Goal: Task Accomplishment & Management: Manage account settings

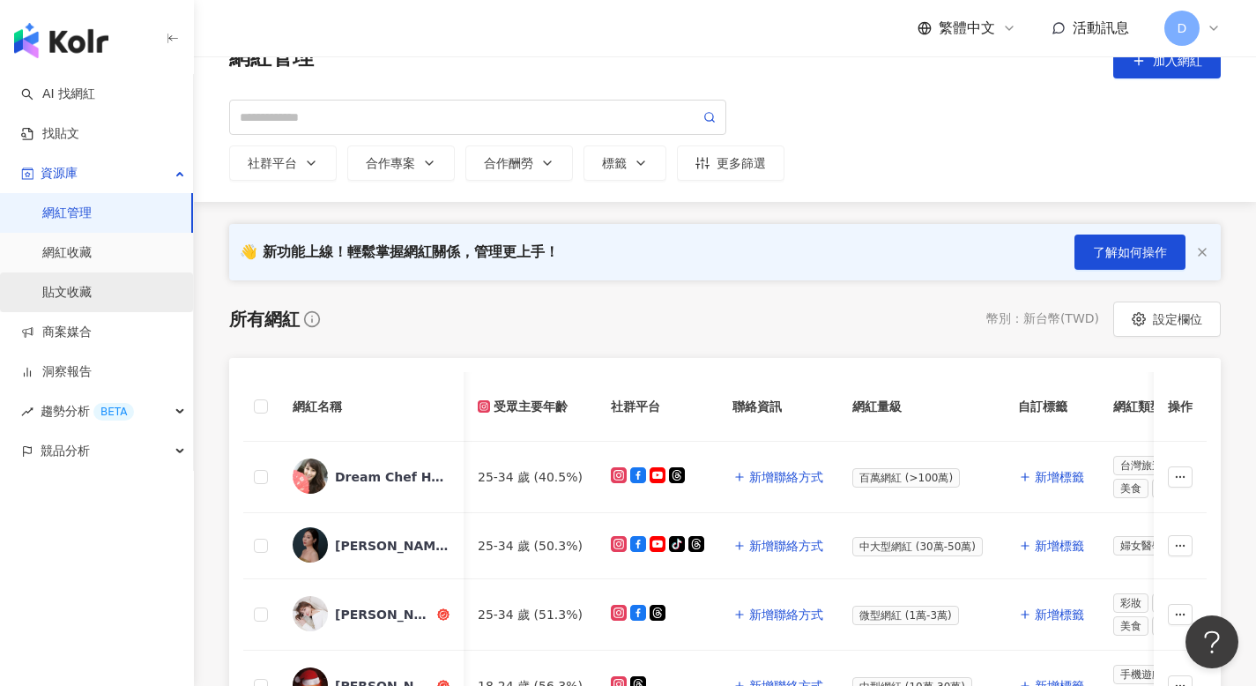
scroll to position [0, 2077]
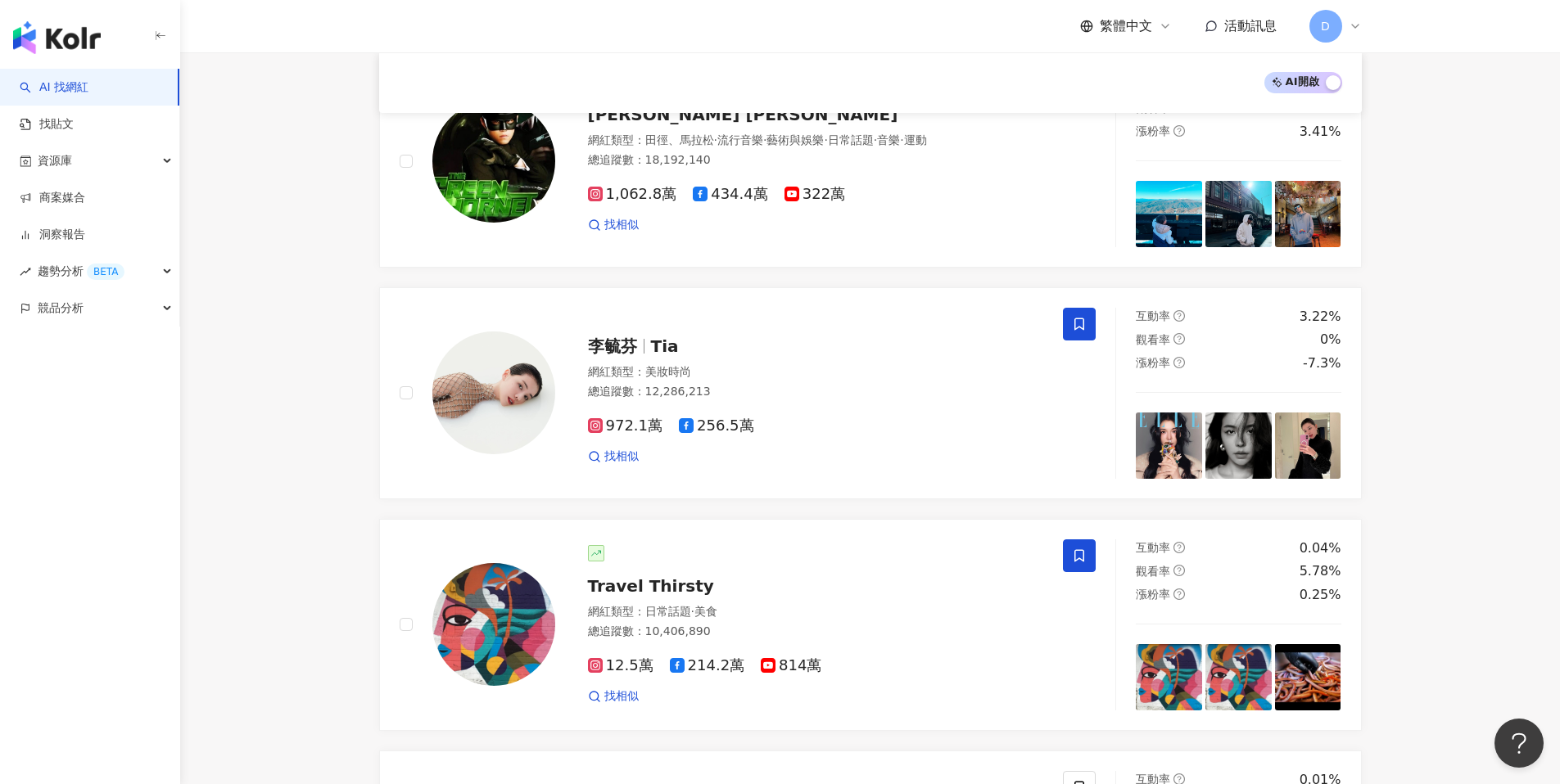
scroll to position [686, 0]
click at [169, 151] on div "資源庫" at bounding box center [89, 161] width 179 height 37
click at [85, 203] on link "網紅管理" at bounding box center [61, 199] width 46 height 17
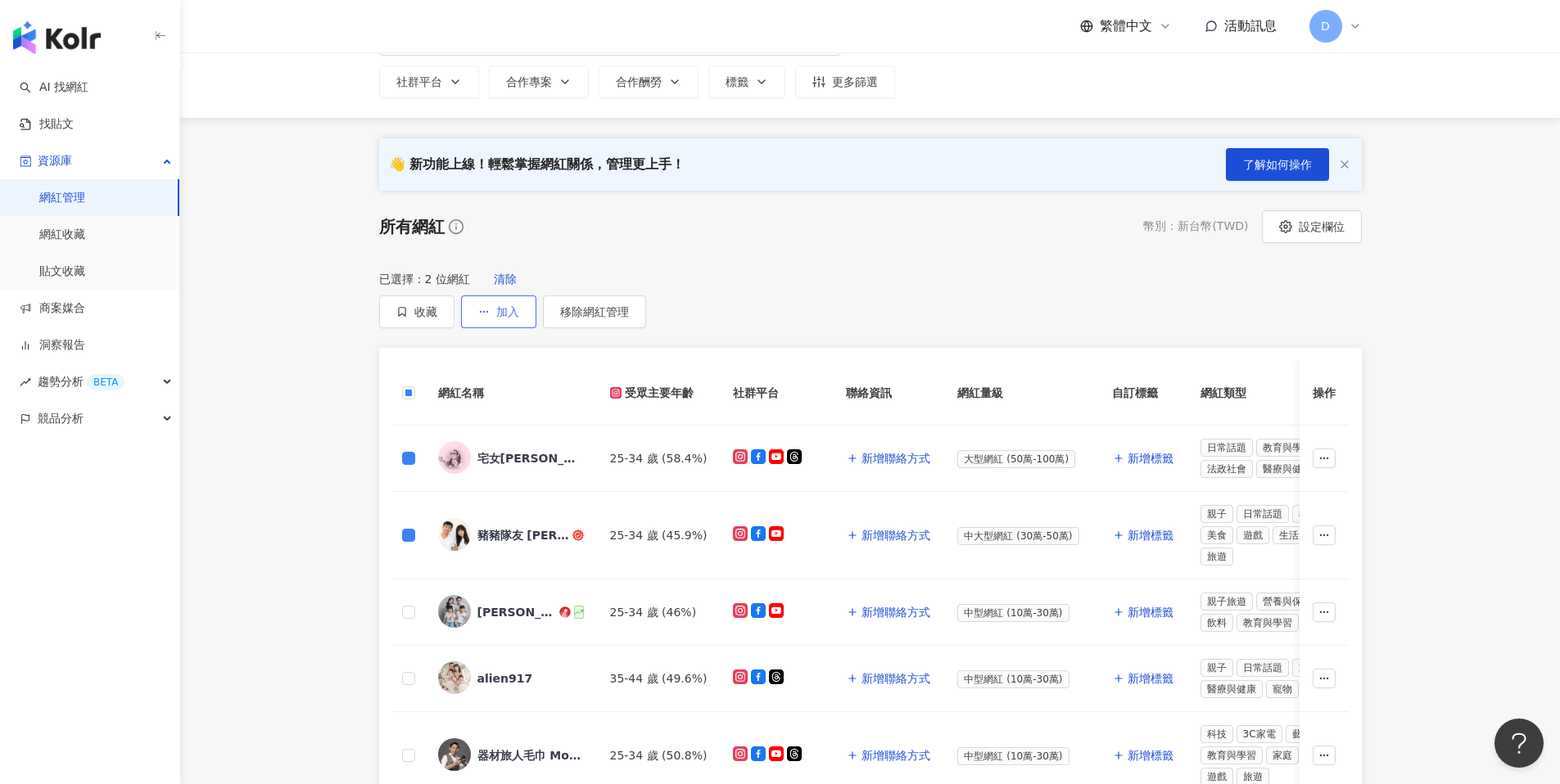
click at [536, 295] on button "加入" at bounding box center [498, 311] width 75 height 33
click at [1173, 328] on span "加入商案媒合" at bounding box center [1183, 329] width 69 height 13
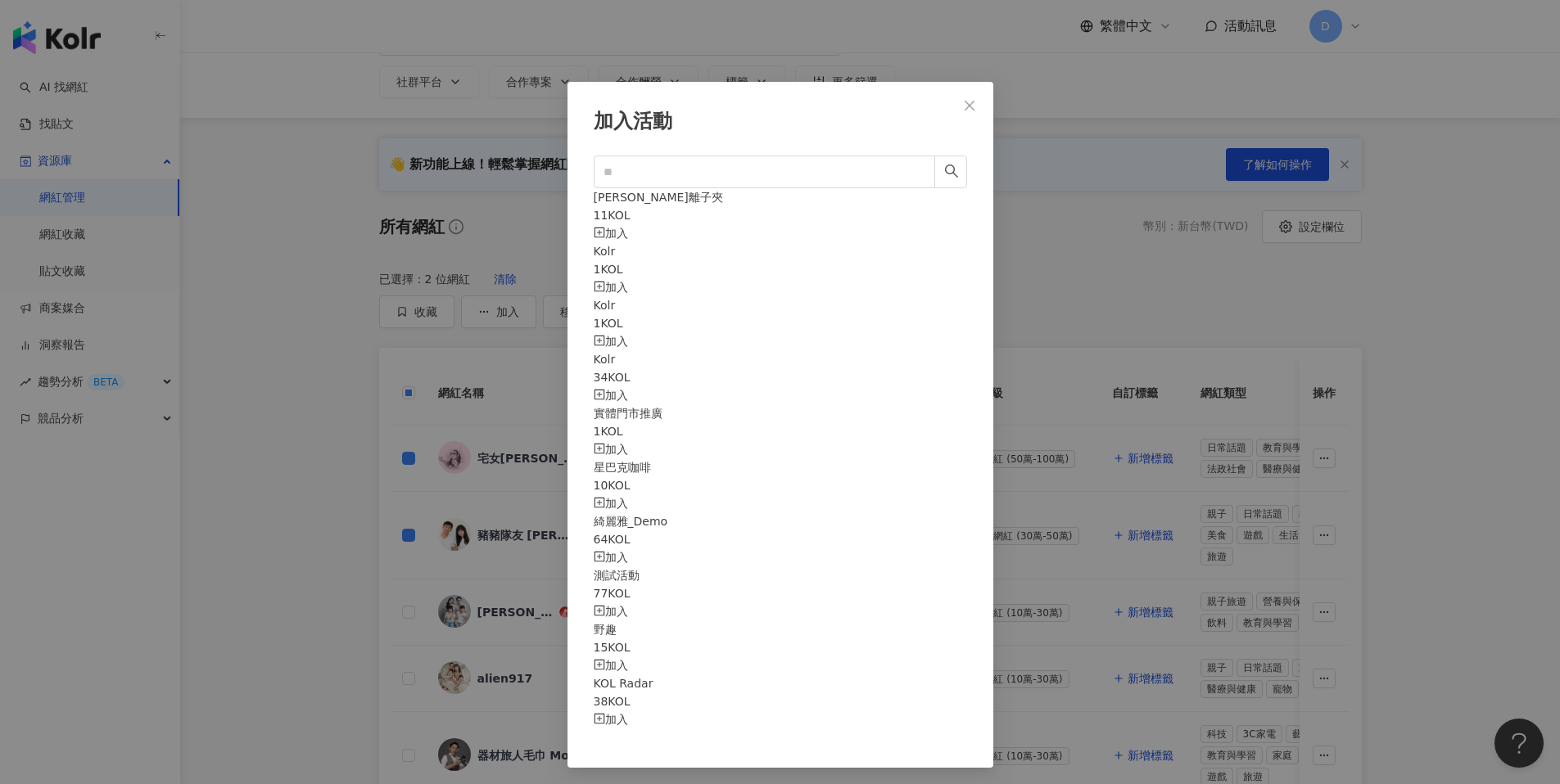
scroll to position [202, 0]
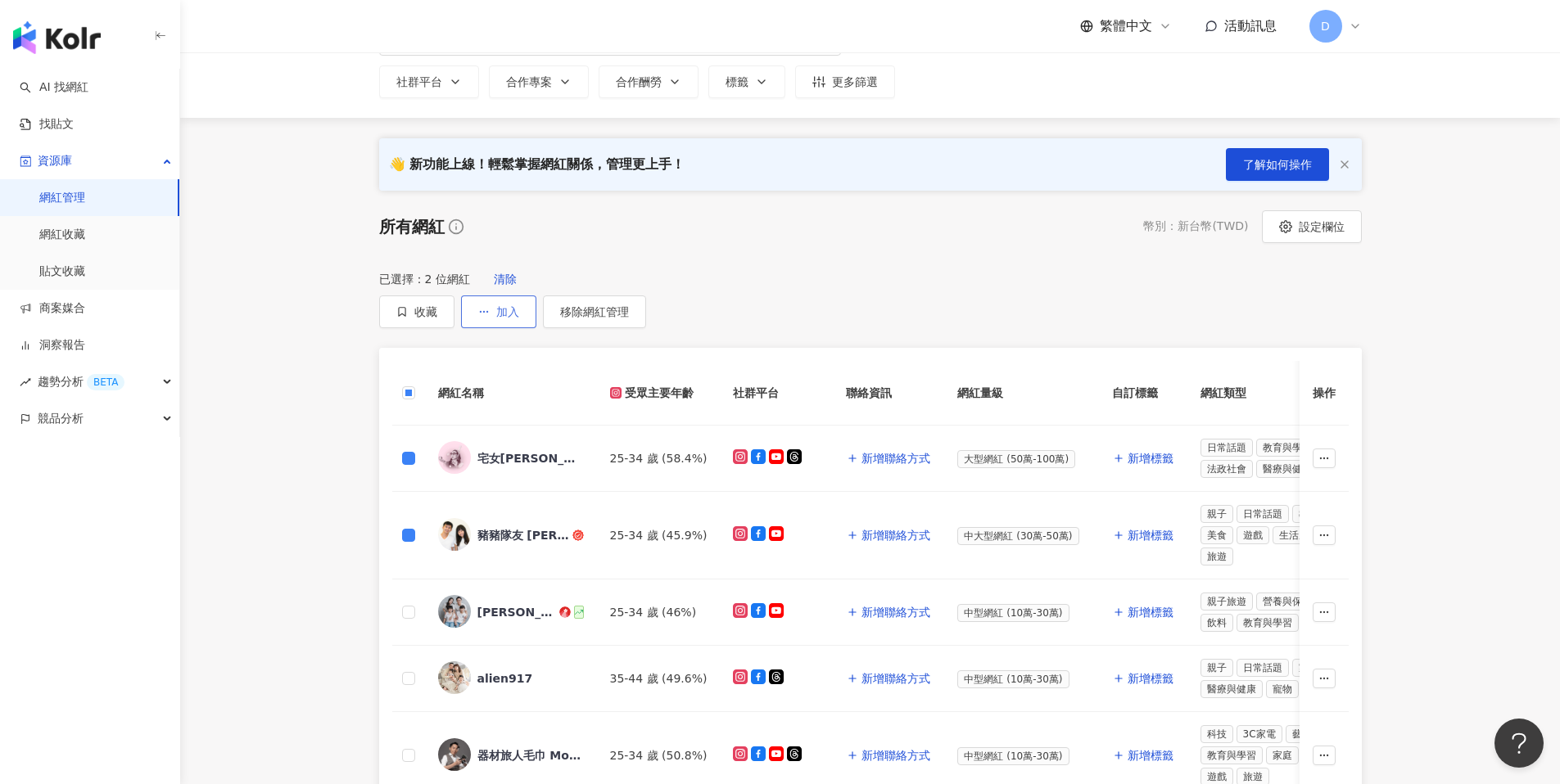
click at [536, 295] on button "加入" at bounding box center [498, 311] width 75 height 33
click at [1157, 324] on span "加入商案媒合" at bounding box center [1183, 329] width 69 height 13
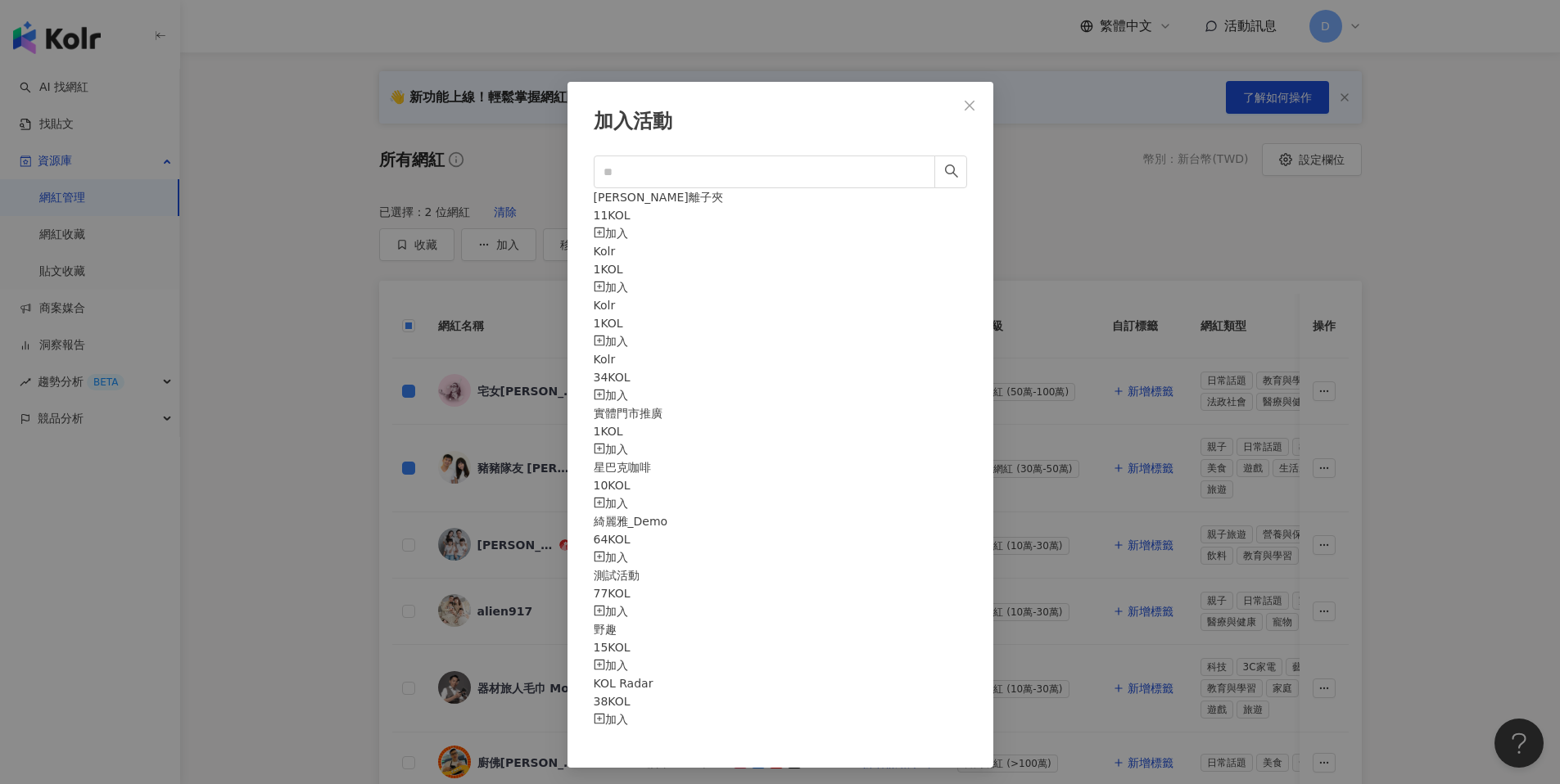
scroll to position [0, 0]
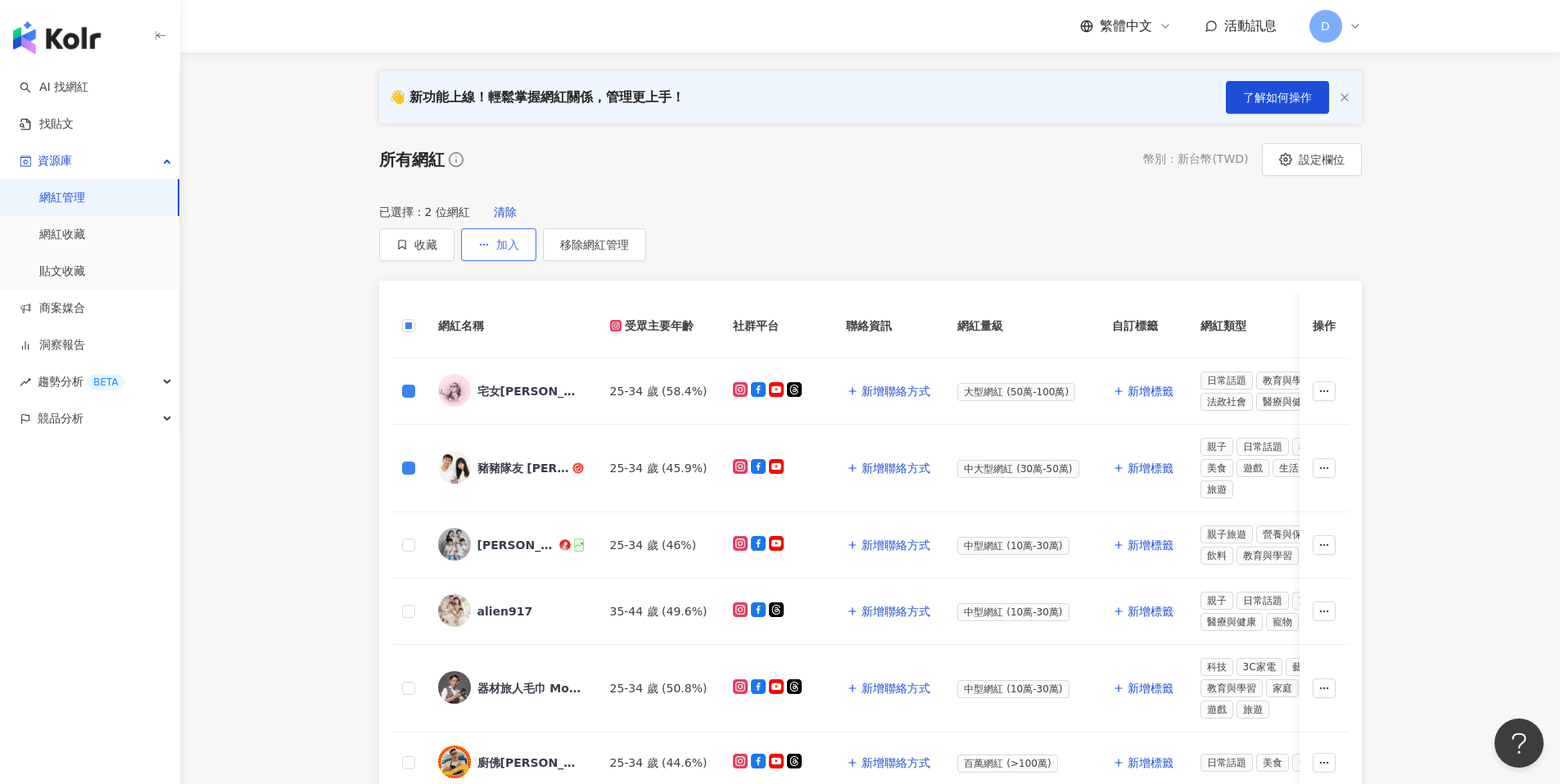
click at [536, 229] on button "加入" at bounding box center [498, 244] width 75 height 33
click at [1199, 301] on span "加入洞察報告" at bounding box center [1183, 294] width 69 height 18
click at [454, 231] on button "收藏" at bounding box center [416, 244] width 75 height 33
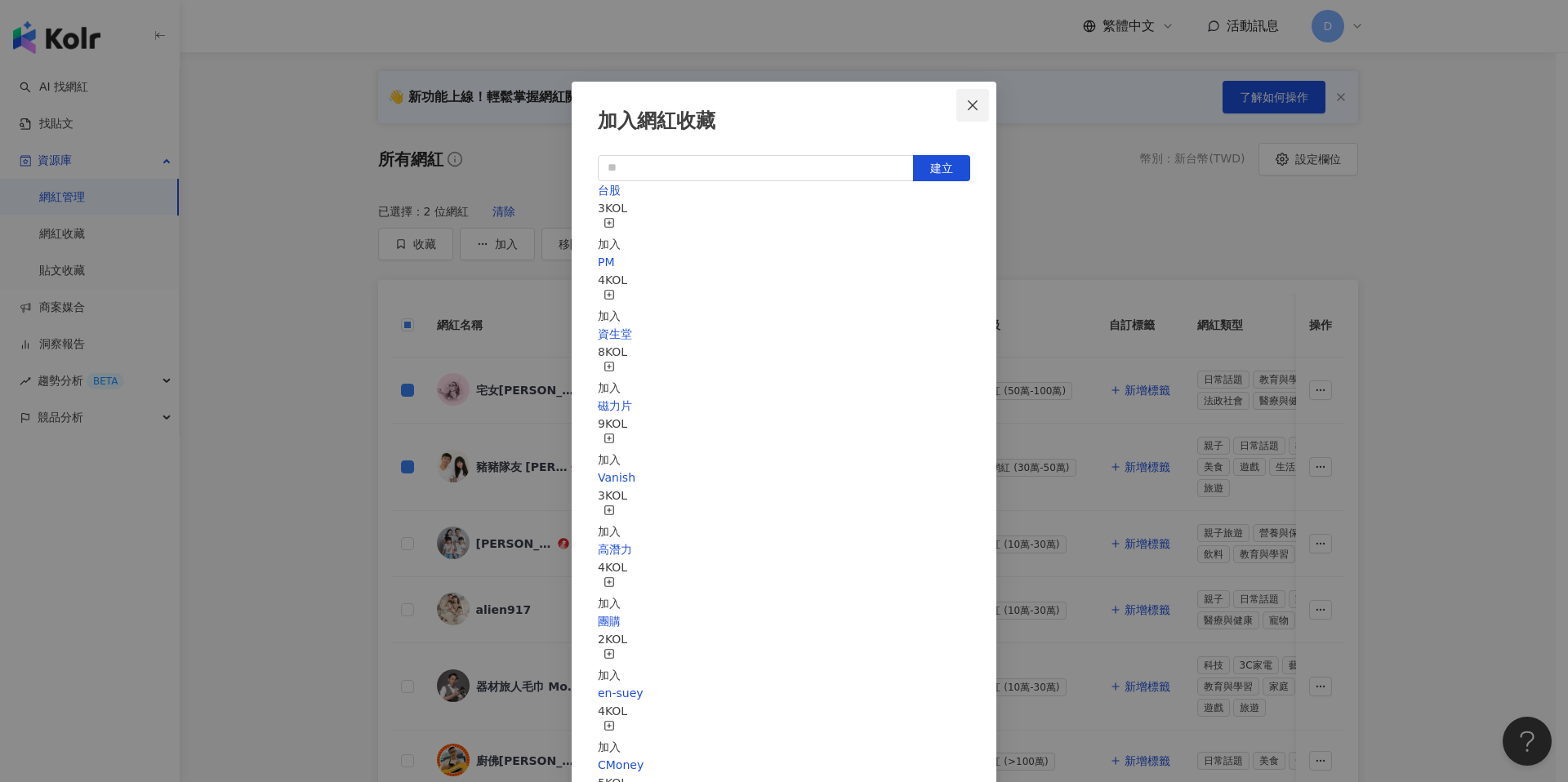
click at [976, 101] on icon "close" at bounding box center [973, 105] width 10 height 10
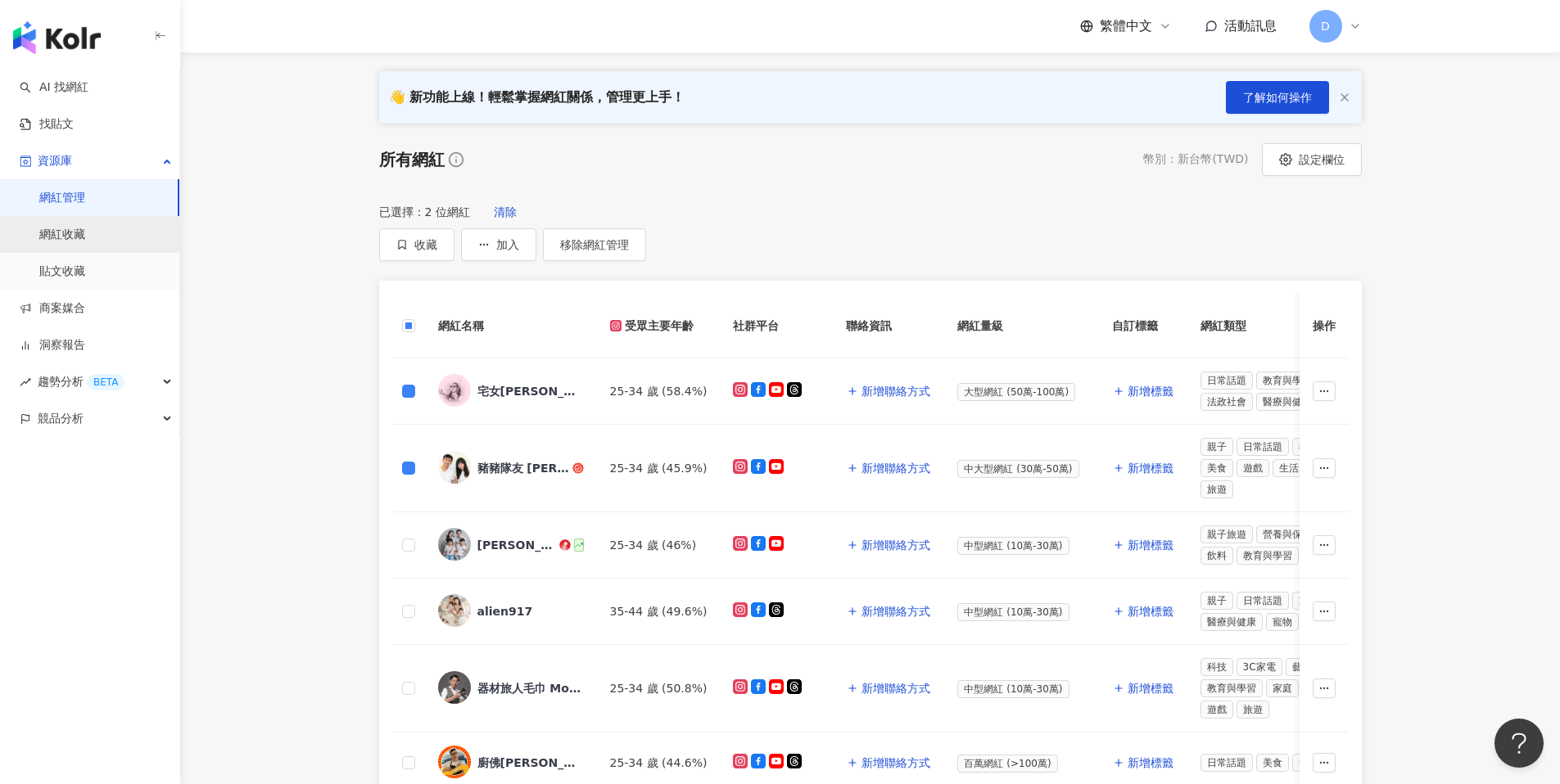
click at [80, 235] on link "網紅收藏" at bounding box center [61, 235] width 46 height 17
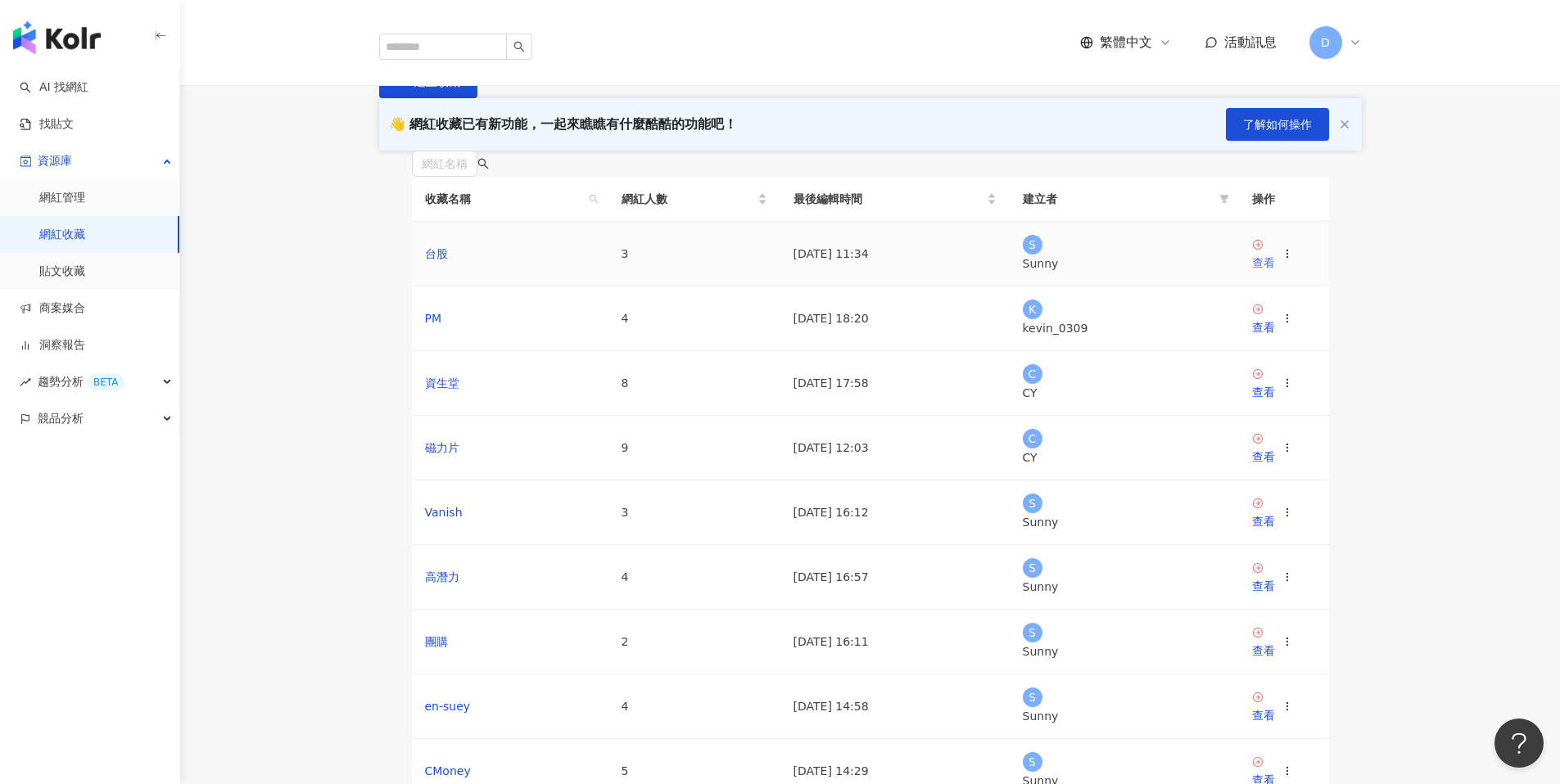
click at [1260, 251] on icon at bounding box center [1258, 244] width 11 height 11
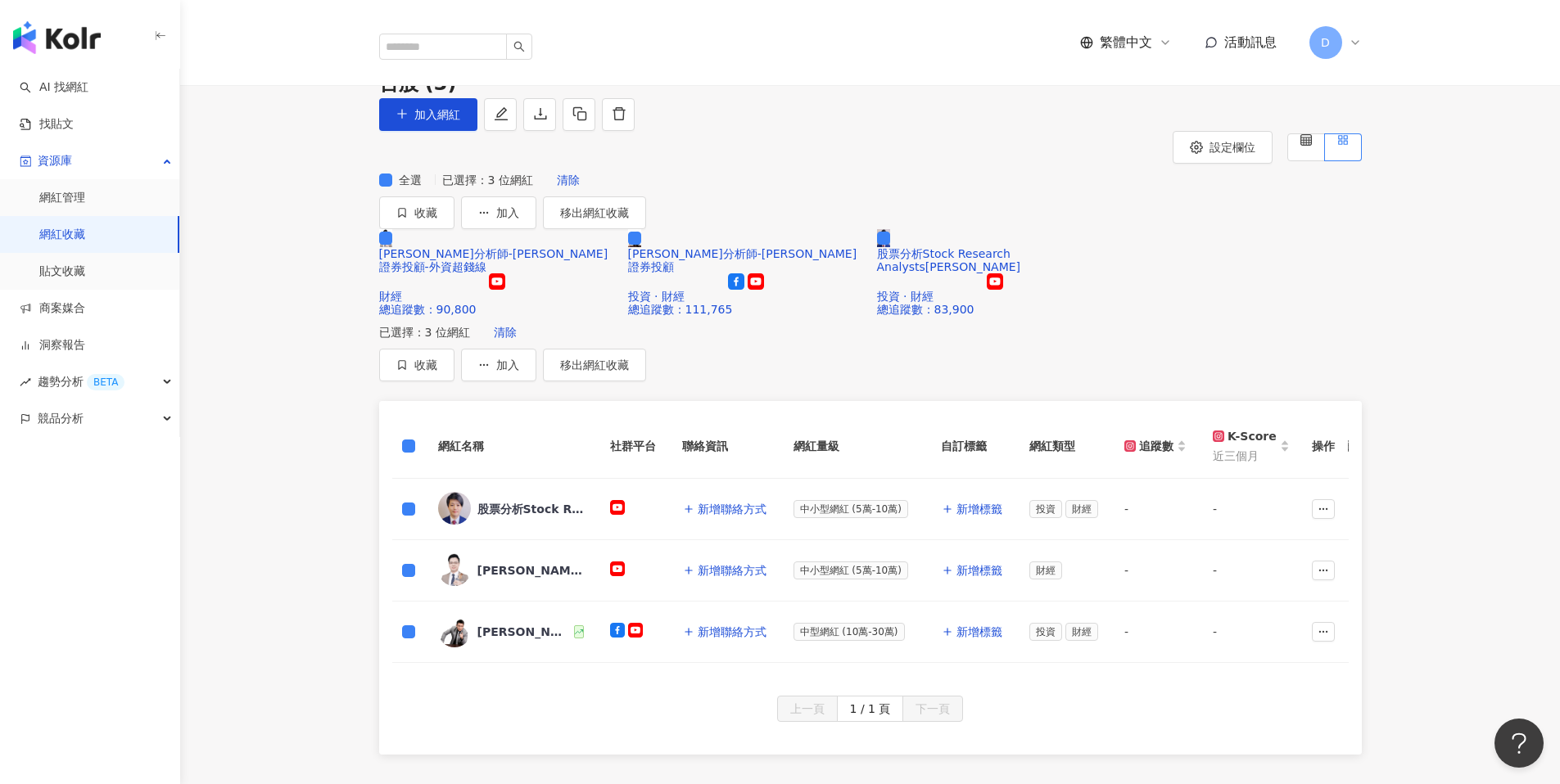
click at [353, 316] on div "全選 已選擇：3 位網紅 清除 收藏 加入 移出網紅收藏 張貽程分析師-摩爾證券投顧-外資超錢線 財經 總追蹤數 ： 90,800 林鈺凱分析師-摩爾證券投顧…" at bounding box center [871, 240] width 1048 height 152
click at [81, 197] on link "網紅管理" at bounding box center [61, 199] width 46 height 17
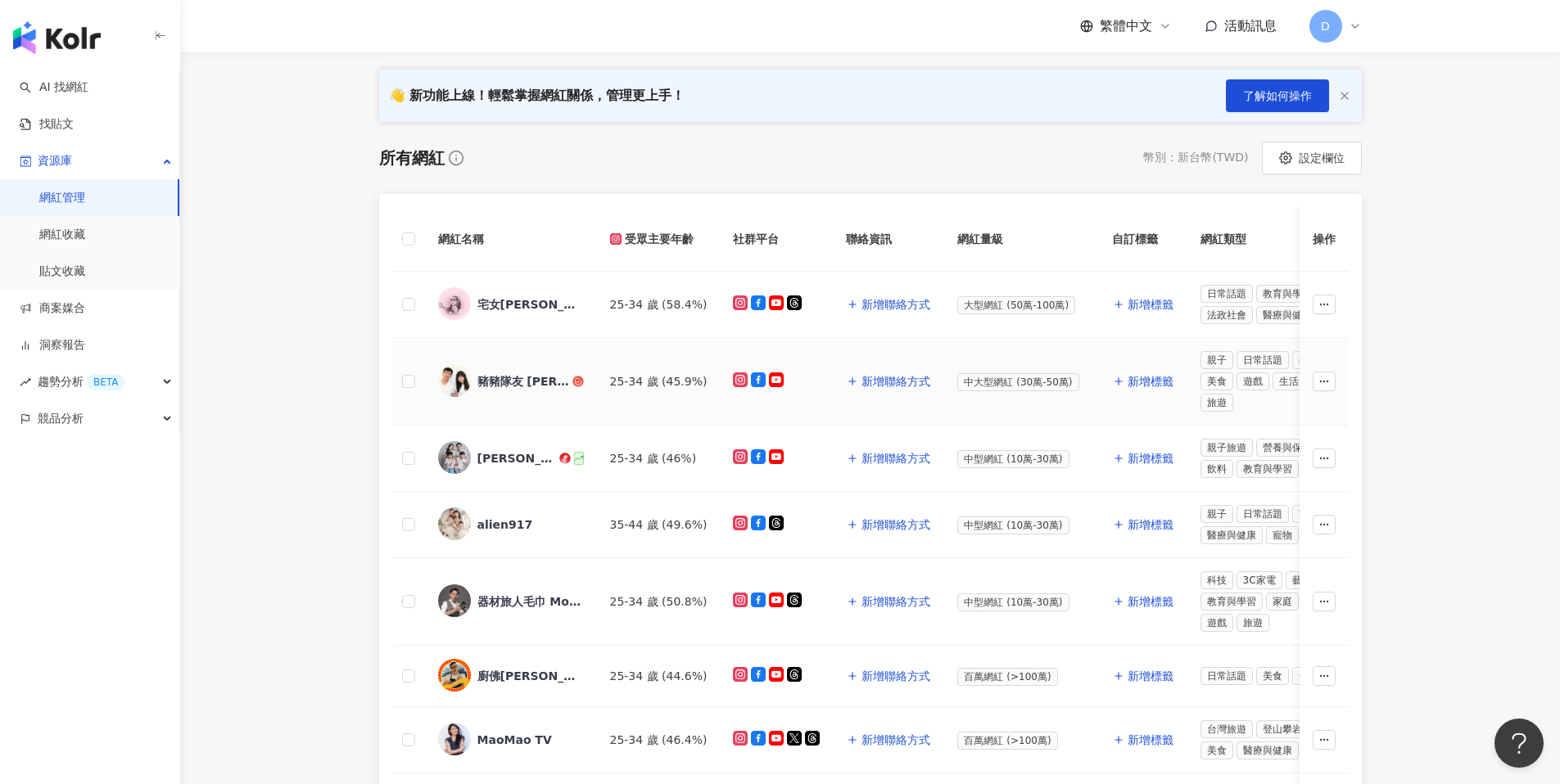
scroll to position [229, 0]
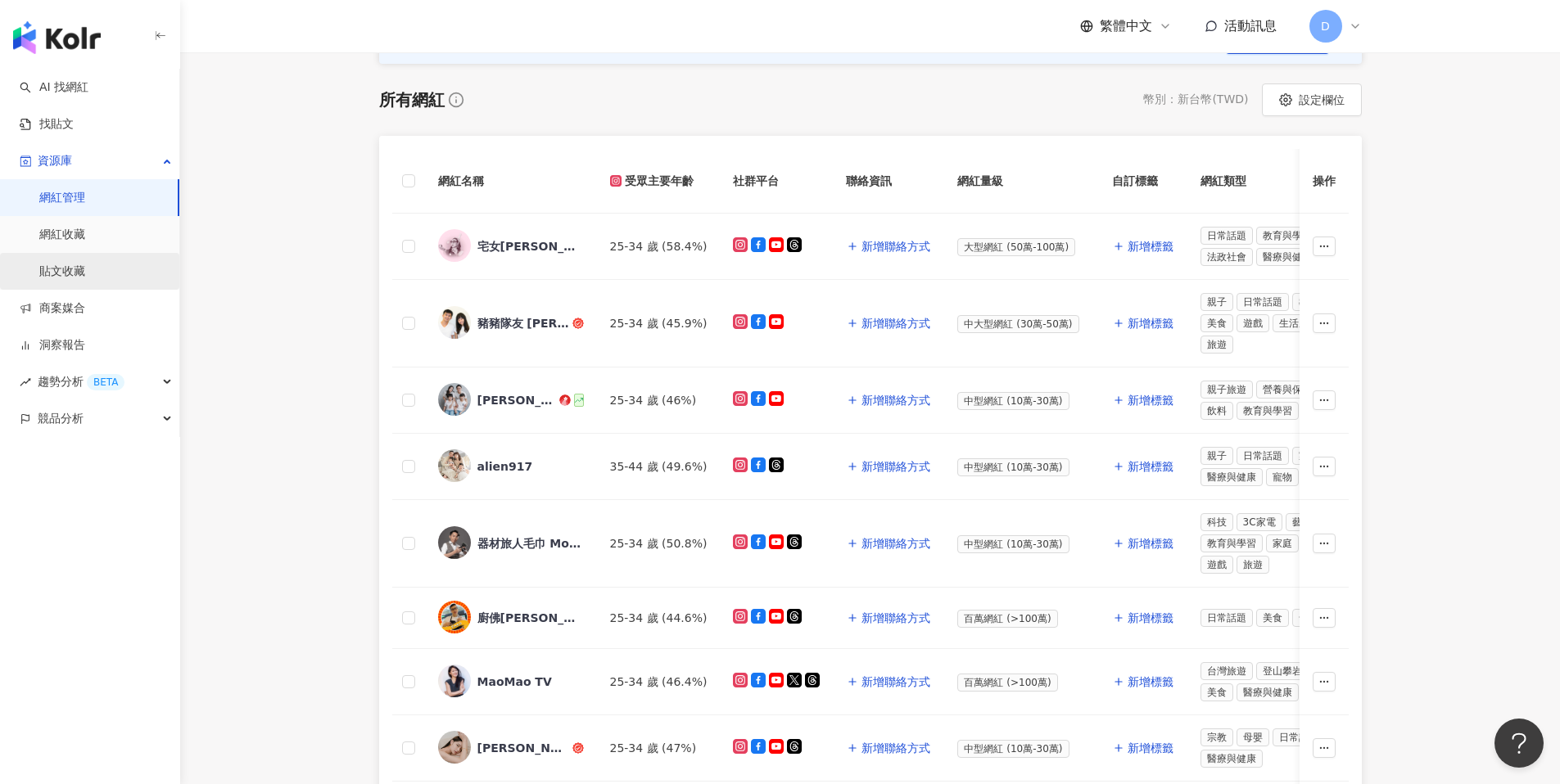
click at [85, 264] on link "貼文收藏" at bounding box center [61, 272] width 46 height 17
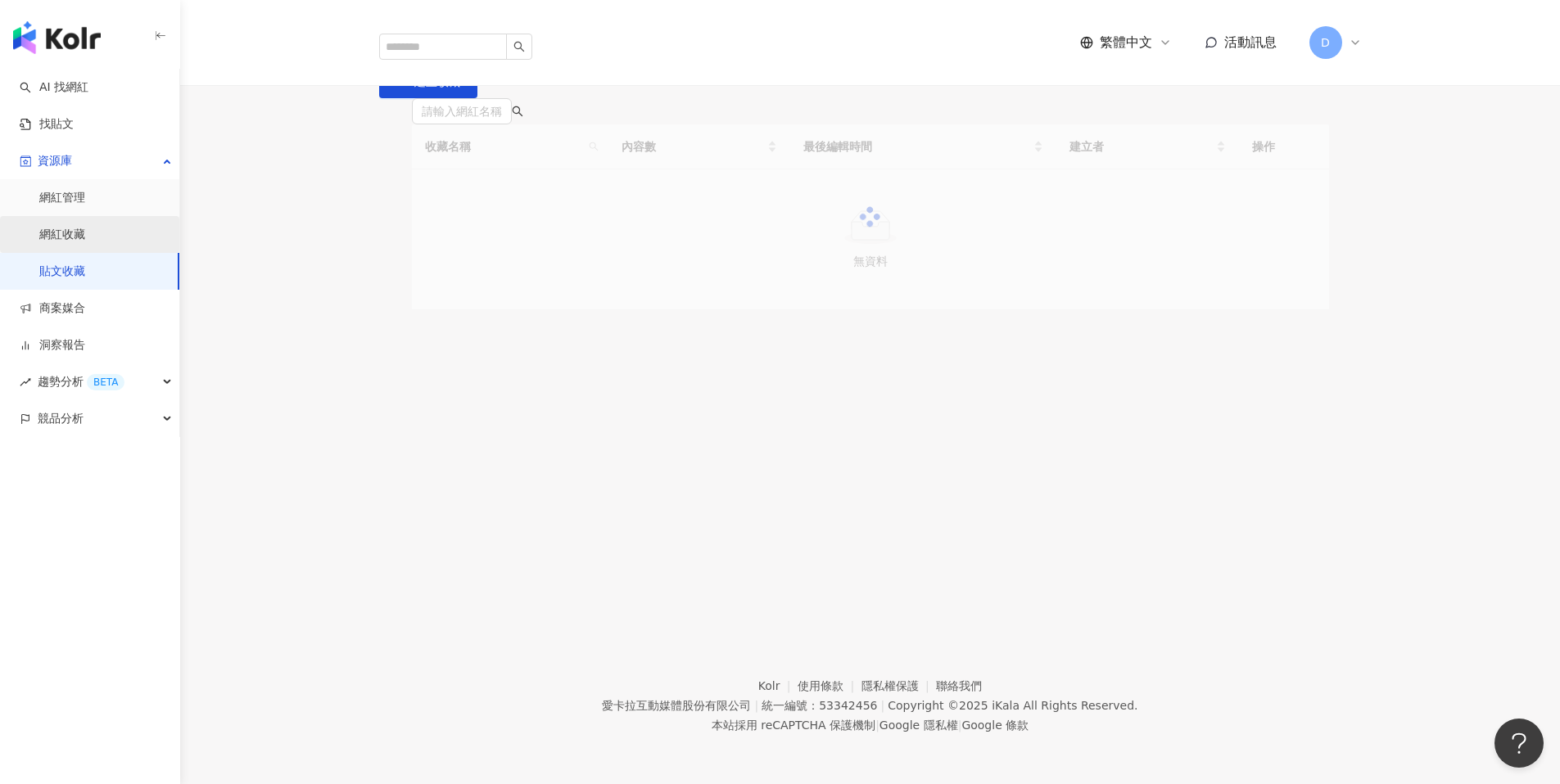
click at [74, 241] on link "網紅收藏" at bounding box center [61, 235] width 46 height 17
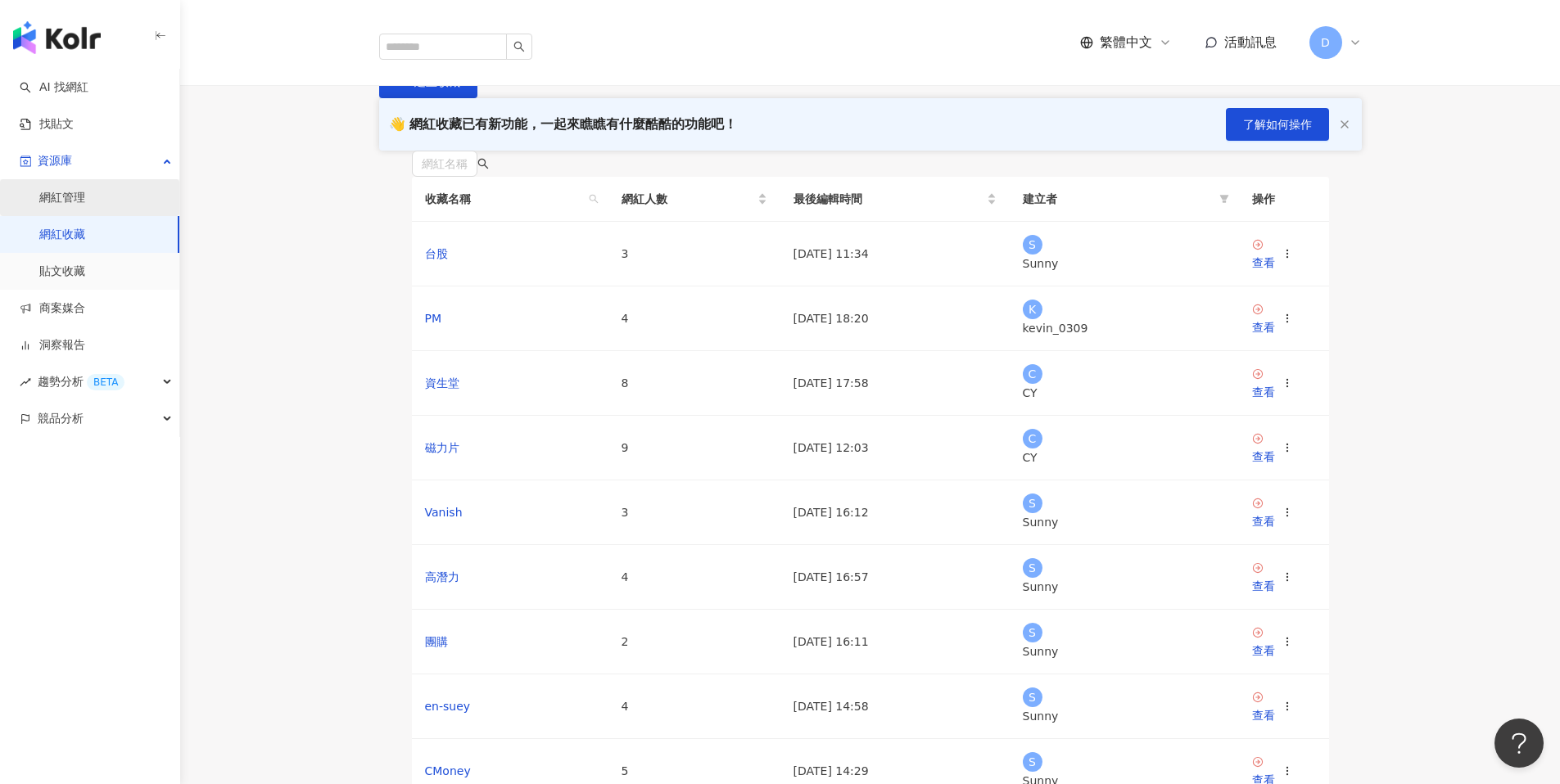
click at [85, 205] on link "網紅管理" at bounding box center [61, 199] width 46 height 17
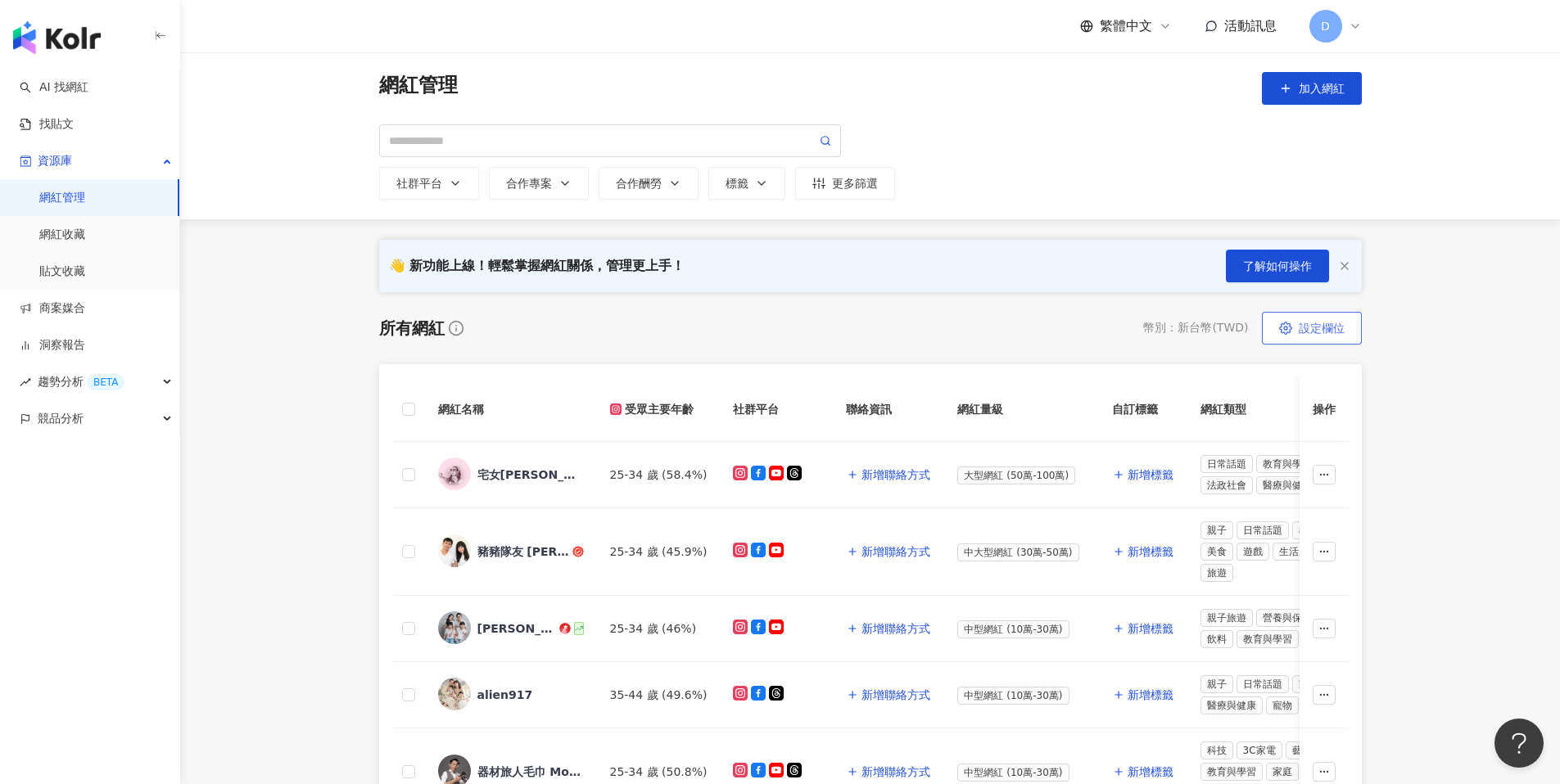
click at [1308, 328] on span "設定欄位" at bounding box center [1321, 328] width 46 height 13
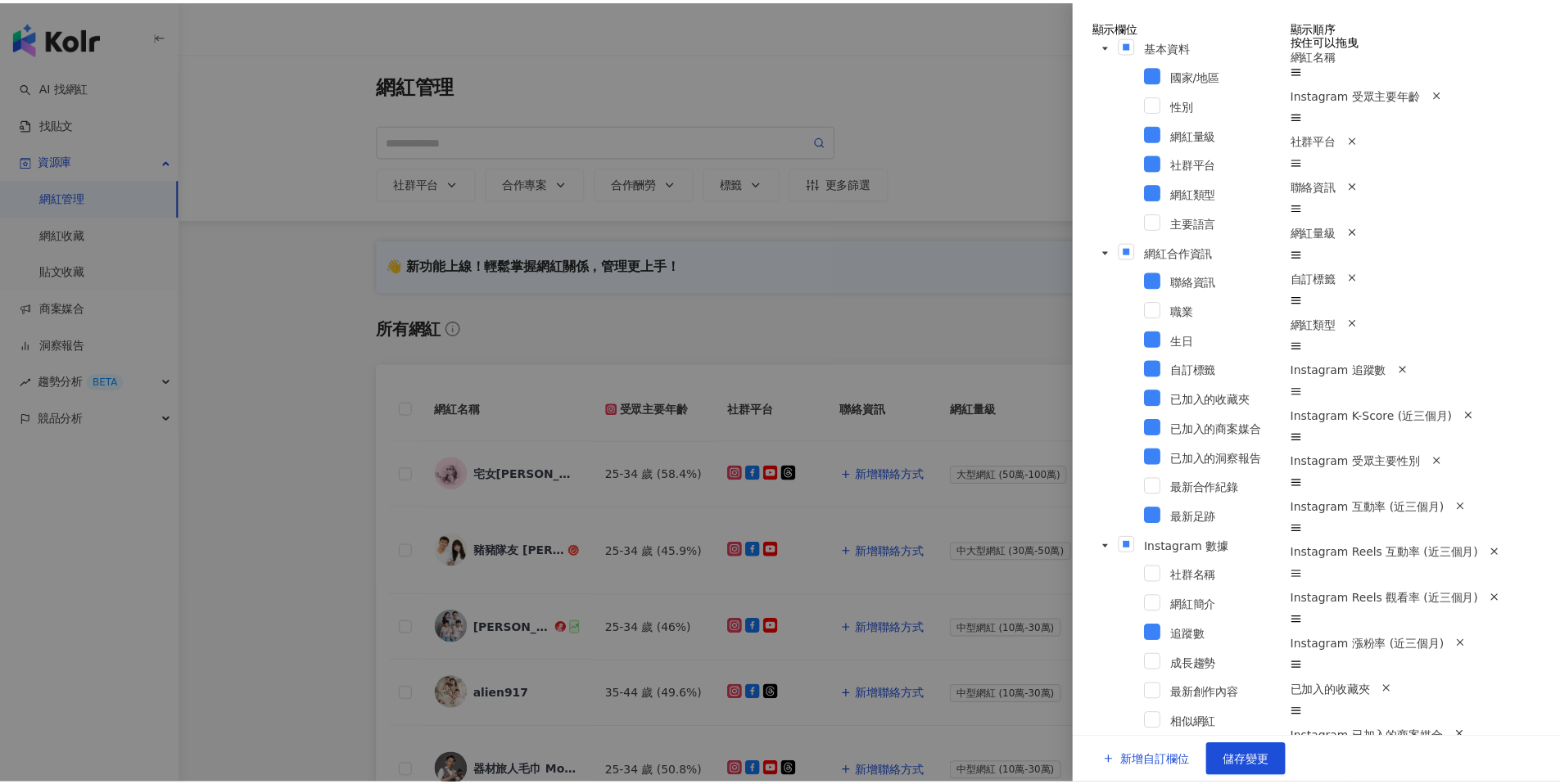
scroll to position [793, 0]
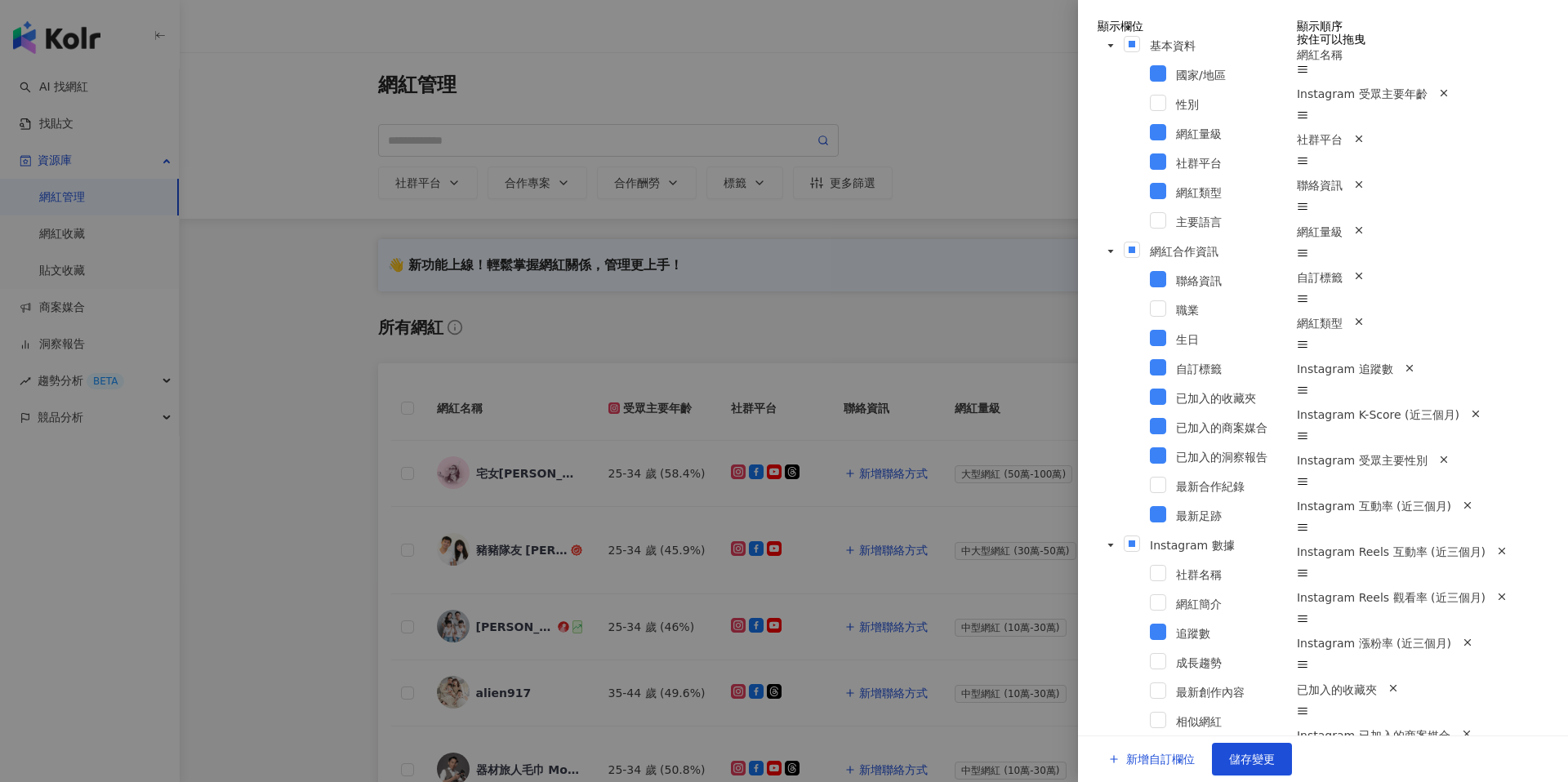
drag, startPoint x: 937, startPoint y: 327, endPoint x: 928, endPoint y: 332, distance: 10.3
click at [928, 332] on div at bounding box center [784, 391] width 1568 height 782
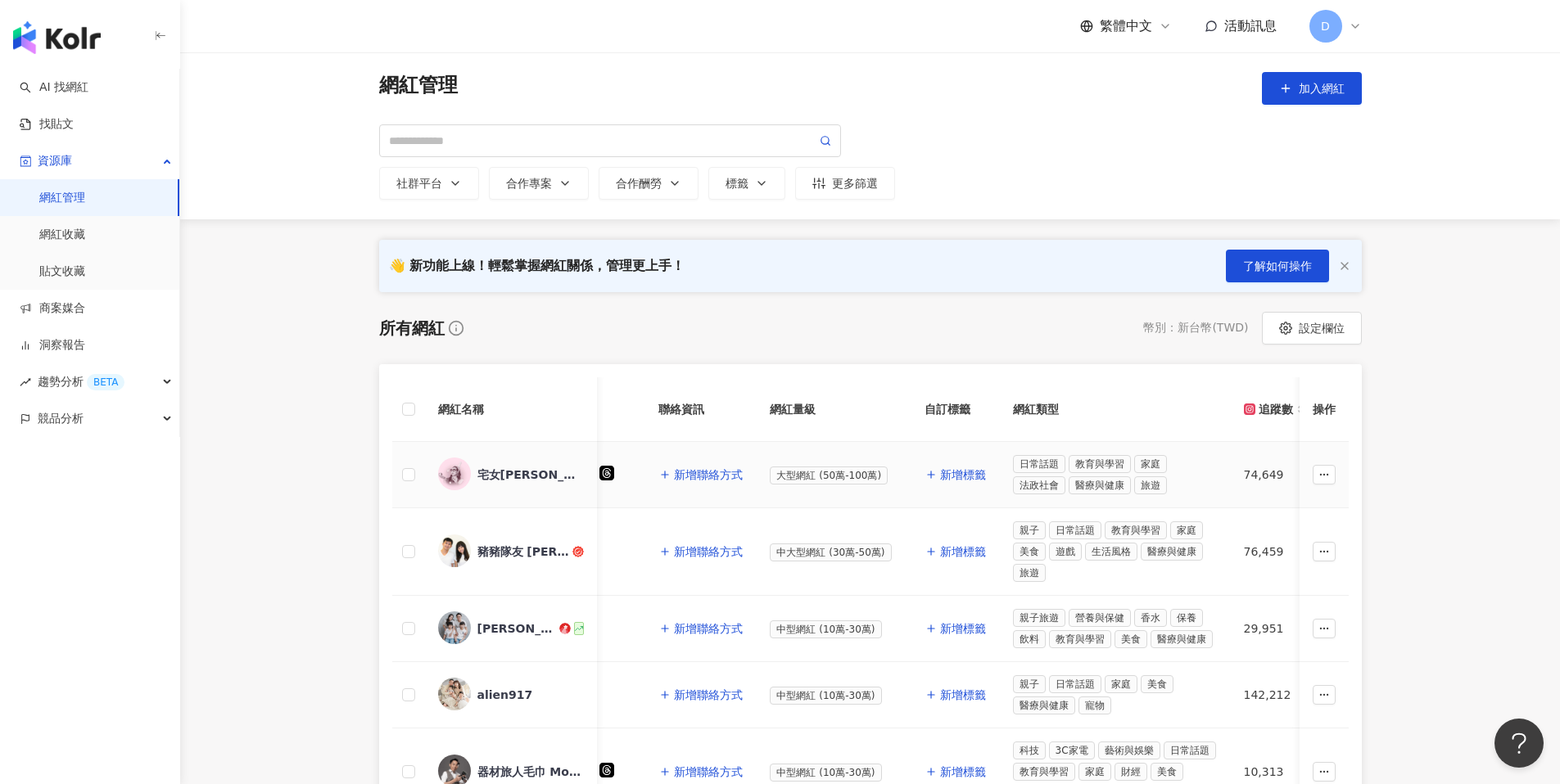
scroll to position [0, 193]
click at [967, 471] on span "新增標籤" at bounding box center [957, 475] width 46 height 13
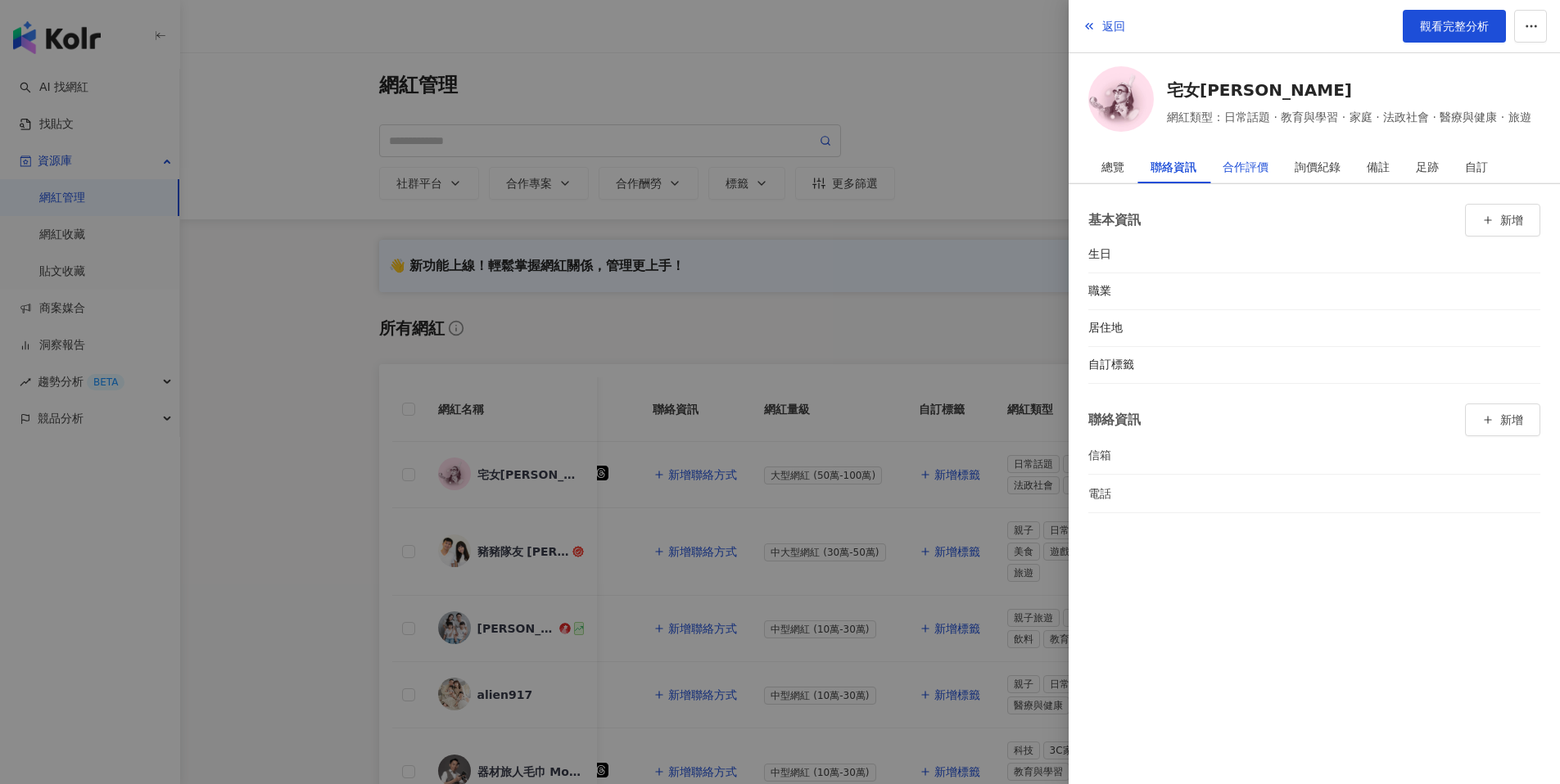
click at [1261, 161] on div "合作評價" at bounding box center [1245, 166] width 46 height 33
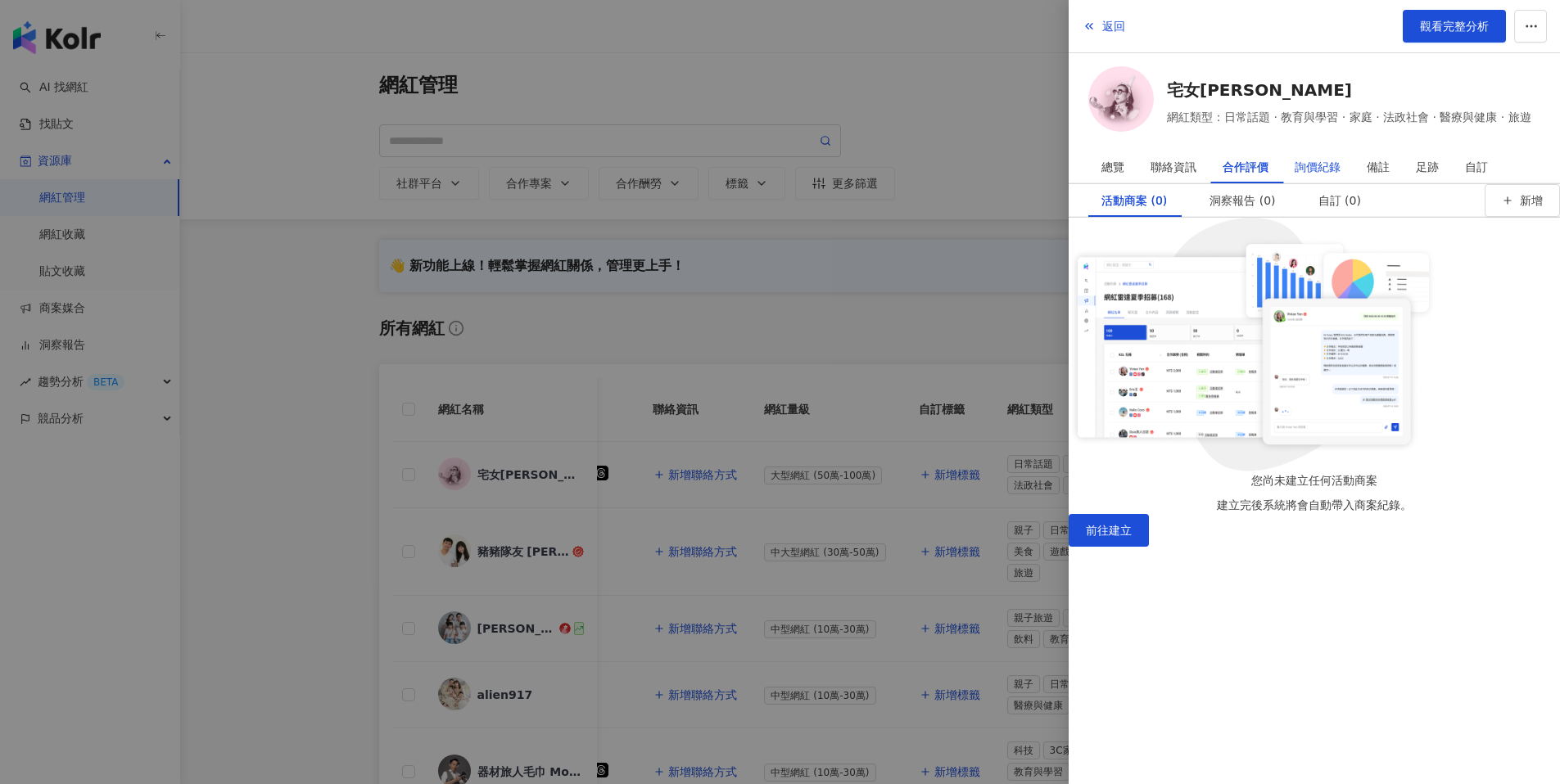
click at [1321, 171] on div "詢價紀錄" at bounding box center [1317, 166] width 46 height 33
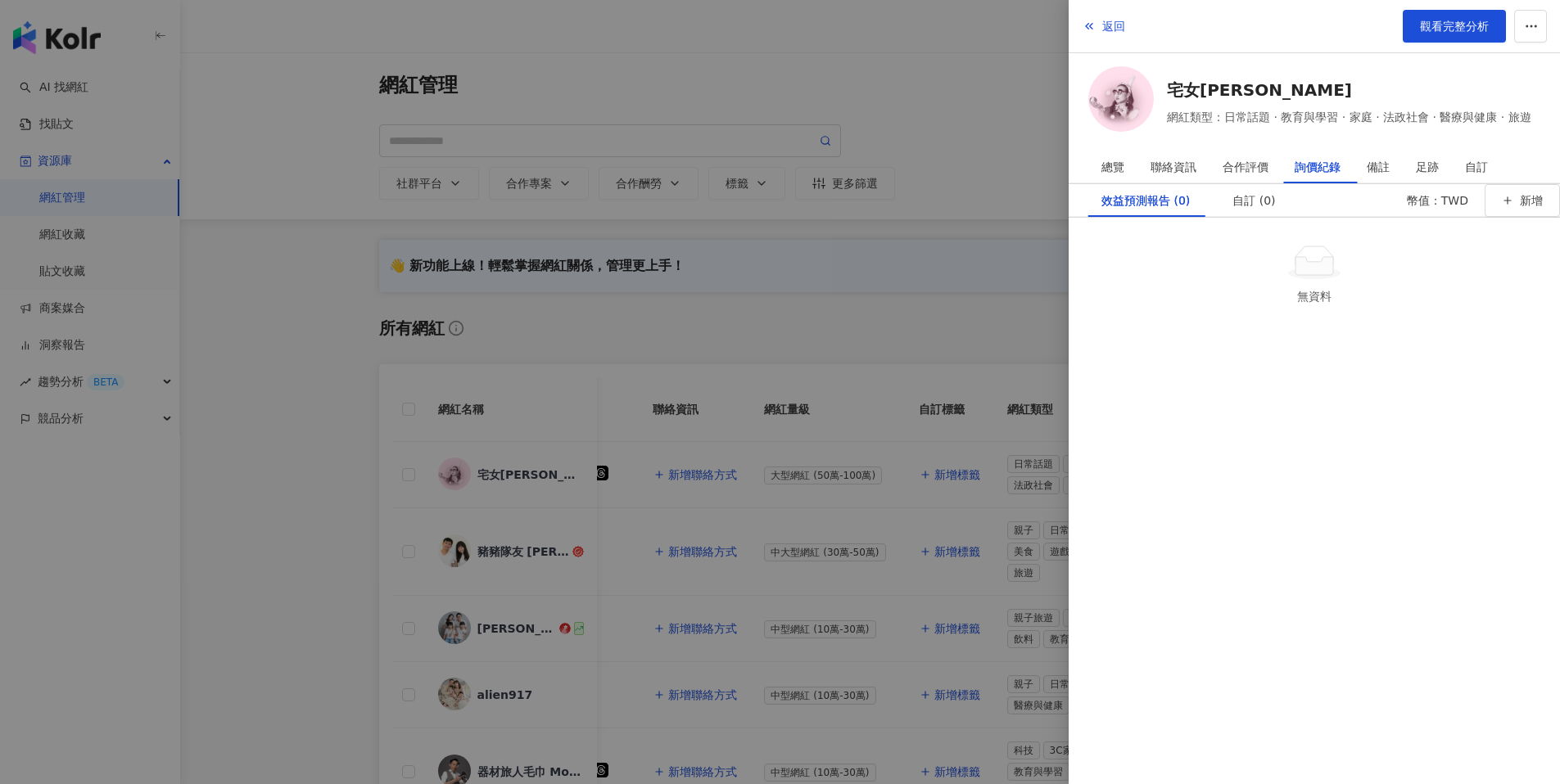
click at [991, 306] on div at bounding box center [780, 392] width 1560 height 784
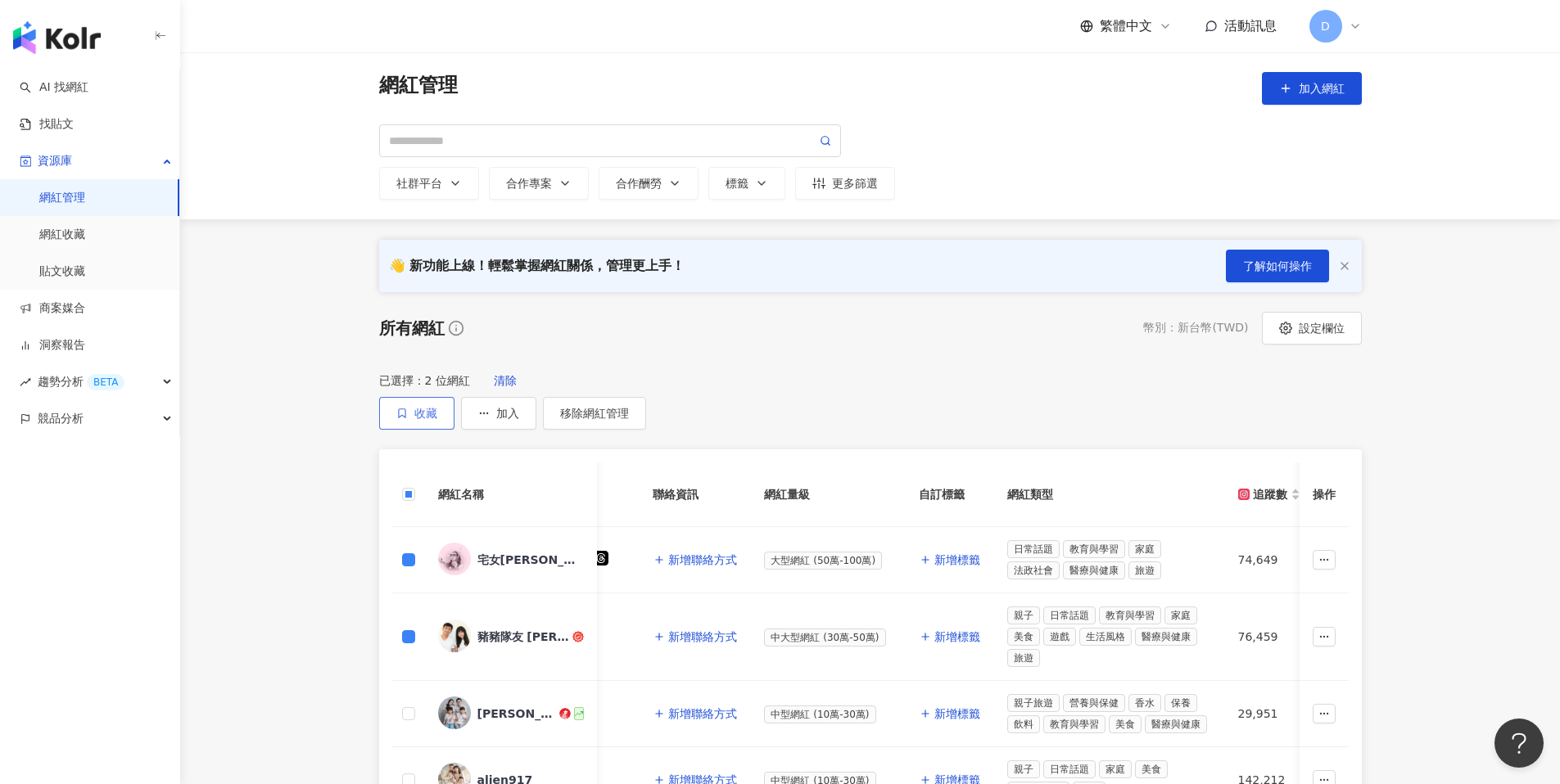
click at [438, 407] on span "收藏" at bounding box center [426, 413] width 23 height 13
click at [1110, 391] on body "AI 找網紅 找貼文 資源庫 網紅管理 網紅收藏 貼文收藏 商案媒合 洞察報告 趨勢分析 BETA 競品分析 繁體中文 活動訊息 D 網紅管理 加入網紅 社群…" at bounding box center [780, 392] width 1560 height 784
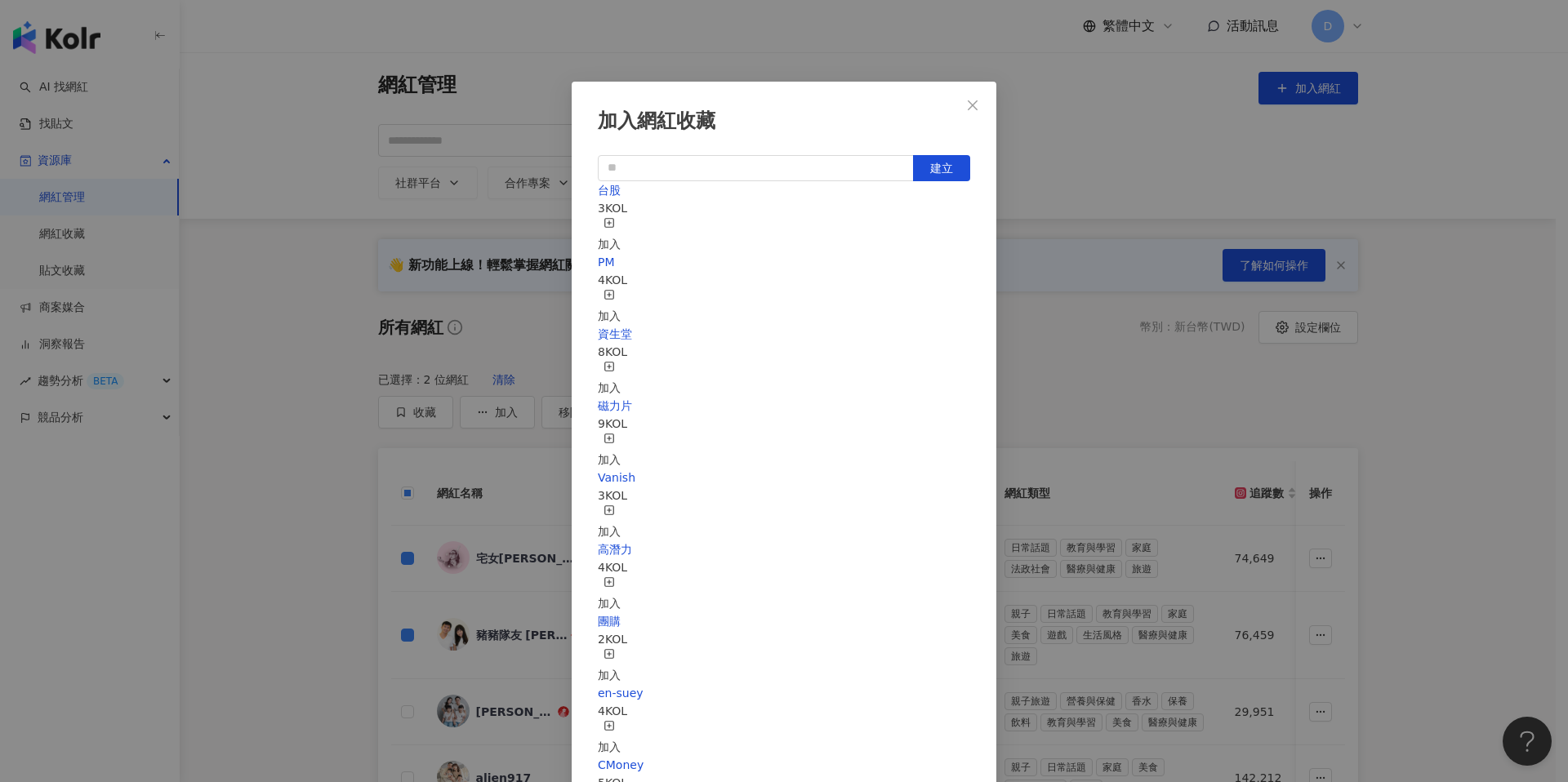
click at [967, 100] on icon "close" at bounding box center [973, 106] width 13 height 13
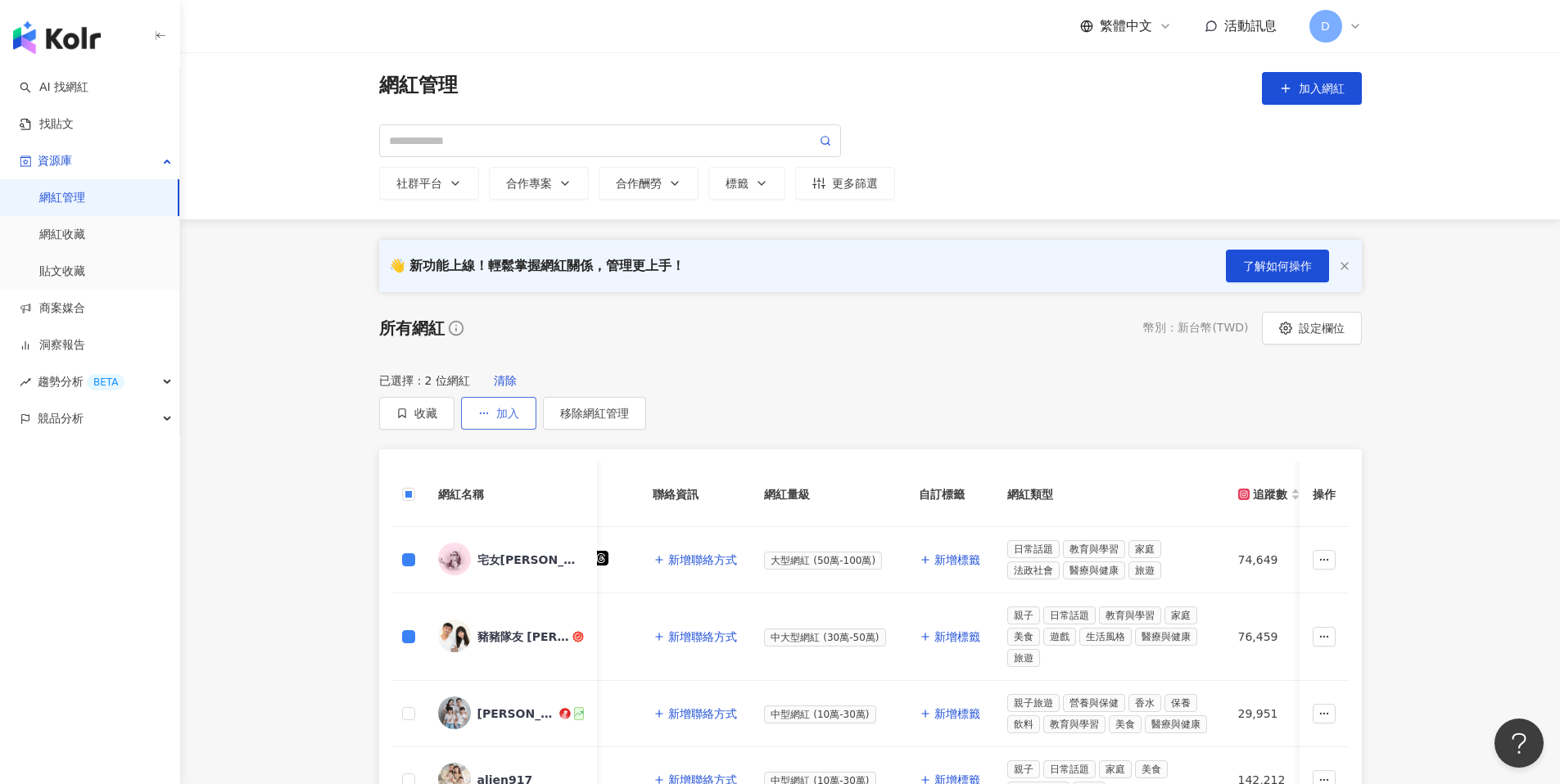
click at [490, 408] on icon "button" at bounding box center [484, 413] width 11 height 11
click at [1192, 428] on span "加入商案媒合" at bounding box center [1183, 431] width 69 height 13
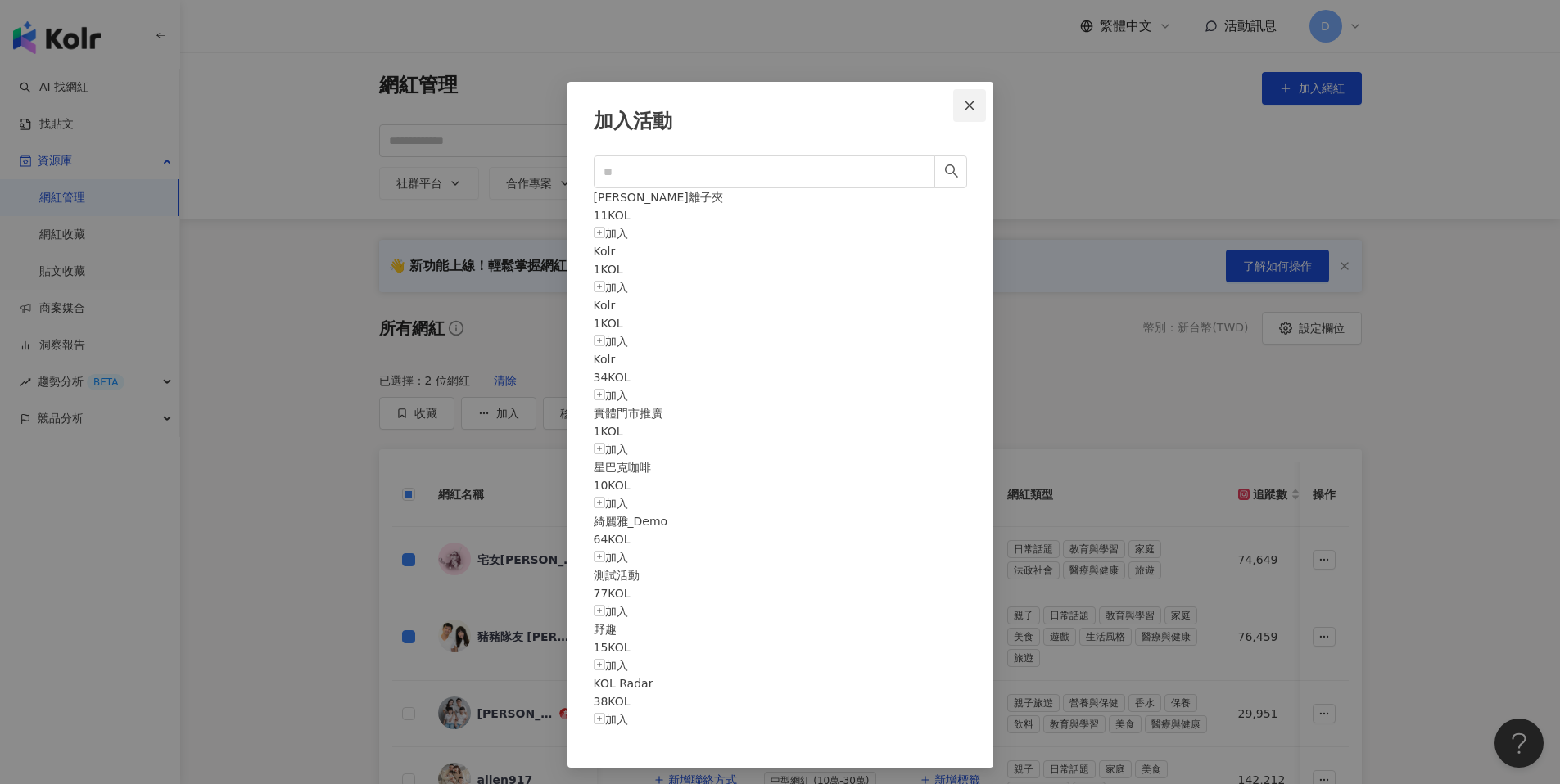
click at [965, 105] on icon "close" at bounding box center [970, 106] width 13 height 13
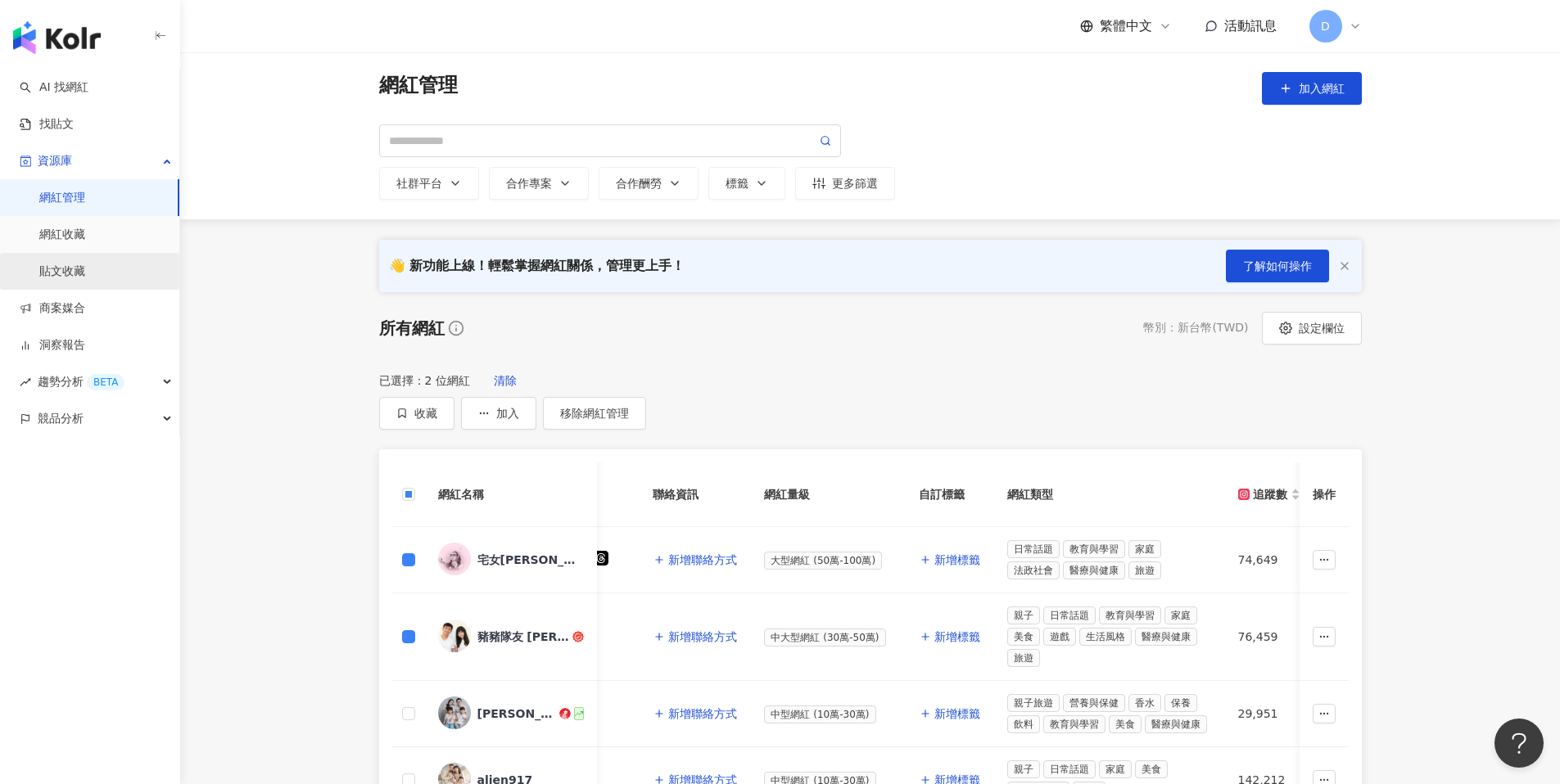
click at [85, 264] on link "貼文收藏" at bounding box center [61, 272] width 46 height 17
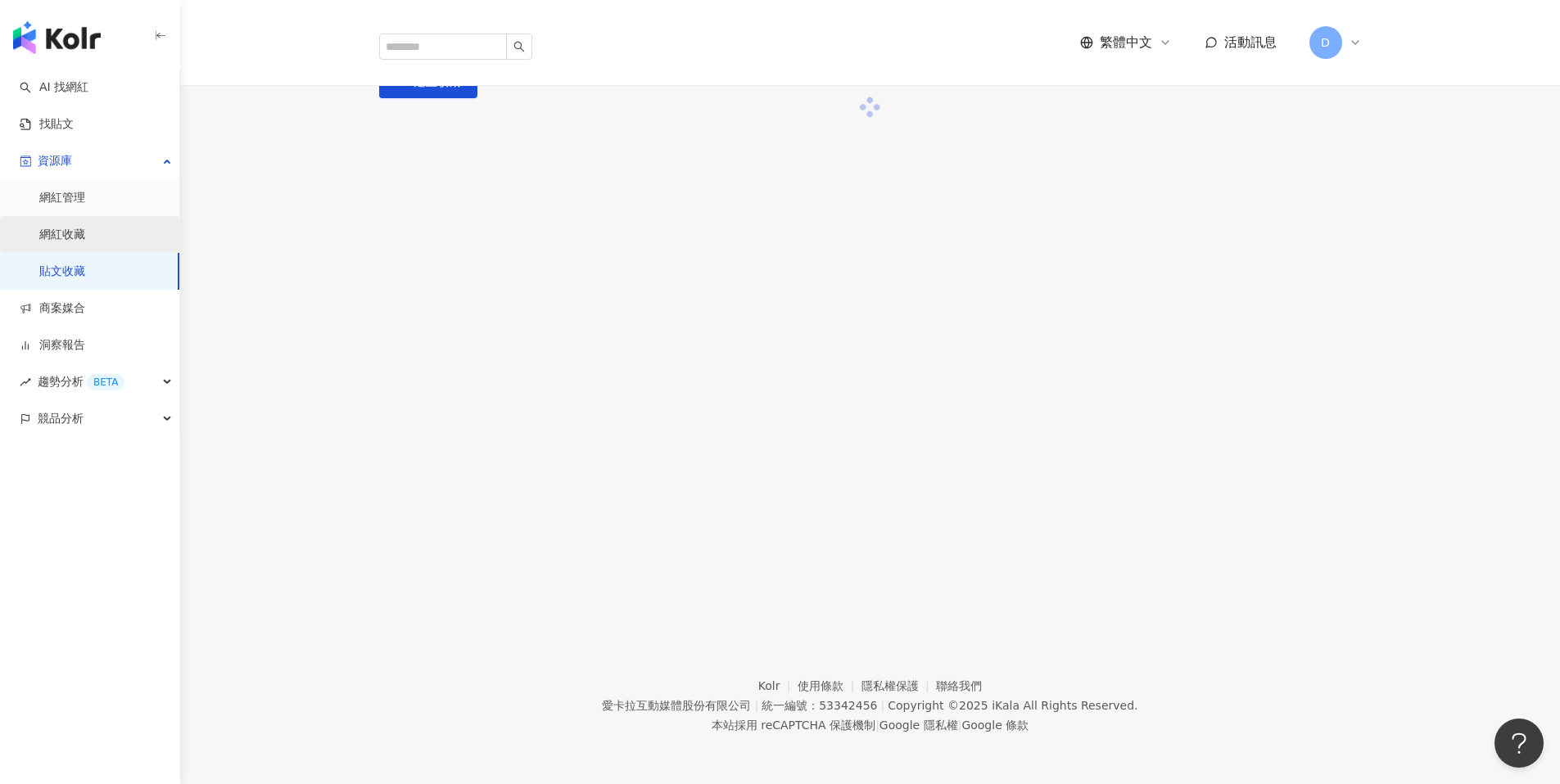
click at [85, 243] on link "網紅收藏" at bounding box center [61, 235] width 46 height 17
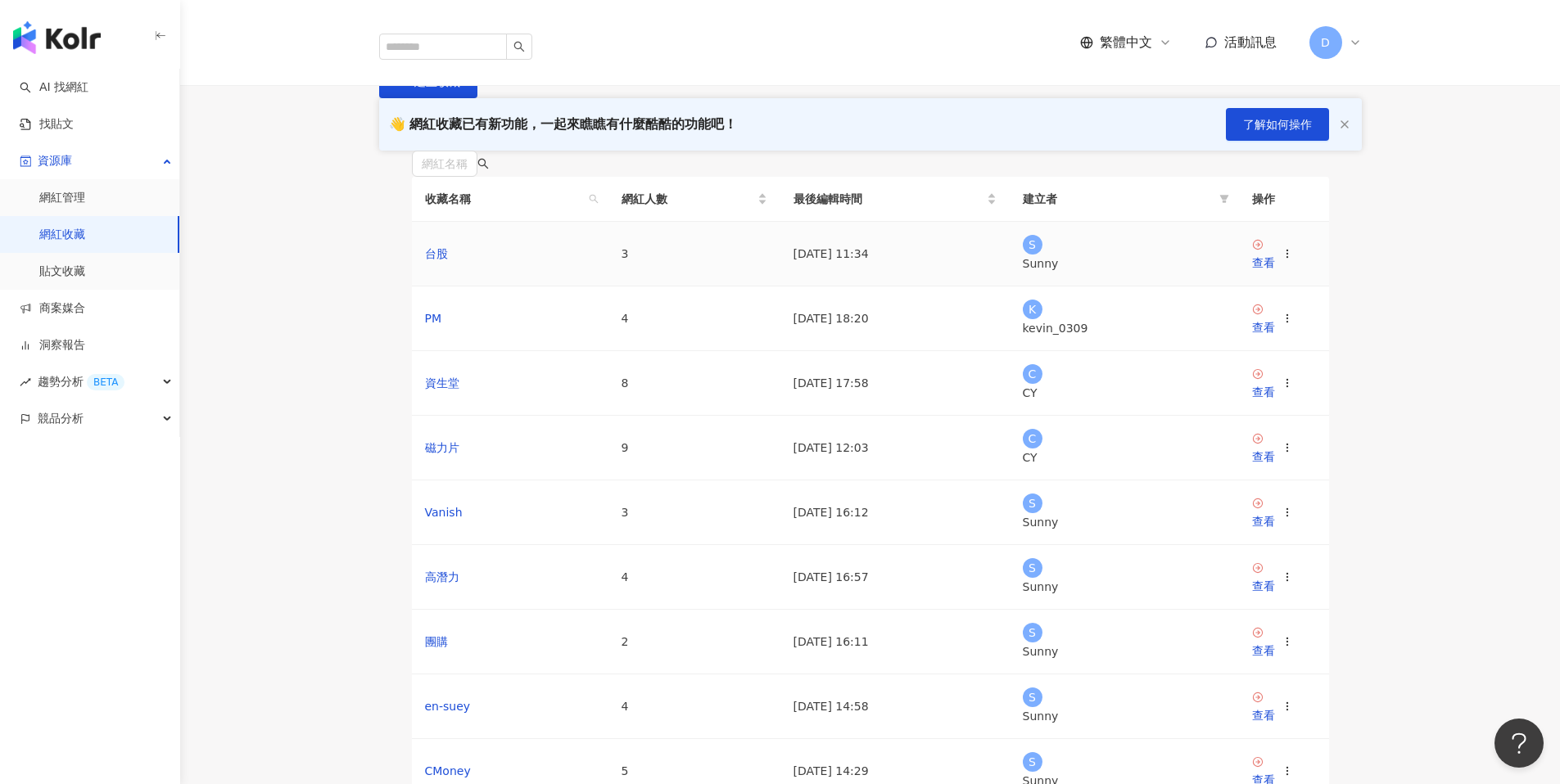
click at [1293, 259] on icon at bounding box center [1288, 254] width 11 height 11
click at [58, 197] on link "網紅管理" at bounding box center [61, 199] width 46 height 17
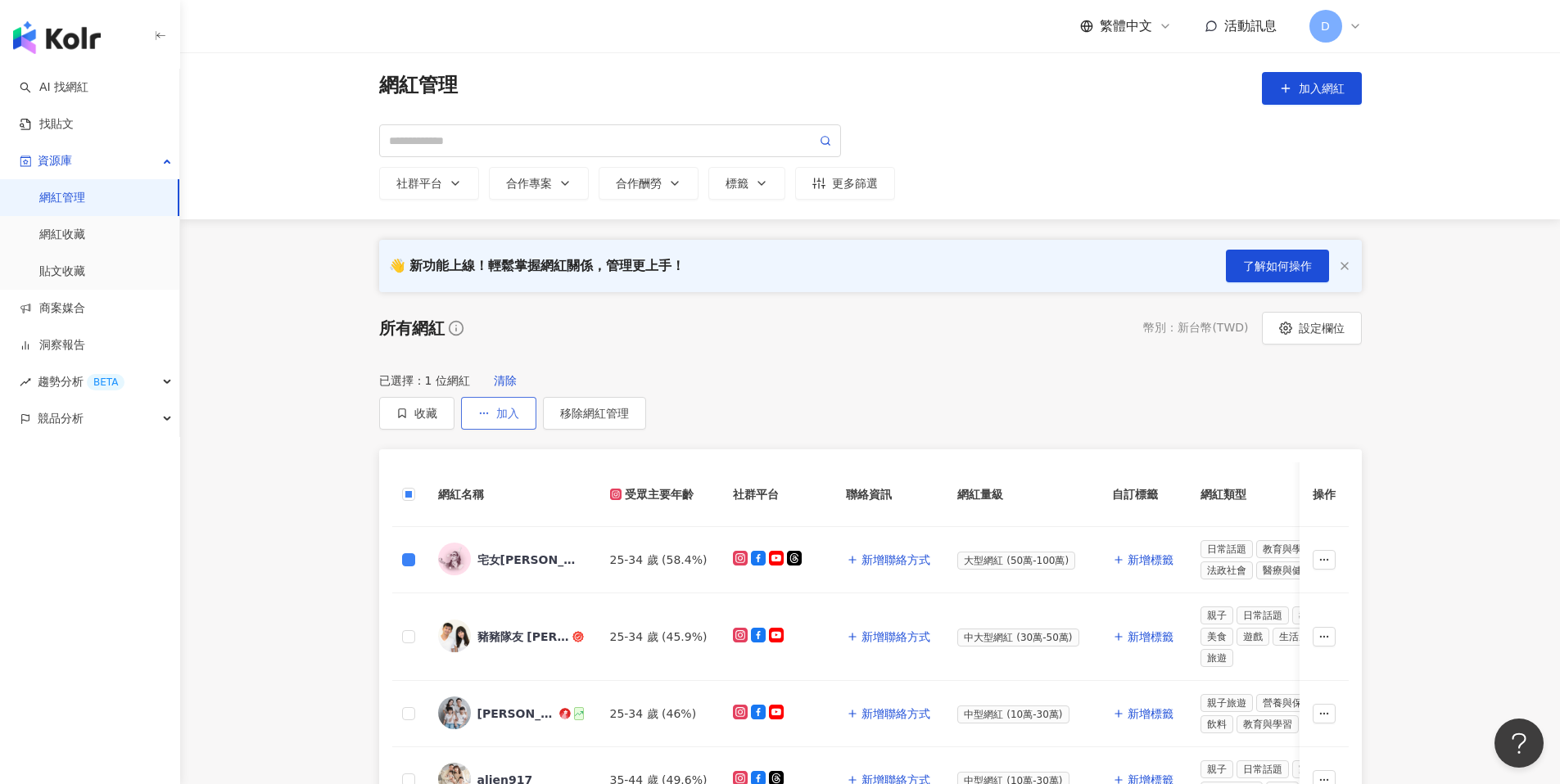
click at [519, 407] on span "加入" at bounding box center [507, 413] width 23 height 13
click at [1181, 427] on span "加入商案媒合" at bounding box center [1183, 431] width 69 height 13
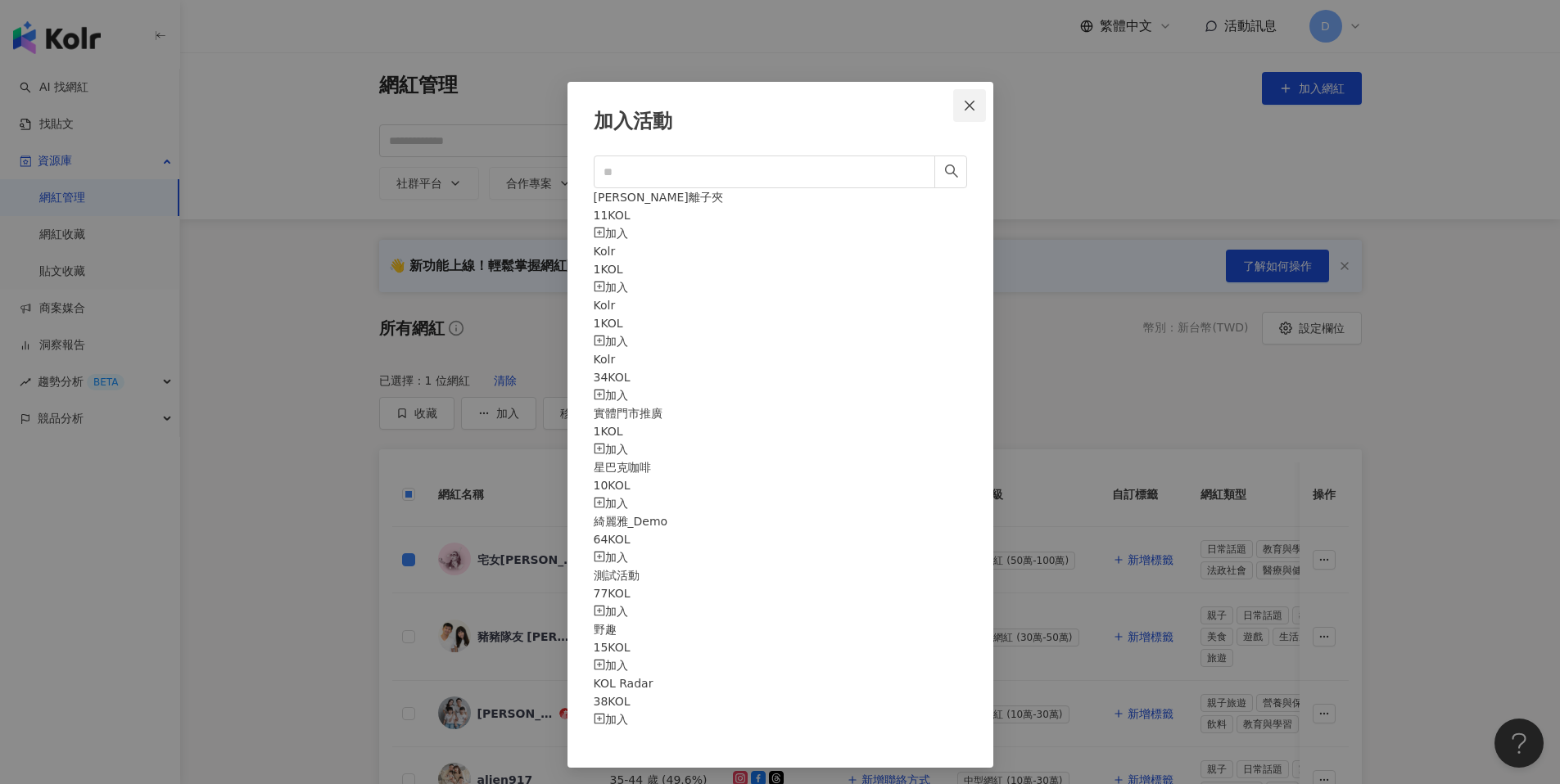
click at [969, 107] on icon "close" at bounding box center [970, 106] width 13 height 13
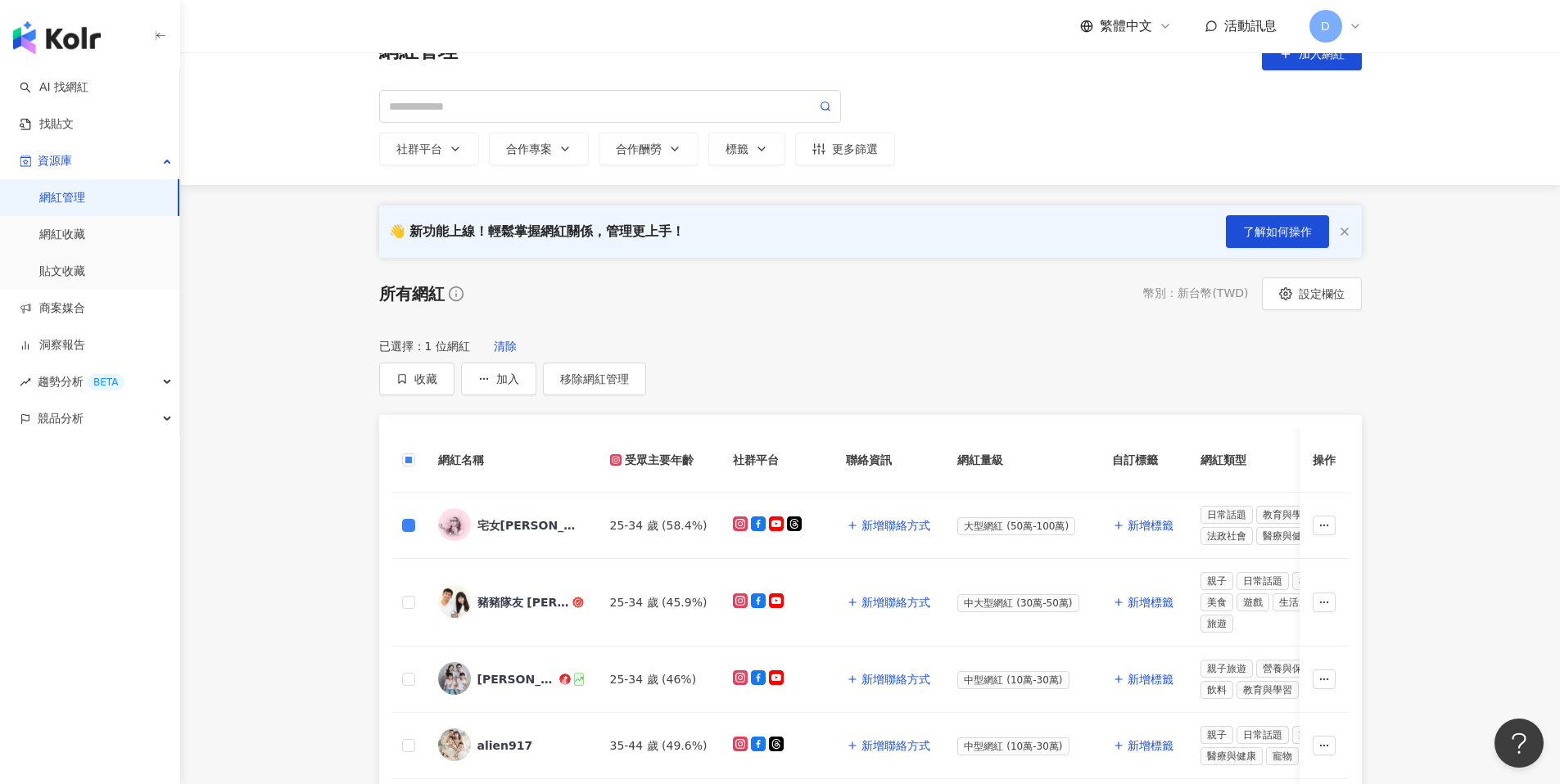
scroll to position [67, 0]
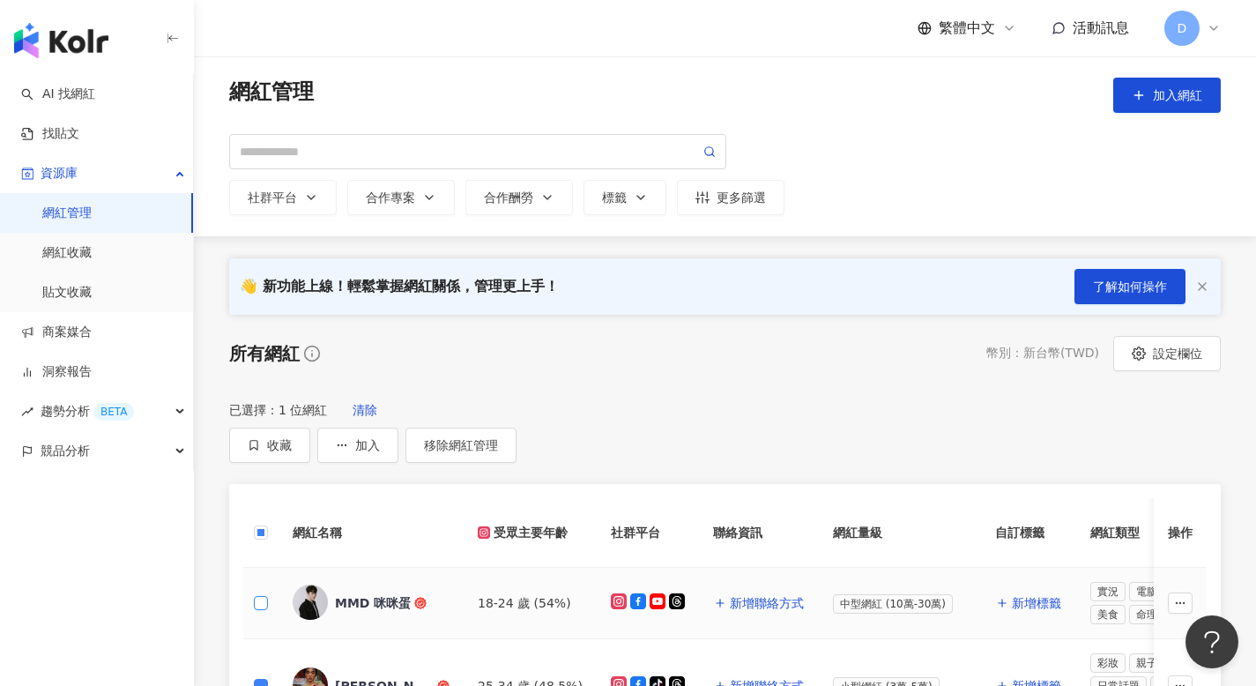
click at [262, 593] on label at bounding box center [261, 602] width 14 height 19
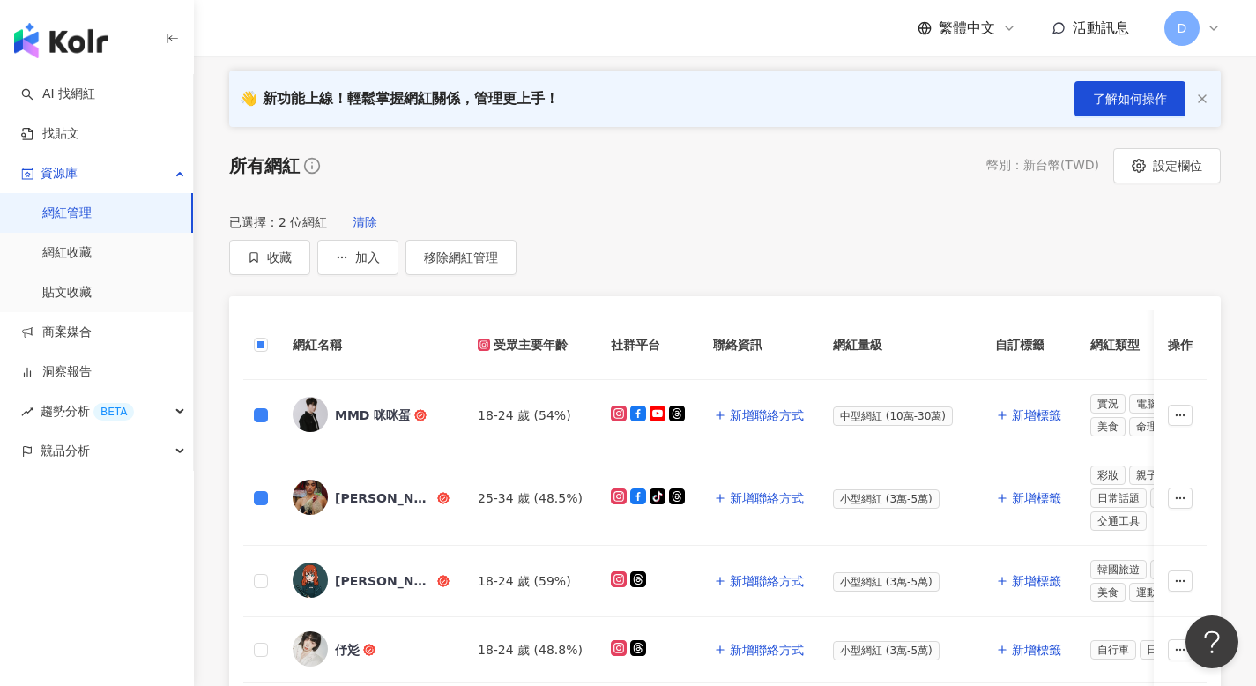
scroll to position [199, 0]
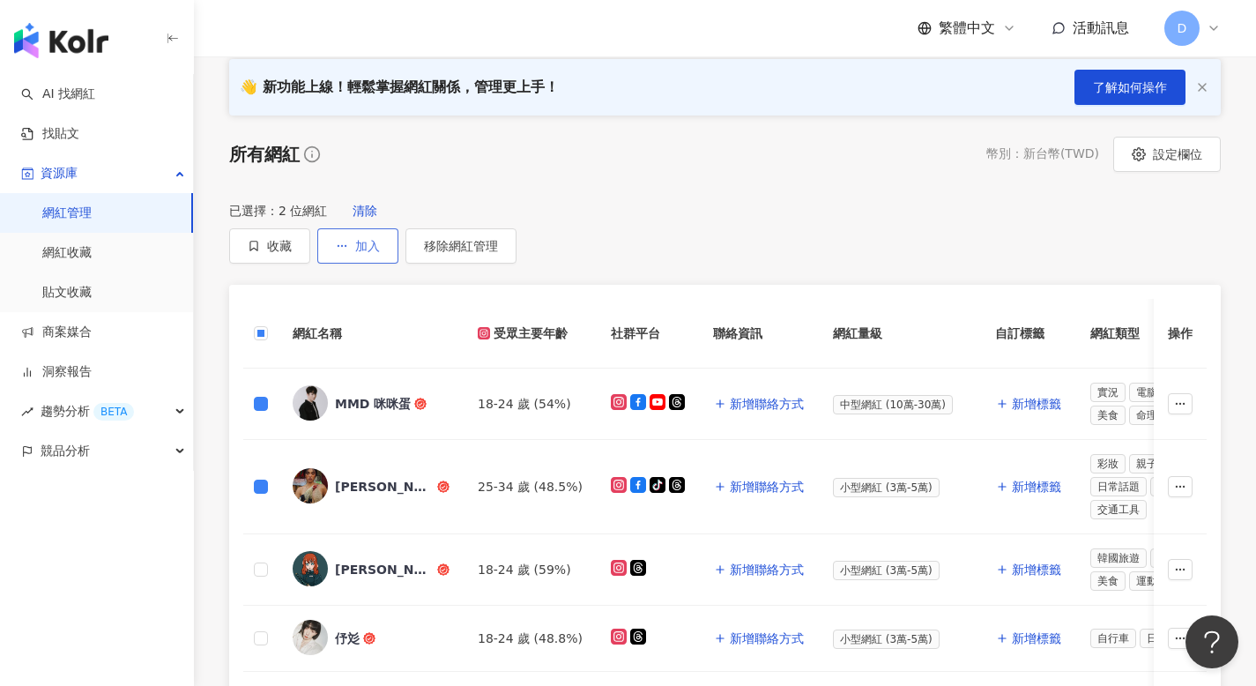
click at [398, 231] on button "加入" at bounding box center [357, 245] width 81 height 35
click at [92, 257] on link "網紅收藏" at bounding box center [66, 253] width 49 height 18
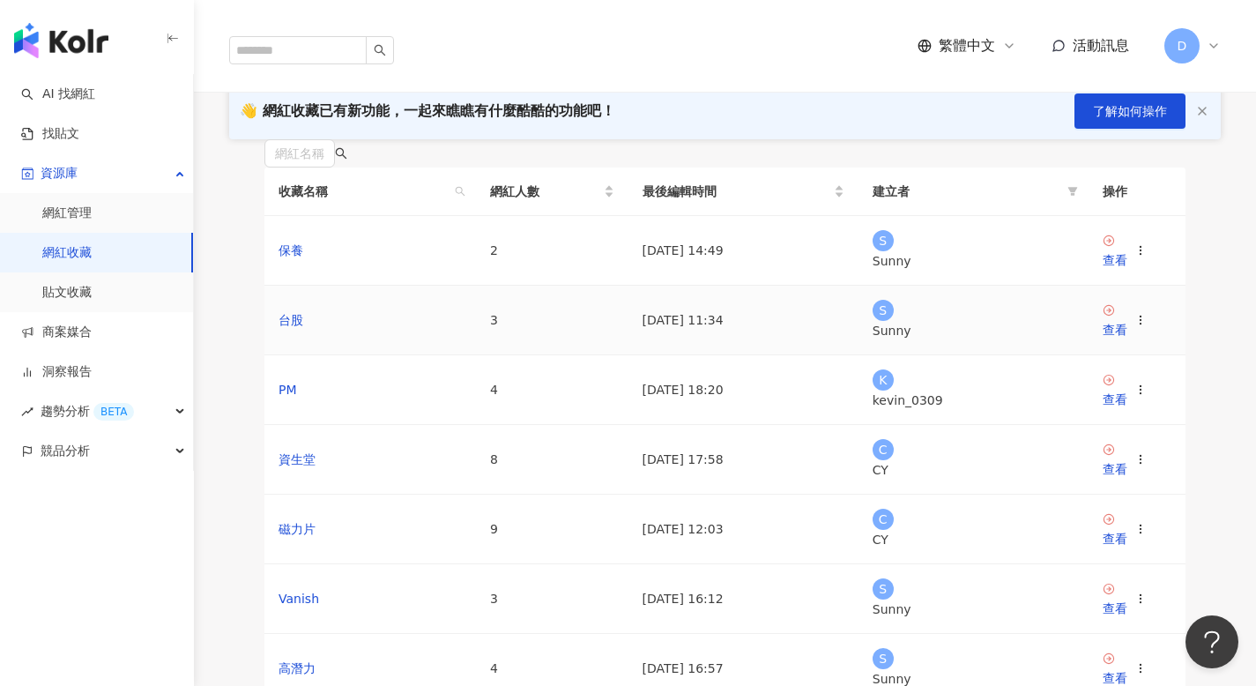
scroll to position [34, 0]
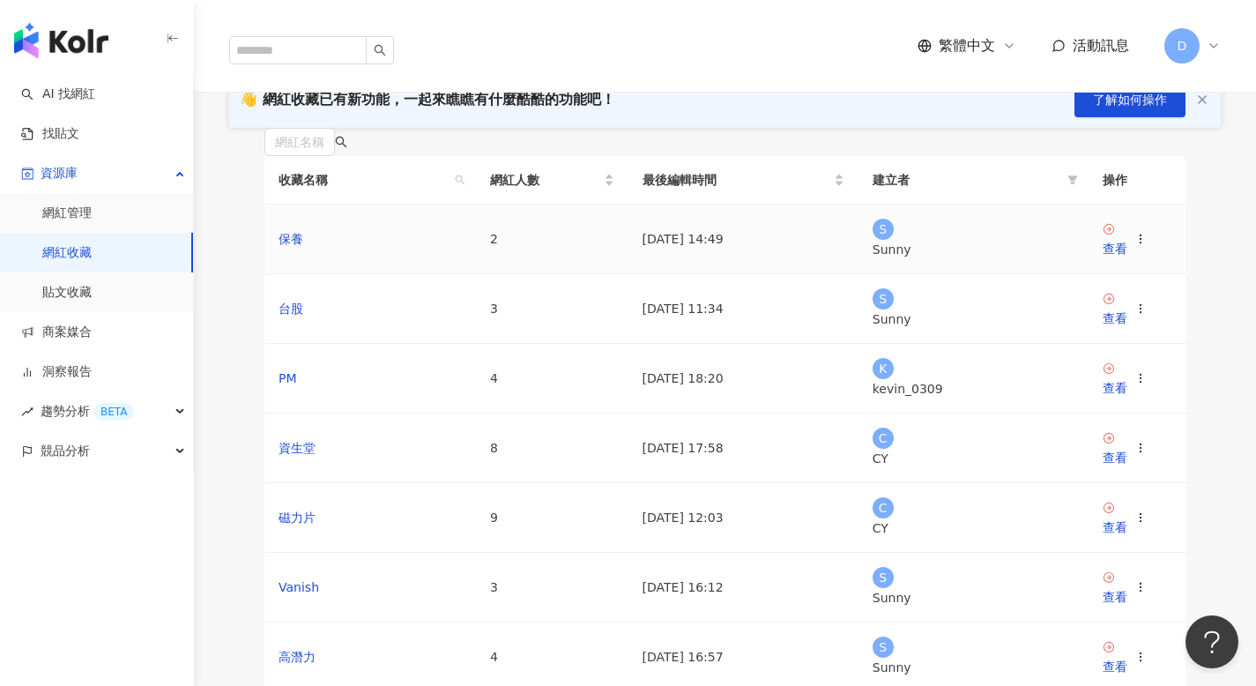
click at [1000, 259] on div "S Sunny" at bounding box center [974, 239] width 202 height 41
click at [999, 259] on div "S Sunny" at bounding box center [974, 239] width 202 height 41
click at [1147, 245] on icon at bounding box center [1141, 239] width 12 height 12
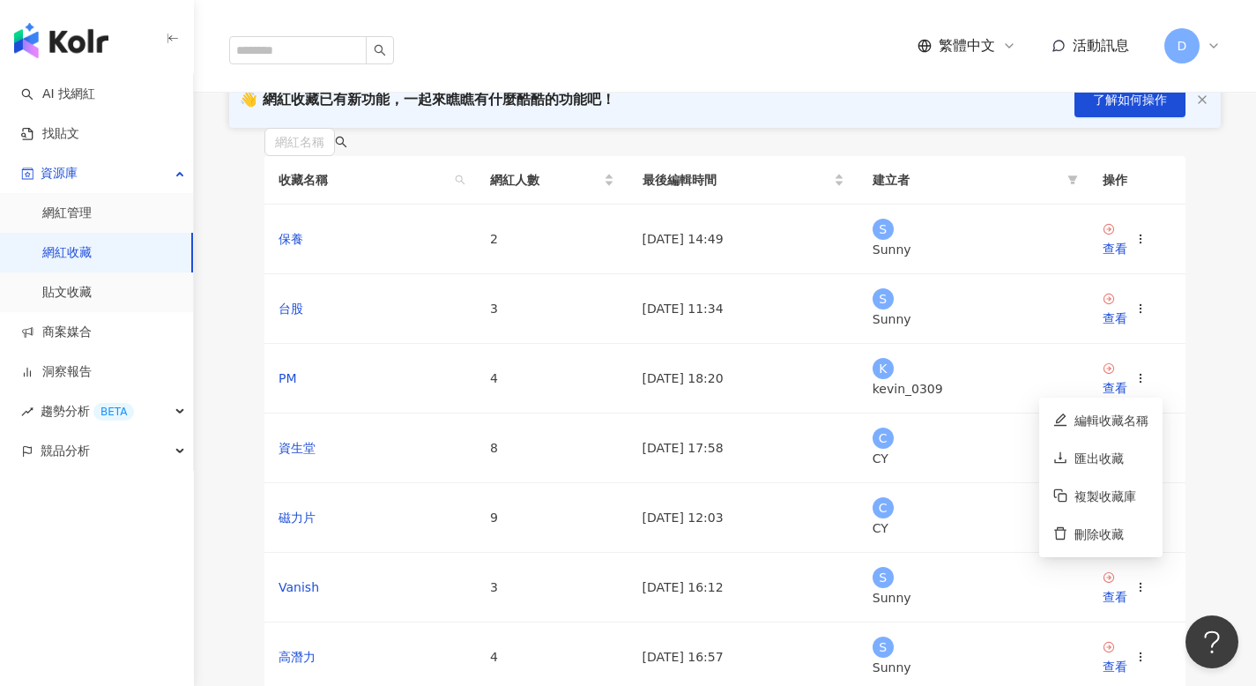
click at [1206, 387] on div "網紅名稱 收藏名稱 網紅人數 最後編輯時間 建立者 操作 保養 2 2025/8/11 14:49 S Sunny 查看 台股 3 2025/8/11 11:…" at bounding box center [725, 542] width 992 height 829
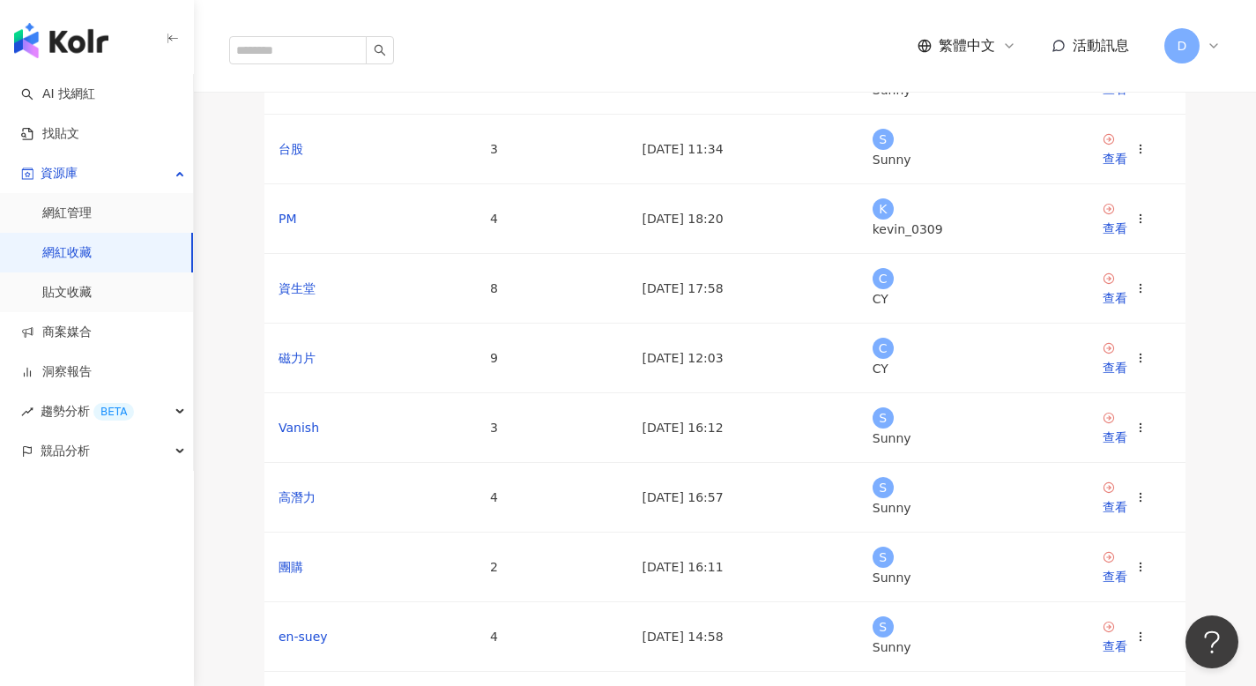
scroll to position [183, 0]
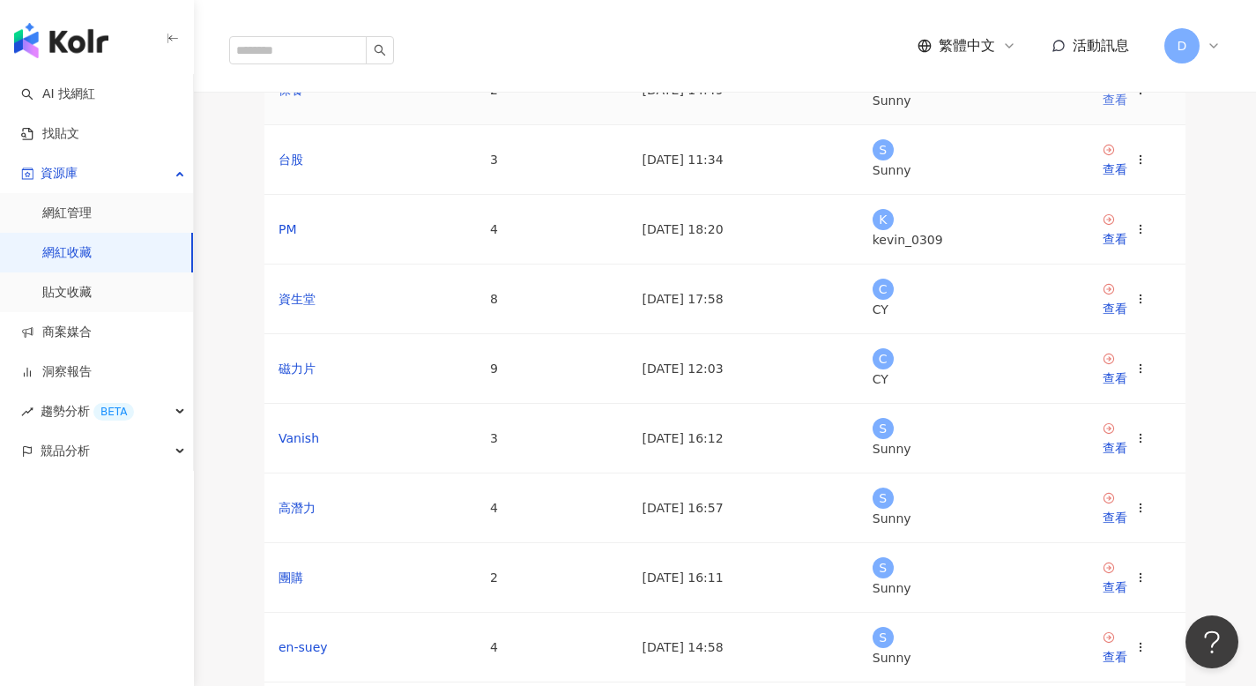
click at [1120, 109] on div "查看" at bounding box center [1115, 99] width 25 height 19
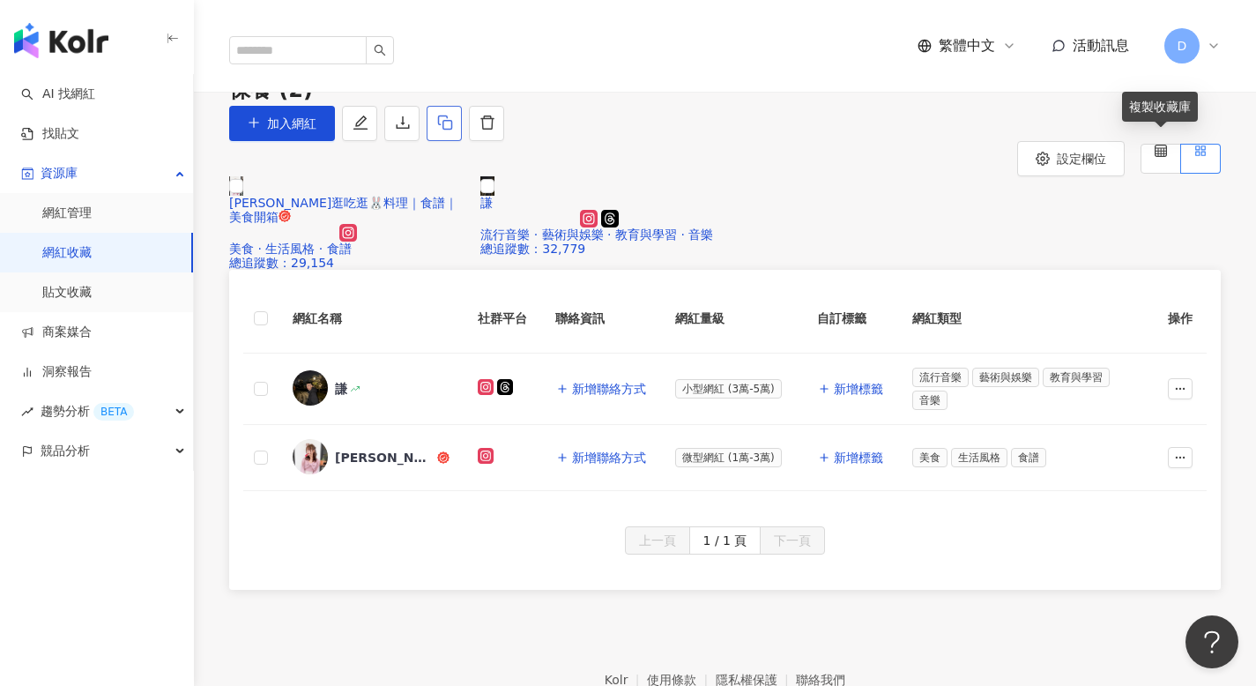
click at [452, 130] on icon "button" at bounding box center [445, 122] width 14 height 15
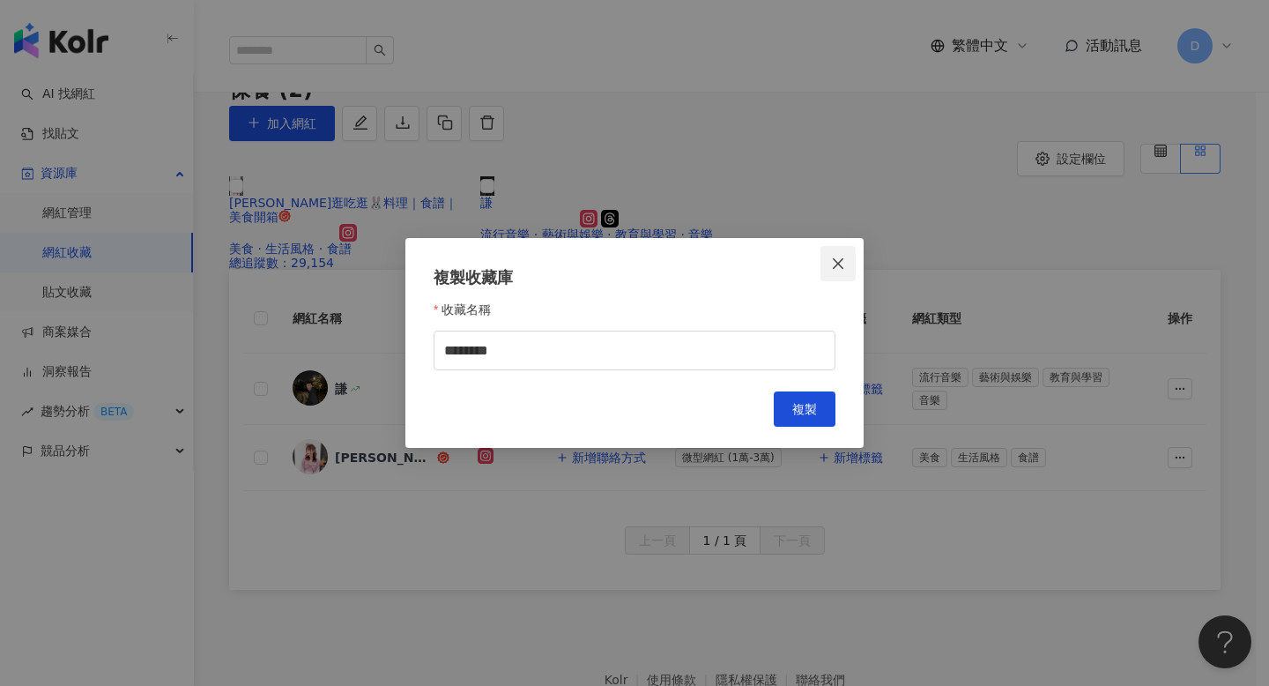
click at [834, 270] on button "Close" at bounding box center [838, 263] width 35 height 35
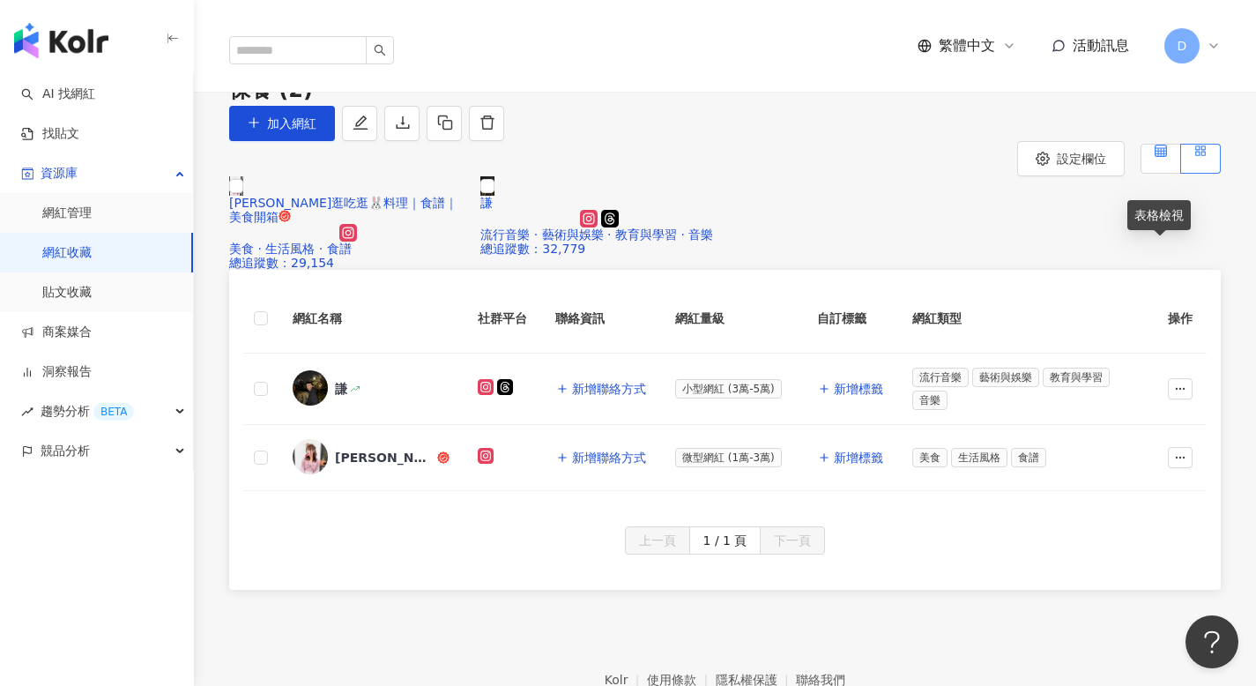
click at [1171, 174] on label at bounding box center [1161, 159] width 41 height 30
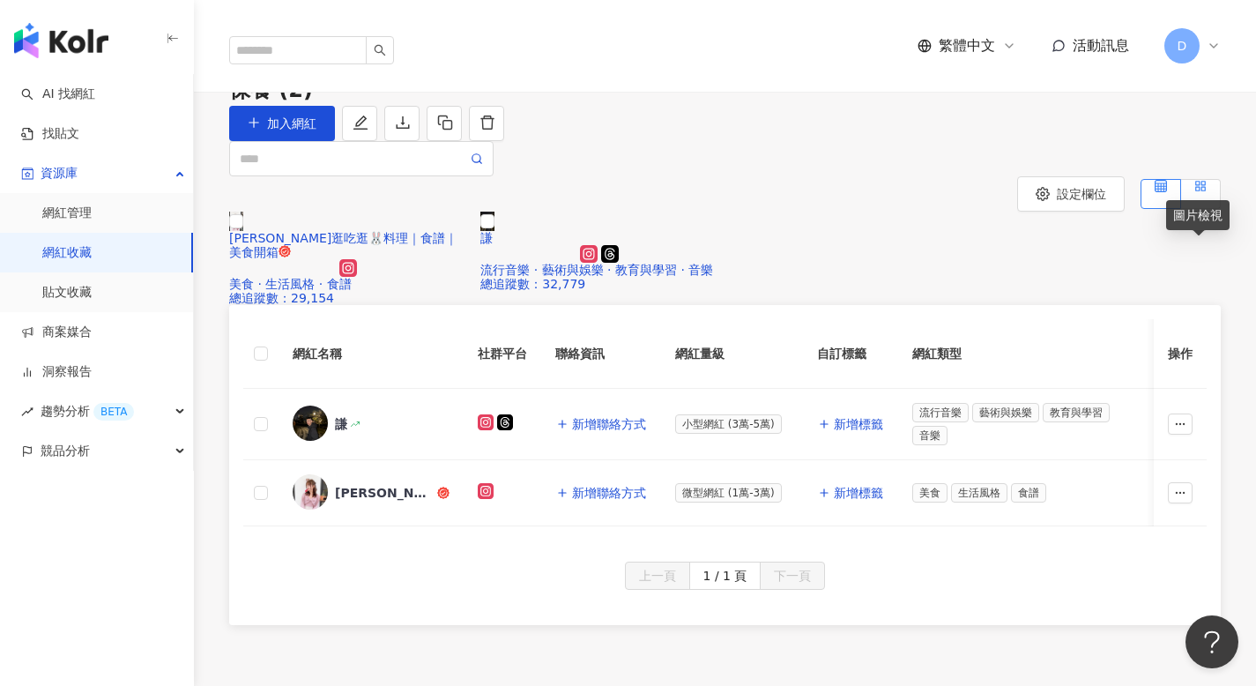
click at [1194, 192] on icon at bounding box center [1200, 186] width 12 height 12
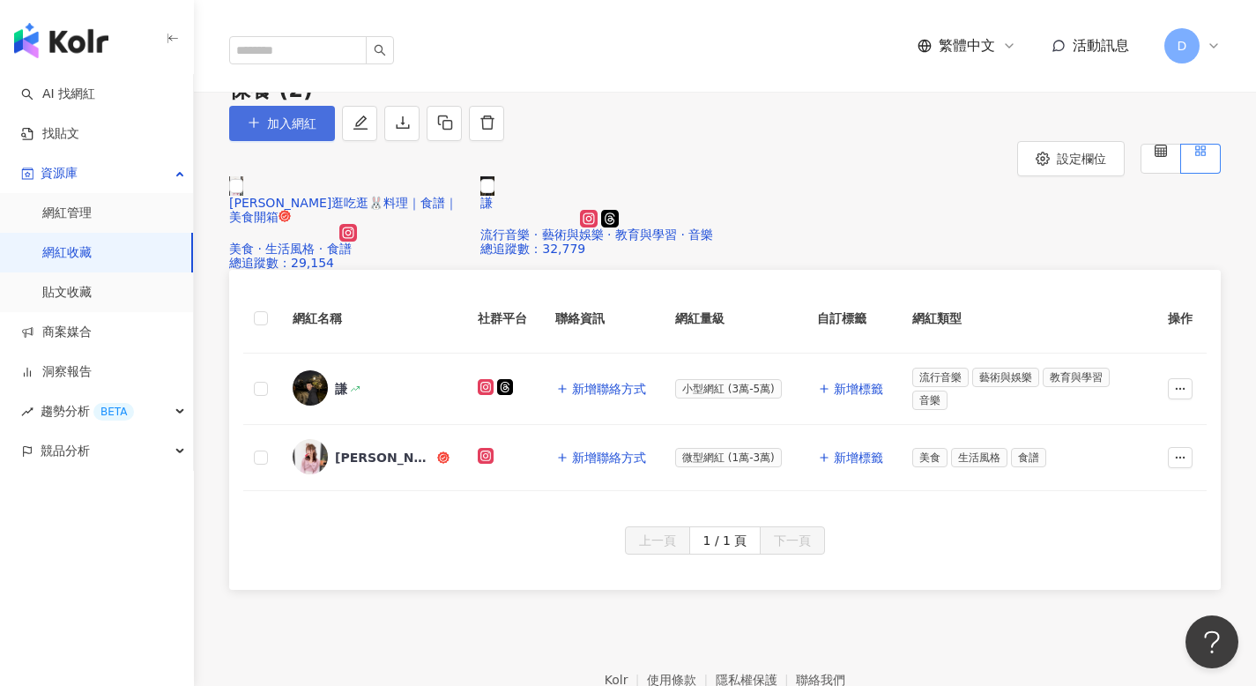
click at [316, 130] on span "加入網紅" at bounding box center [291, 123] width 49 height 14
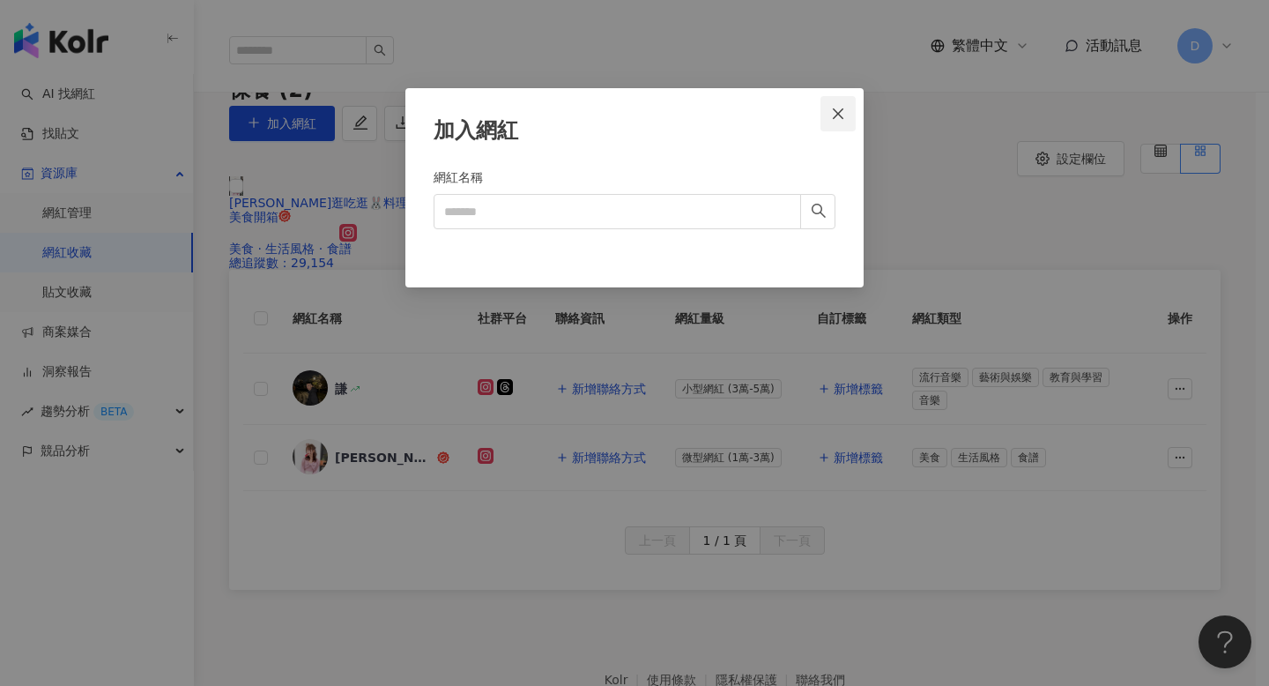
click at [834, 118] on icon "close" at bounding box center [838, 114] width 14 height 14
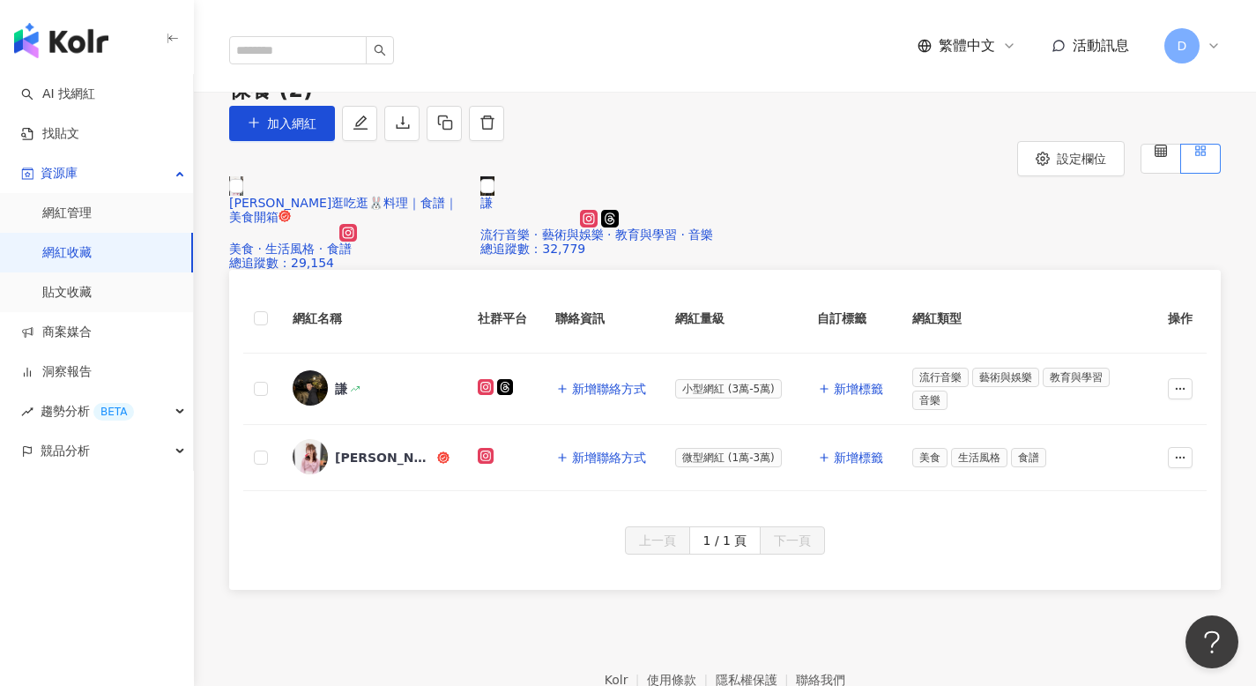
click at [272, 76] on link "收藏列表" at bounding box center [254, 65] width 56 height 19
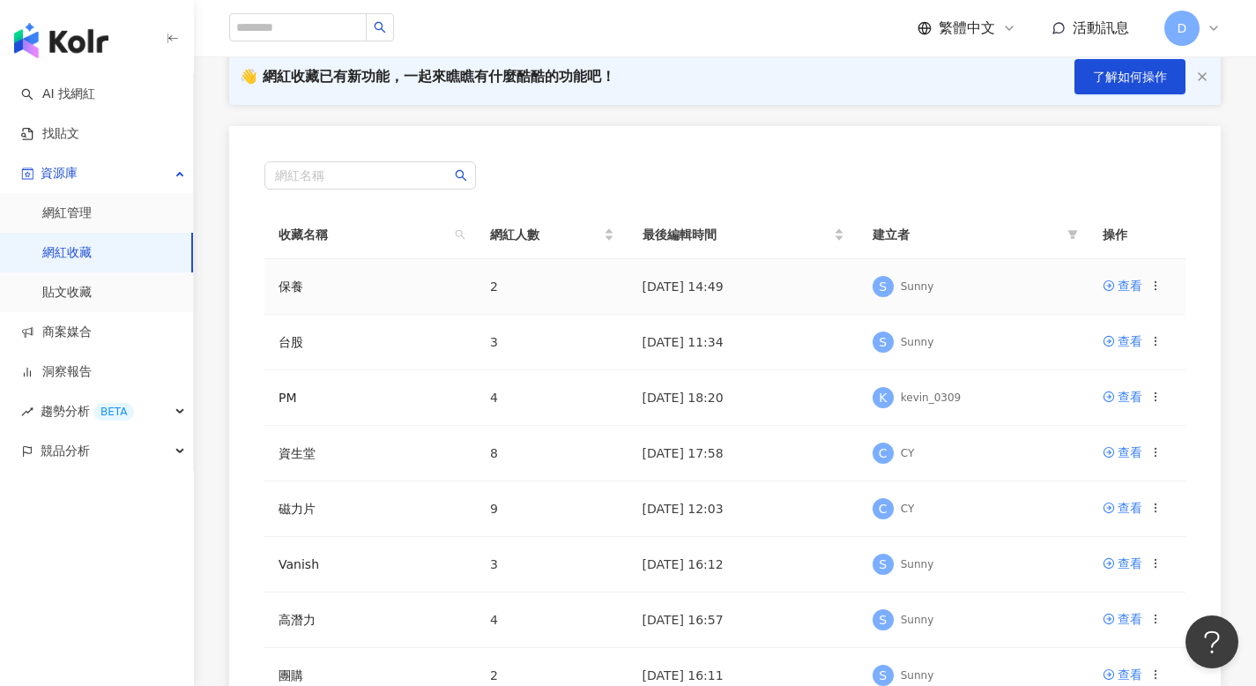
click at [1157, 290] on icon at bounding box center [1155, 285] width 12 height 12
click at [1212, 337] on div "網紅名稱 收藏名稱 網紅人數 最後編輯時間 建立者 操作 保養 2 2025/8/11 14:49 S Sunny 查看 台股 3 2025/8/11 11:…" at bounding box center [725, 516] width 992 height 780
click at [61, 290] on link "貼文收藏" at bounding box center [66, 293] width 49 height 18
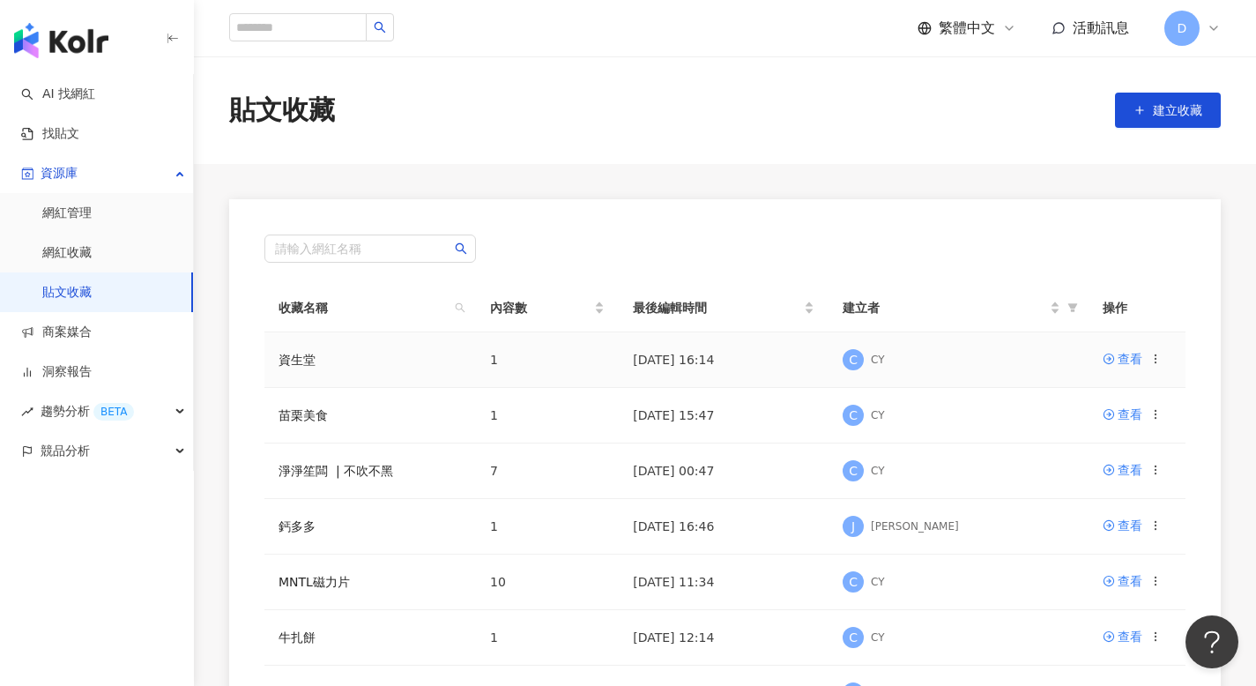
click at [1157, 360] on icon at bounding box center [1155, 359] width 12 height 12
click at [1233, 232] on div "請輸入網紅名稱 收藏名稱 內容數 最後編輯時間 建立者 操作 資生堂 1 2025/8/7 16:14 C CY 查看 苗栗美食 1 2025/8/4 15:…" at bounding box center [725, 589] width 1062 height 780
click at [92, 249] on link "網紅收藏" at bounding box center [66, 253] width 49 height 18
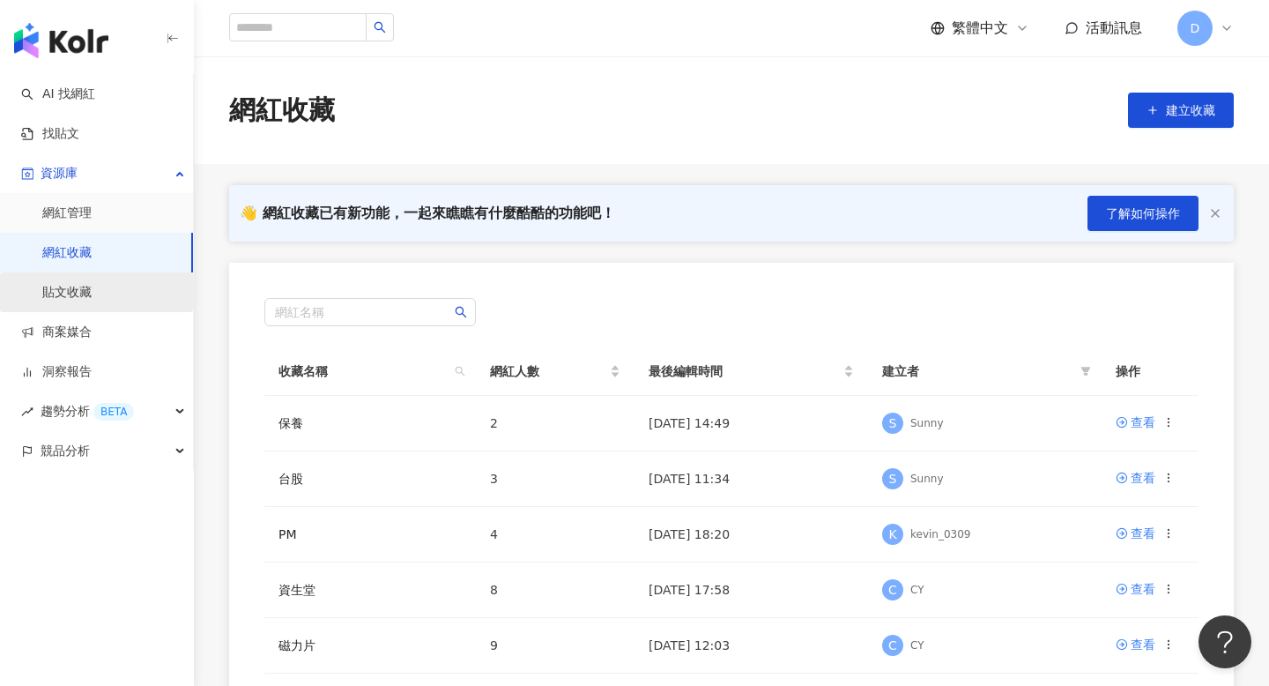
click at [92, 285] on link "貼文收藏" at bounding box center [66, 293] width 49 height 18
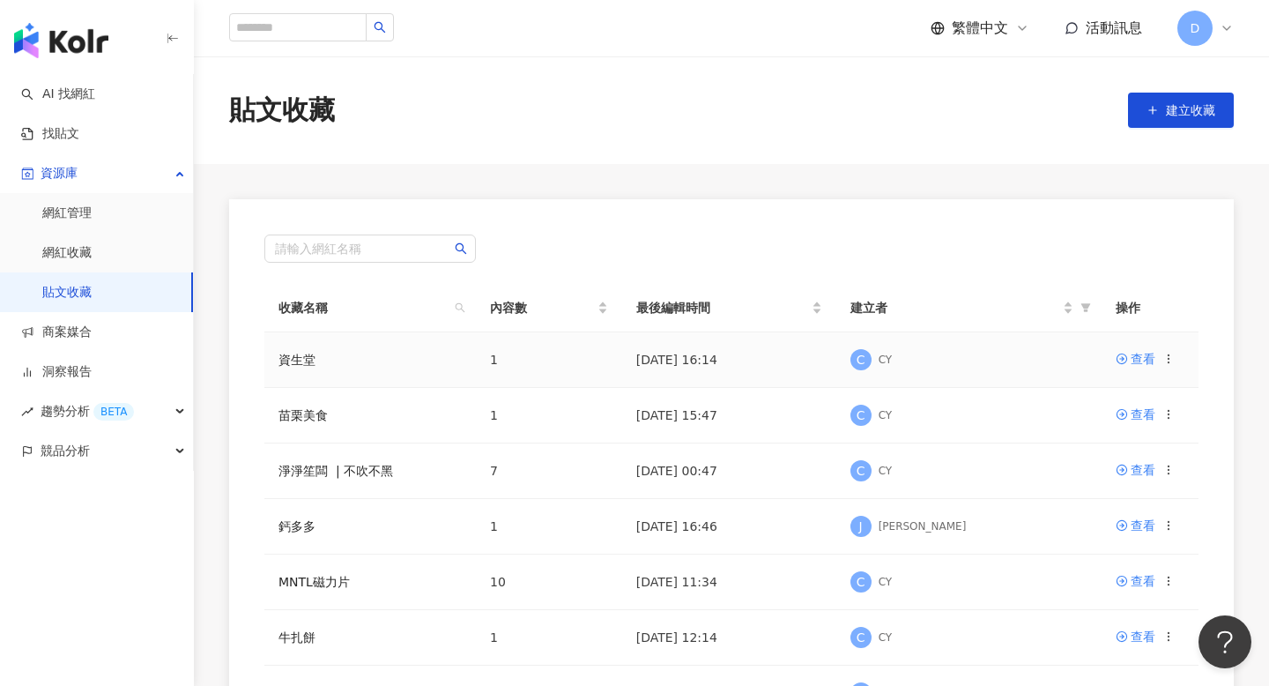
click at [1168, 356] on icon at bounding box center [1169, 359] width 12 height 12
click at [1078, 278] on div "請輸入網紅名稱 收藏名稱 內容數 最後編輯時間 建立者 操作 資生堂 1 2025/8/7 16:14 C CY 查看 苗栗美食 1 2025/8/4 15:…" at bounding box center [731, 589] width 1005 height 780
click at [71, 244] on link "網紅收藏" at bounding box center [66, 253] width 49 height 18
click at [78, 215] on link "網紅管理" at bounding box center [66, 214] width 49 height 18
click at [92, 209] on link "網紅管理" at bounding box center [66, 214] width 49 height 18
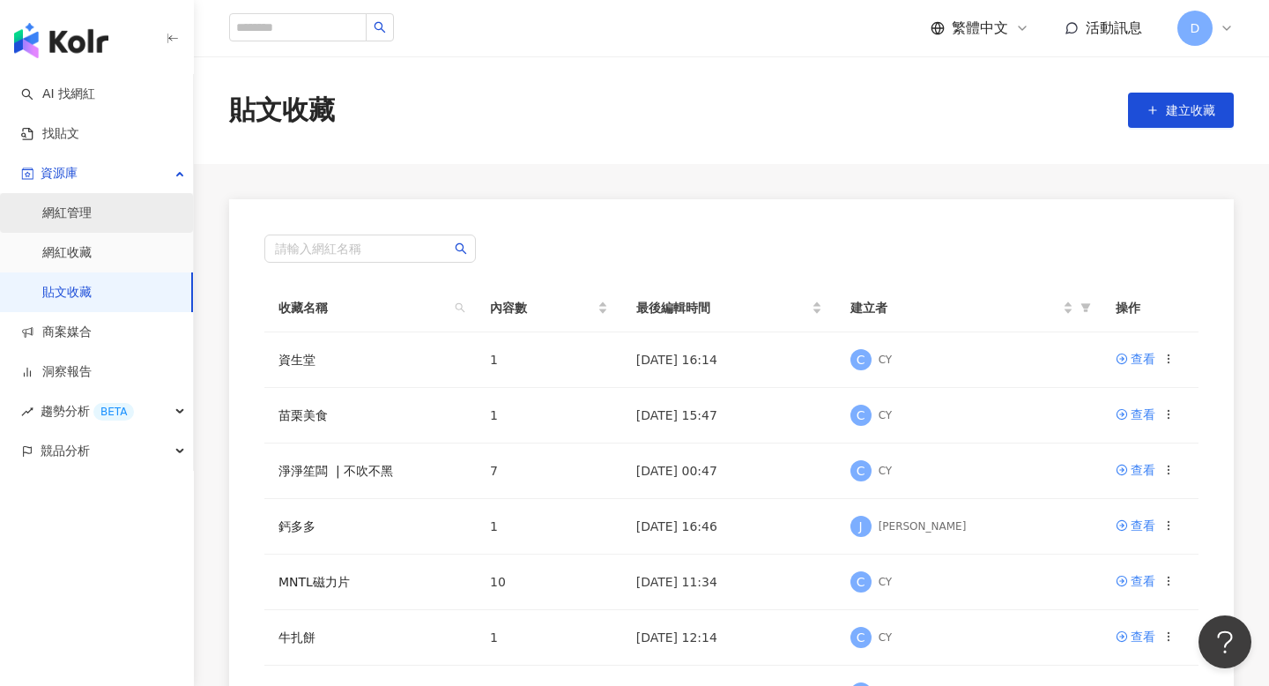
click at [92, 209] on link "網紅管理" at bounding box center [66, 214] width 49 height 18
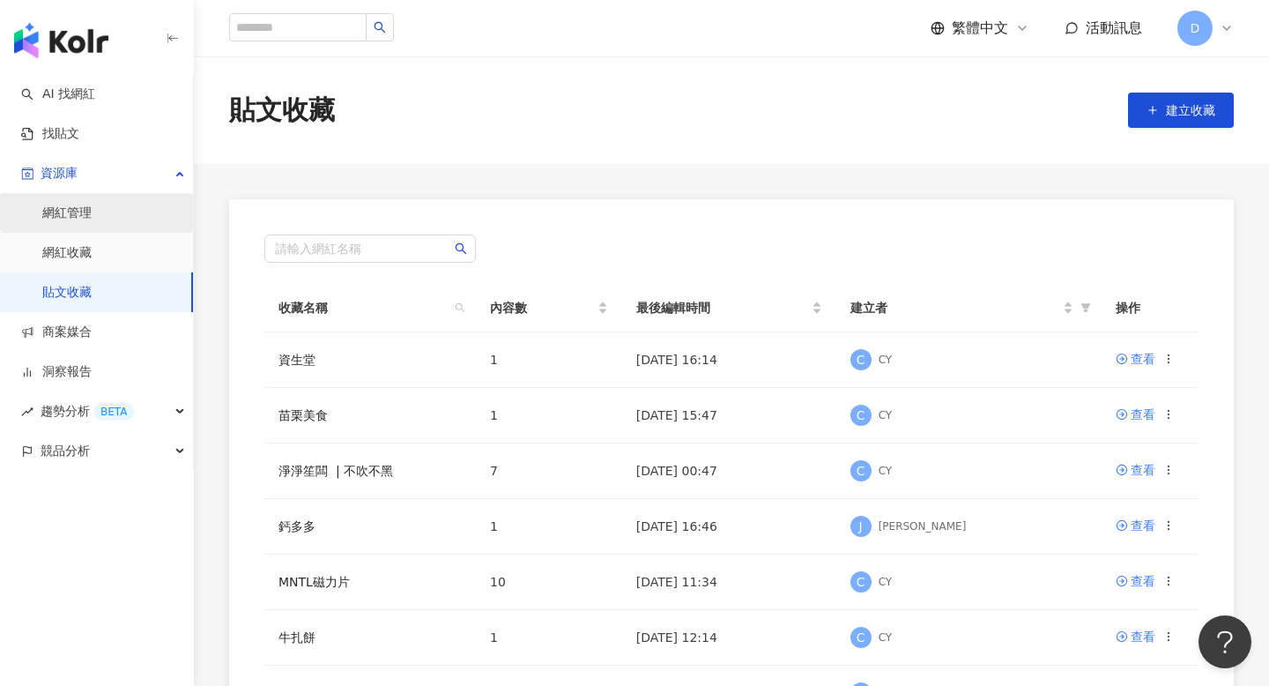
click at [92, 216] on link "網紅管理" at bounding box center [66, 214] width 49 height 18
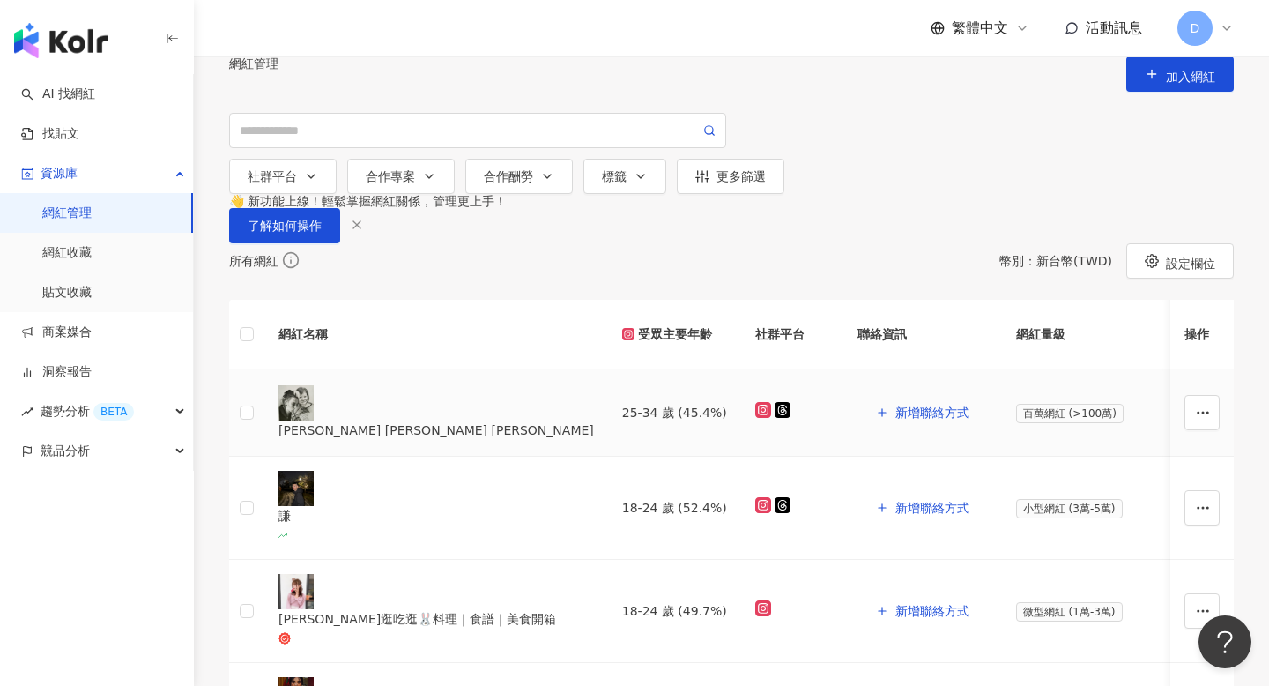
click at [249, 457] on td at bounding box center [246, 412] width 35 height 87
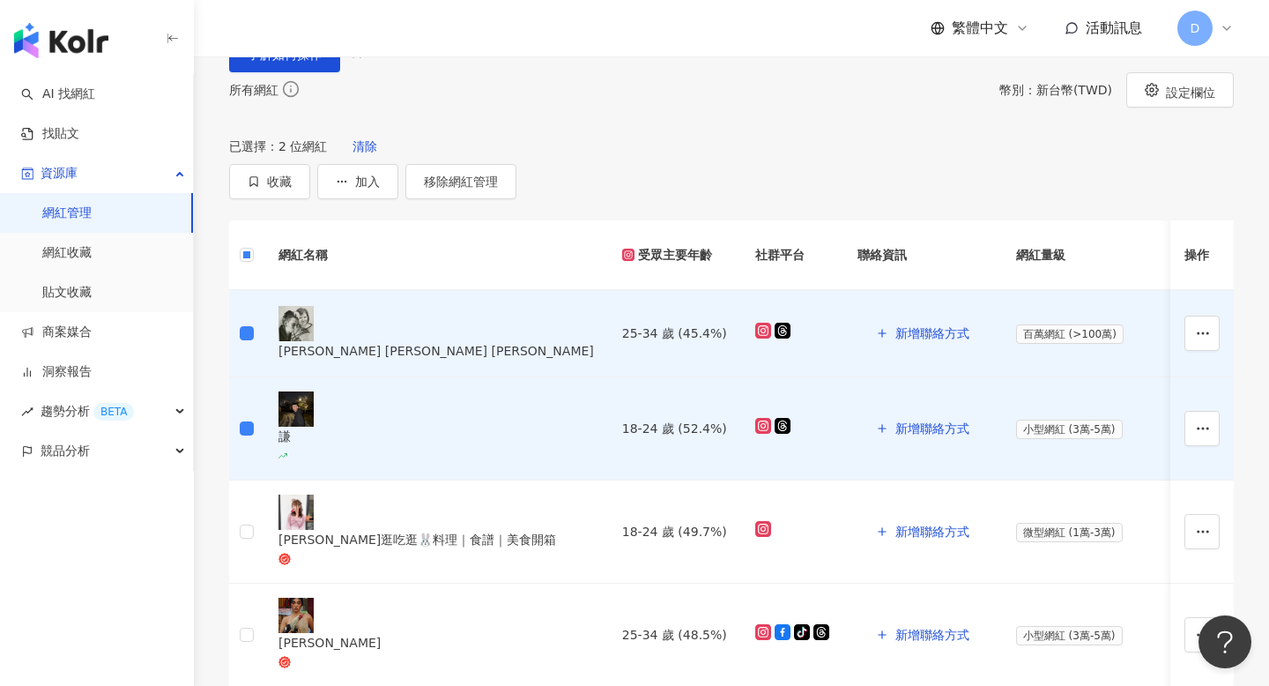
scroll to position [188, 0]
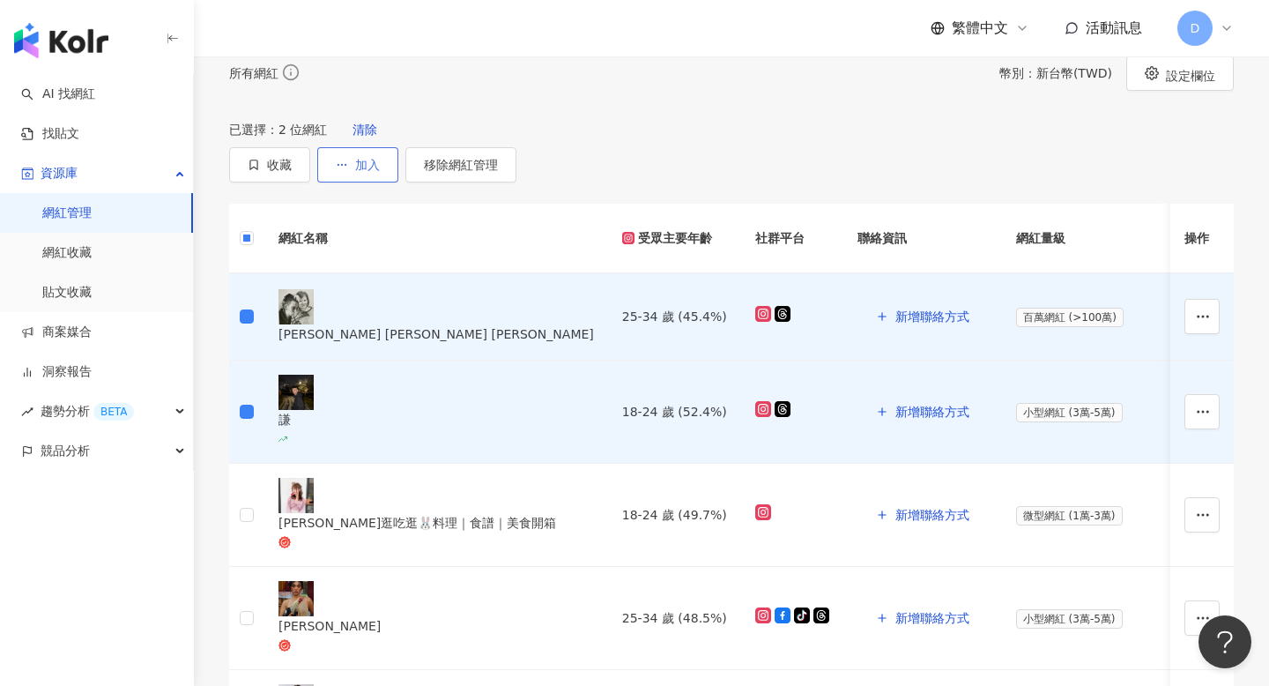
click at [398, 182] on button "加入" at bounding box center [357, 164] width 81 height 35
click at [1061, 267] on span "加入商案媒合" at bounding box center [1041, 275] width 74 height 19
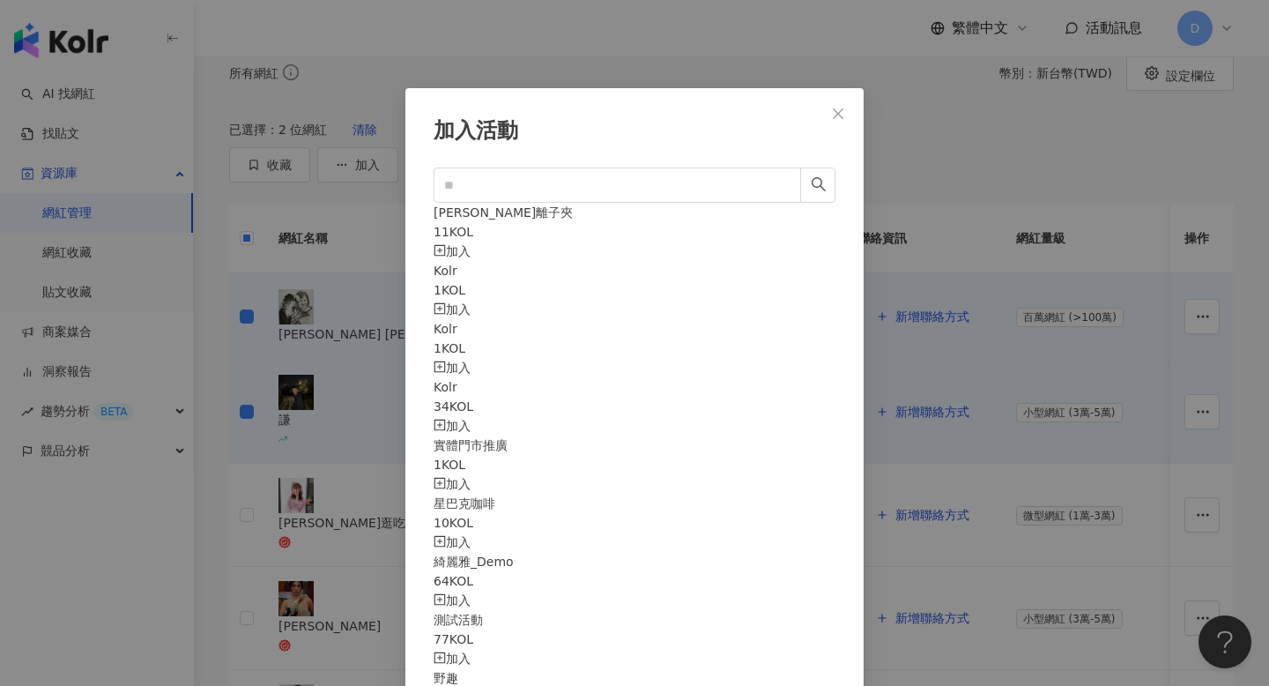
scroll to position [20, 0]
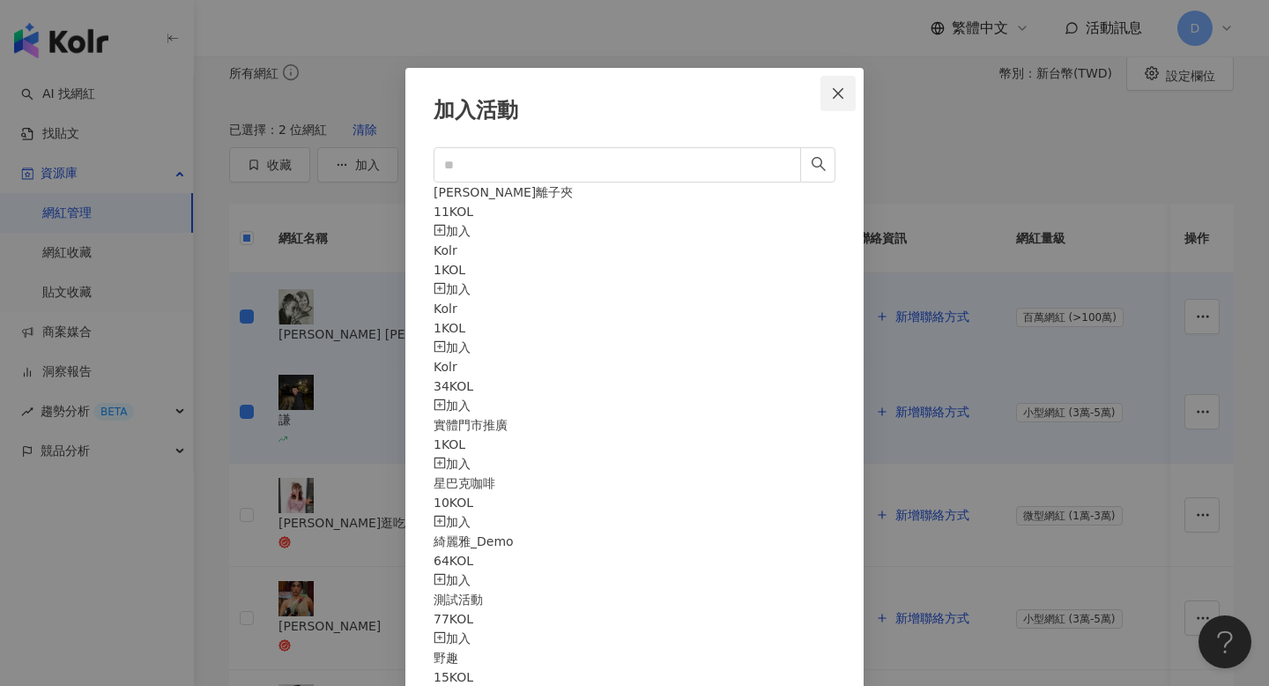
click at [837, 96] on icon "close" at bounding box center [838, 93] width 14 height 14
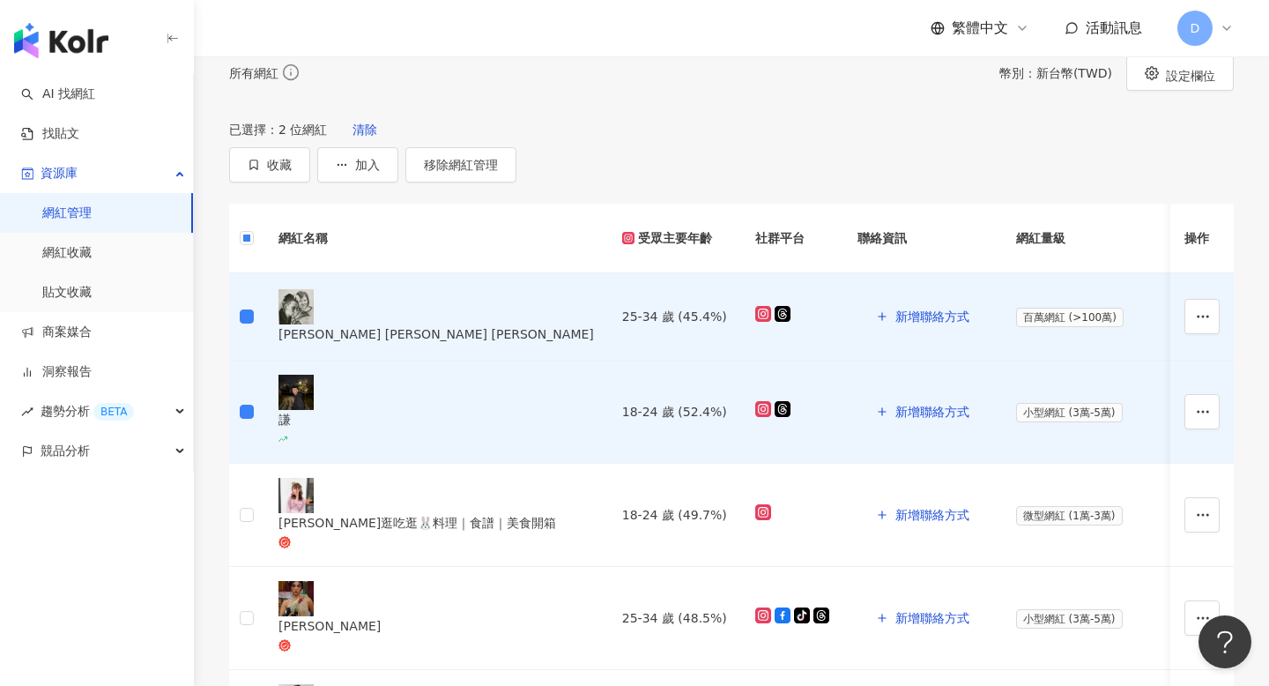
scroll to position [0, 0]
click at [338, 166] on circle "button" at bounding box center [338, 165] width 1 height 1
click at [1051, 279] on span "加入商案媒合" at bounding box center [1041, 276] width 74 height 14
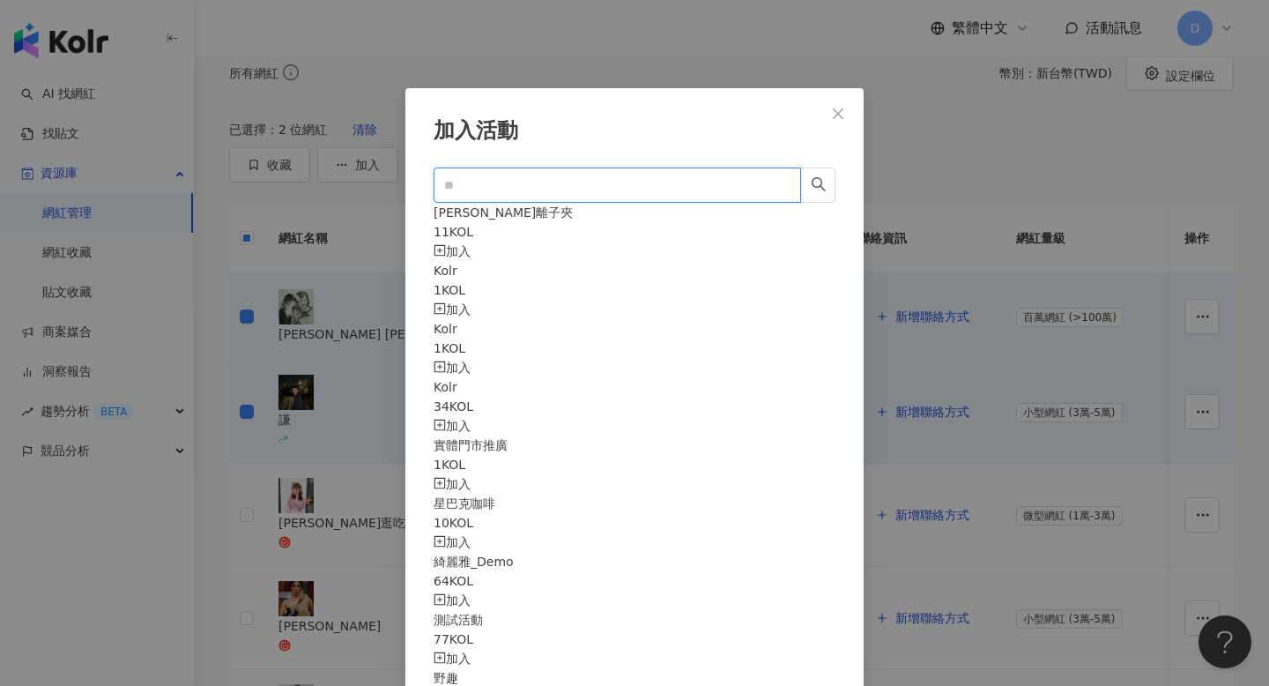
click at [573, 185] on input "text" at bounding box center [610, 184] width 332 height 19
click at [835, 116] on icon "close" at bounding box center [838, 113] width 11 height 11
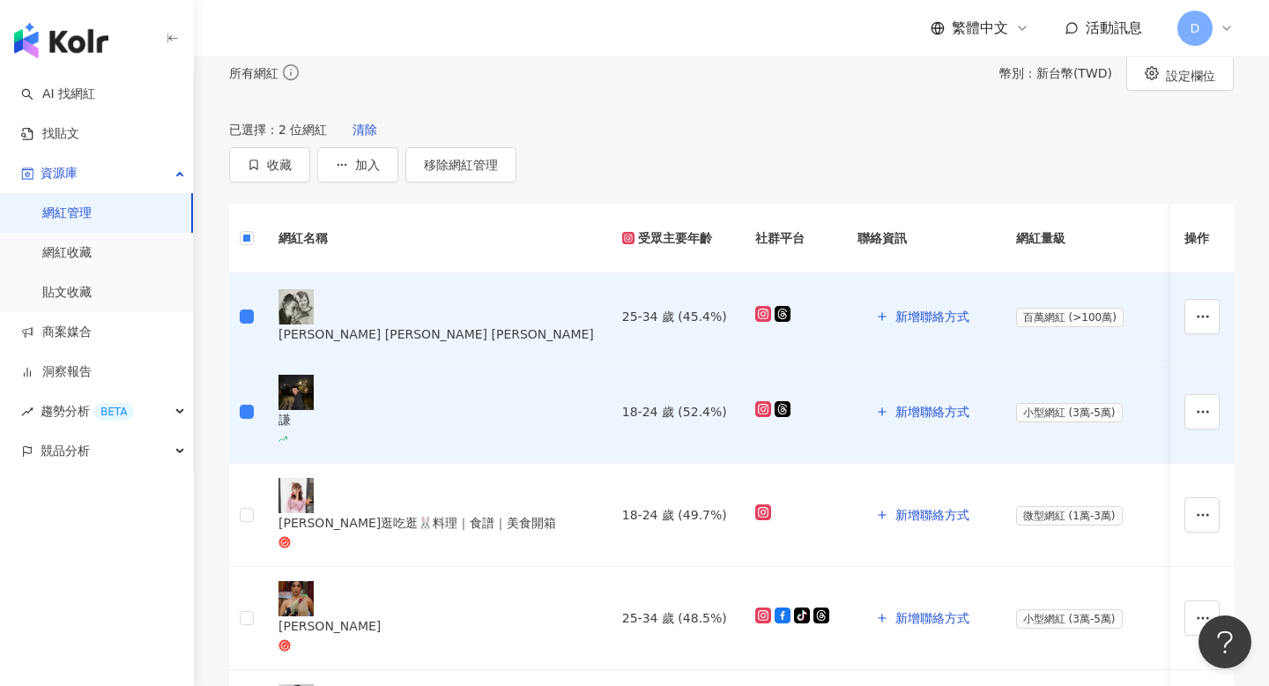
click at [1206, 28] on span "D" at bounding box center [1195, 28] width 35 height 35
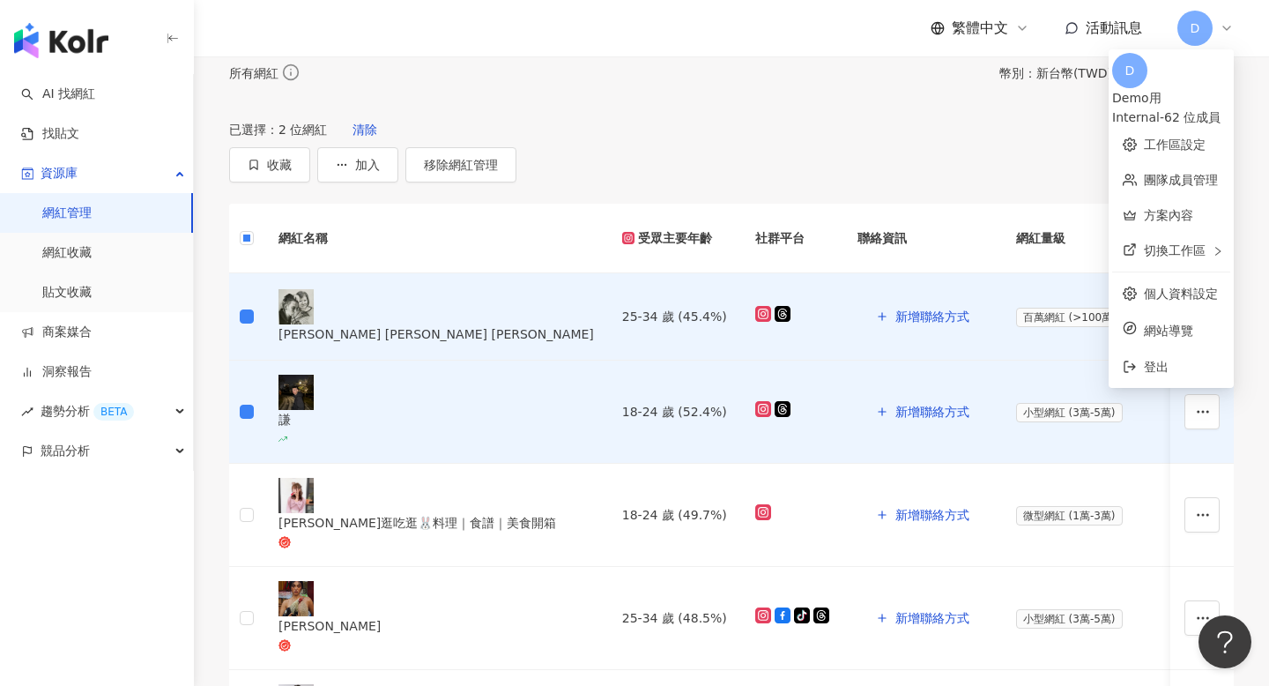
click at [1206, 28] on span "D" at bounding box center [1195, 28] width 35 height 35
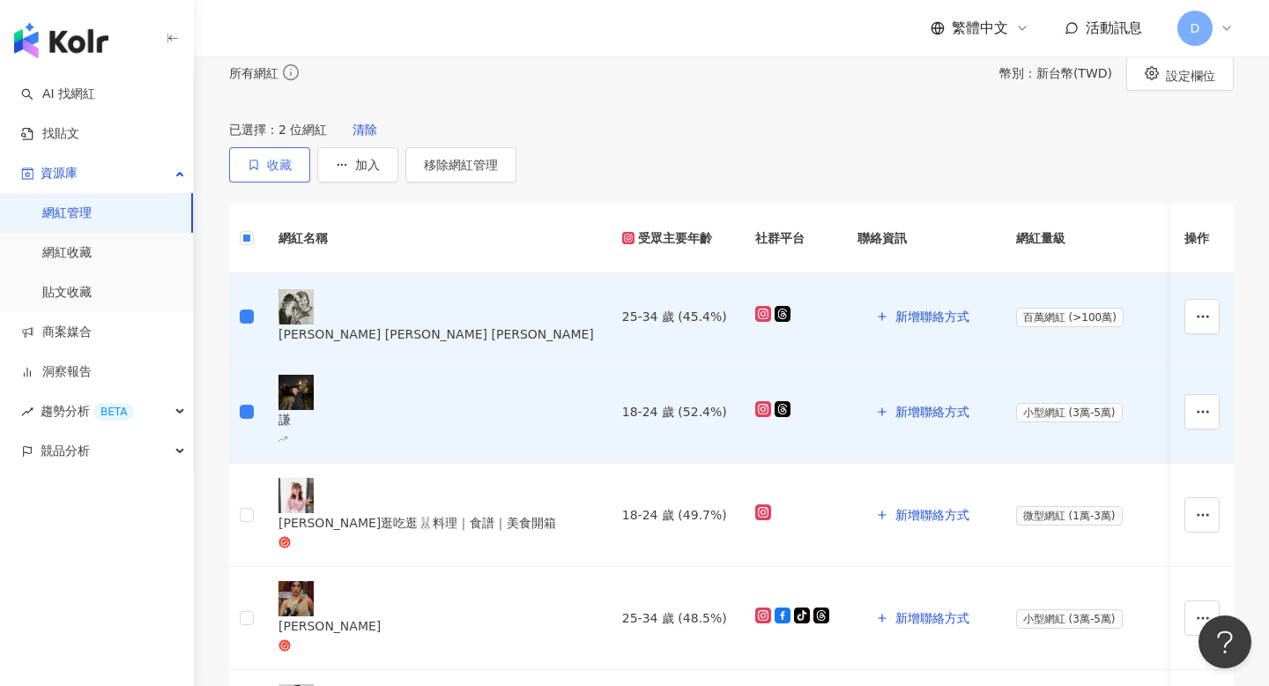
click at [310, 182] on button "收藏" at bounding box center [269, 164] width 81 height 35
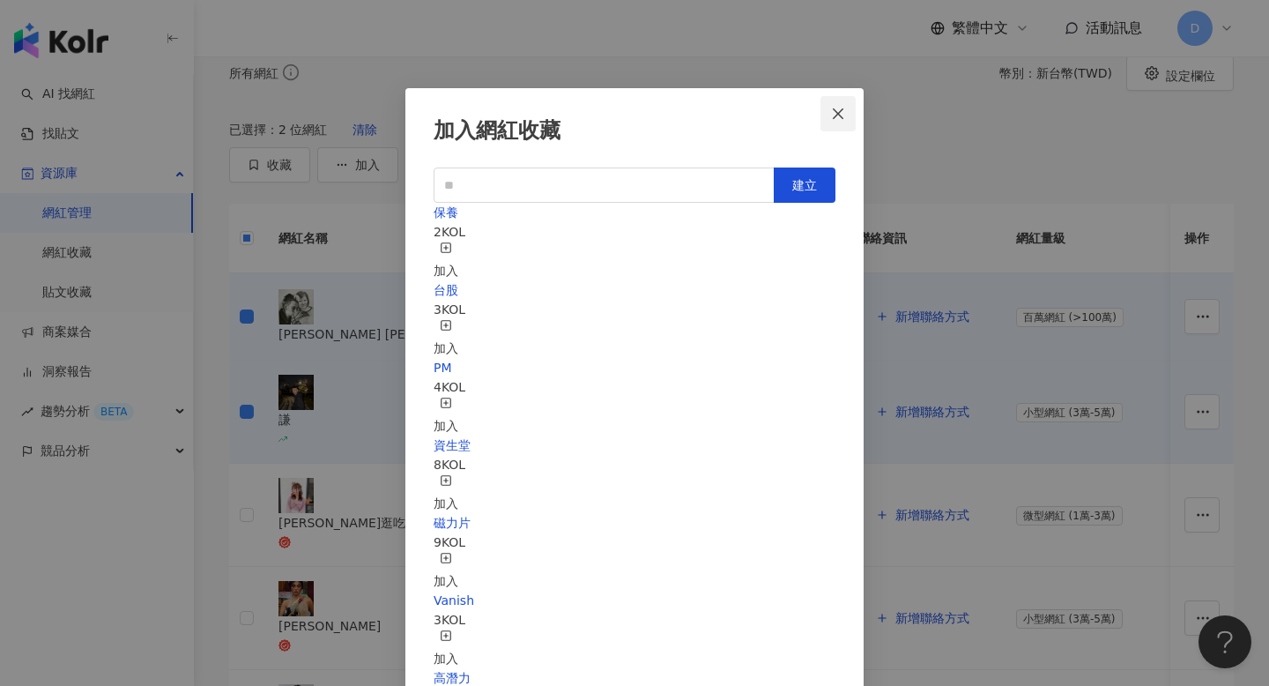
click at [831, 107] on icon "close" at bounding box center [838, 114] width 14 height 14
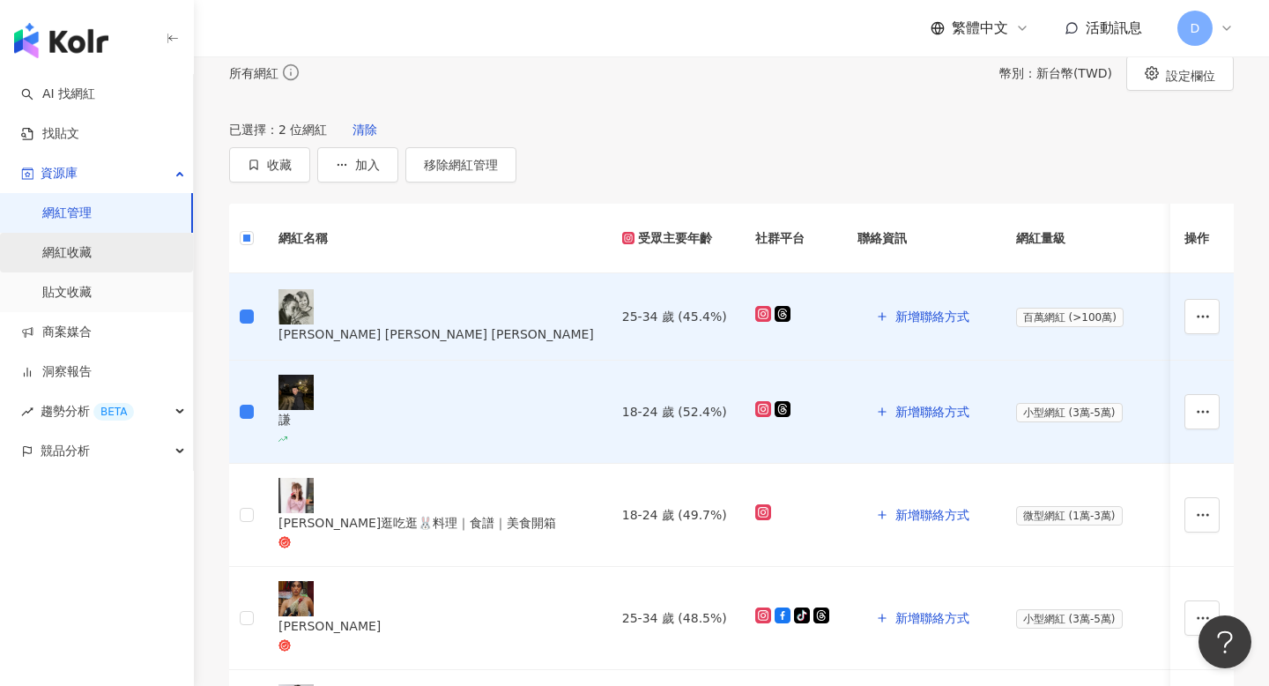
click at [92, 257] on link "網紅收藏" at bounding box center [66, 253] width 49 height 18
click at [1204, 26] on span "D" at bounding box center [1195, 28] width 35 height 35
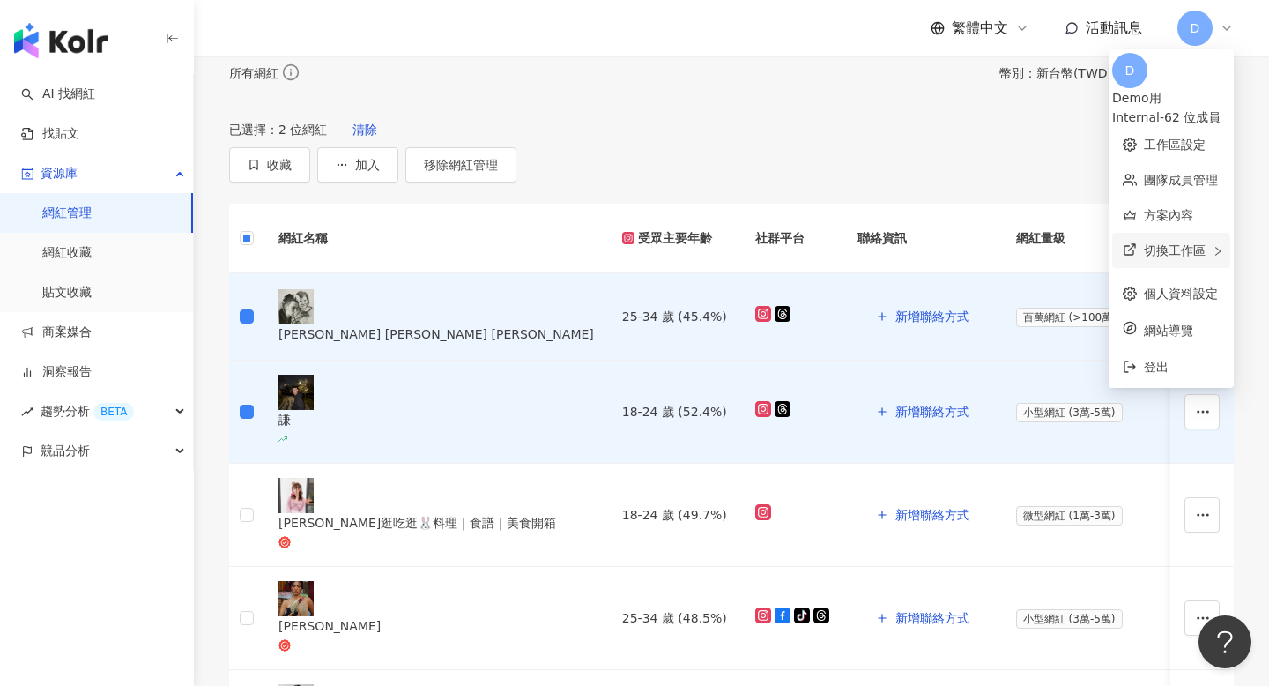
click at [1142, 249] on div "切換工作區" at bounding box center [1171, 250] width 118 height 35
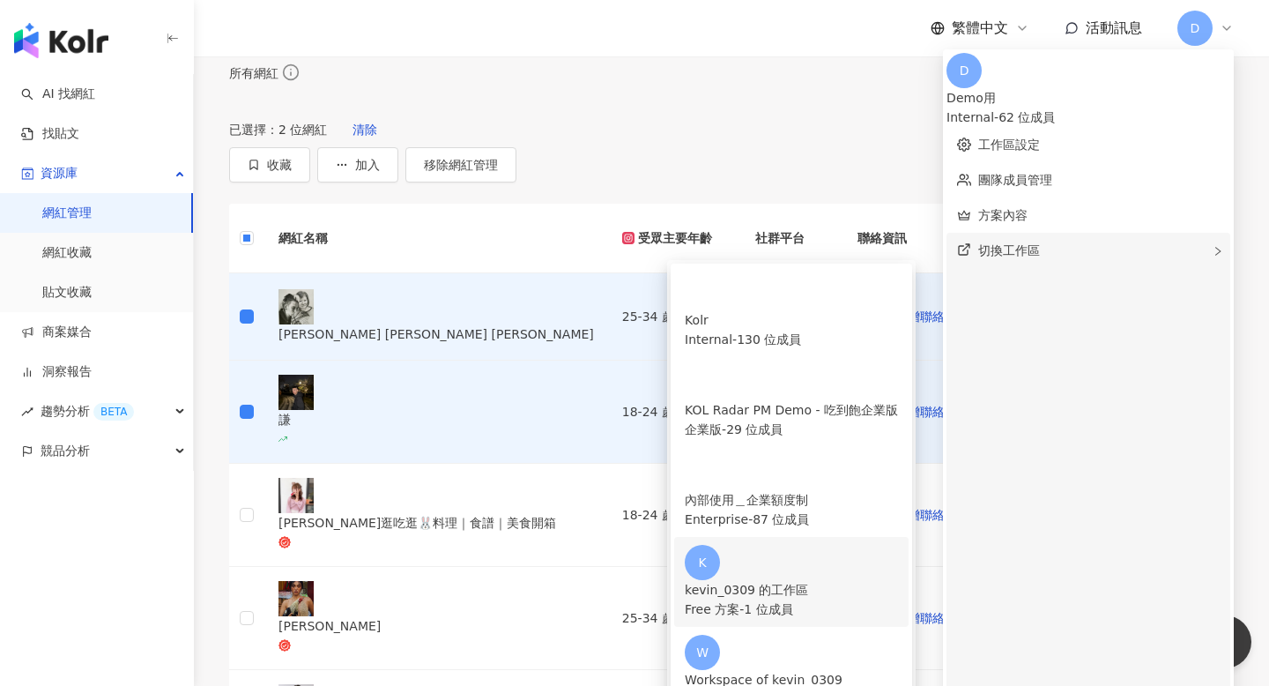
scroll to position [12, 0]
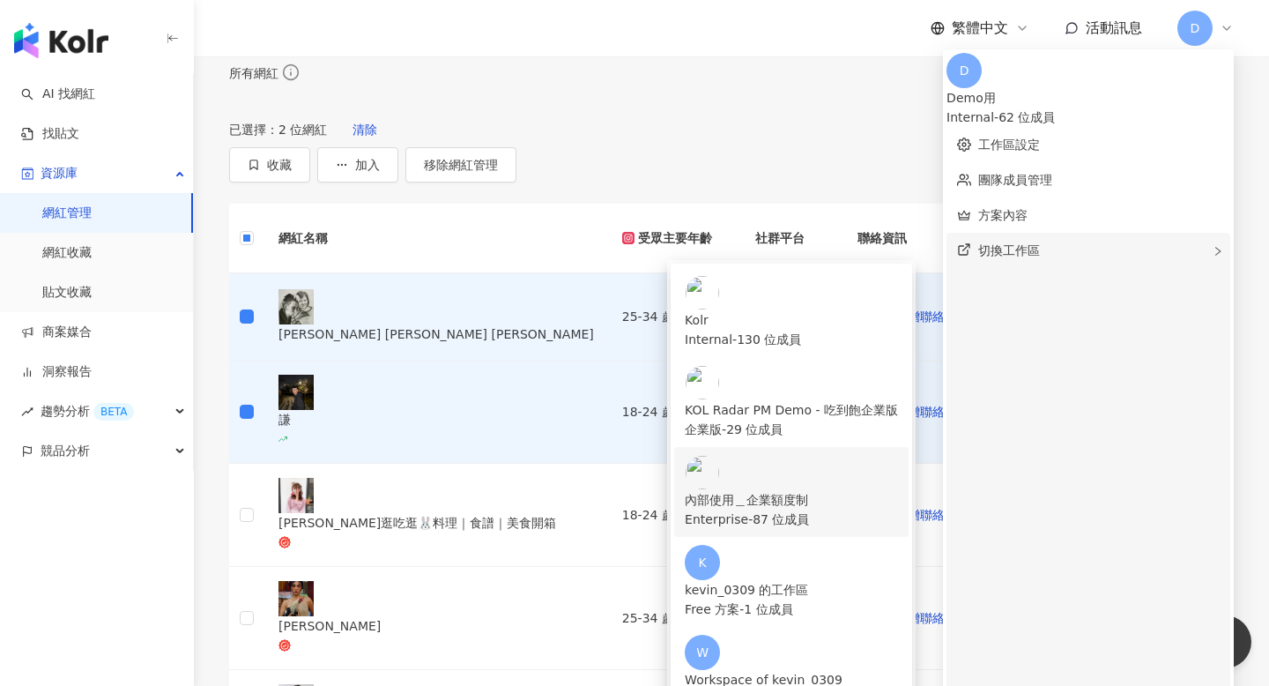
click at [898, 510] on div "Enterprise - 87 位成員" at bounding box center [791, 519] width 213 height 19
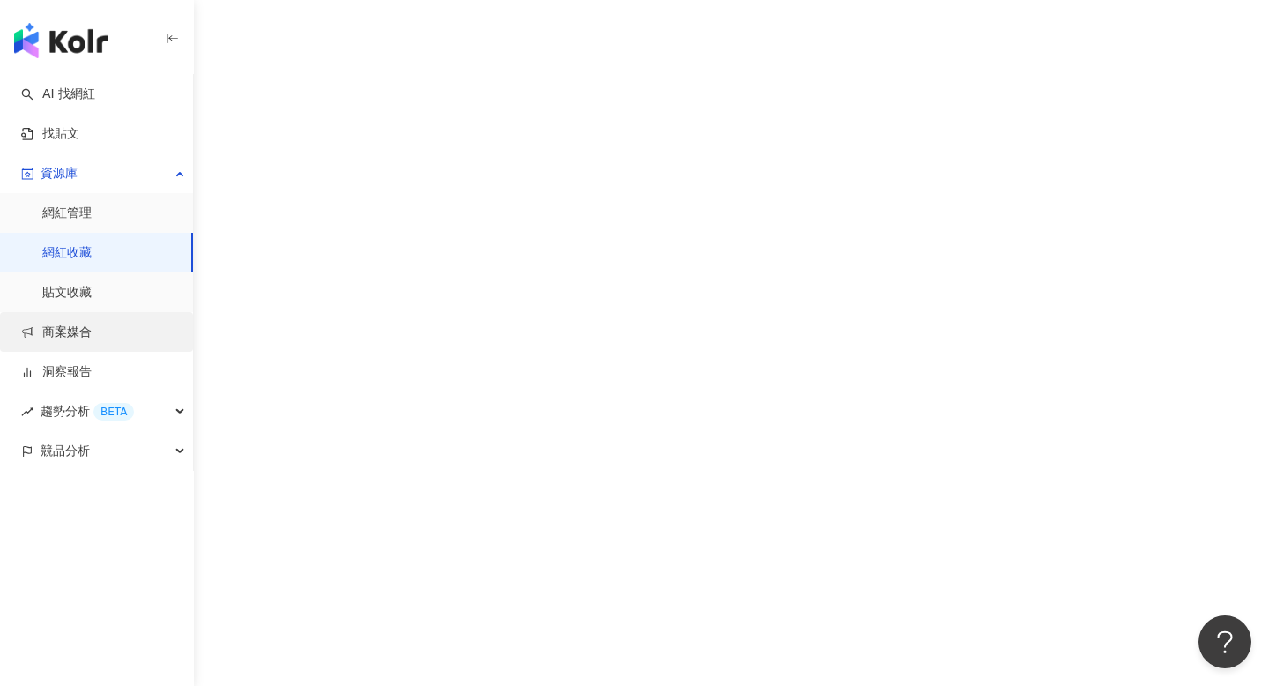
click at [86, 329] on link "商案媒合" at bounding box center [56, 333] width 71 height 18
